Goal: Transaction & Acquisition: Purchase product/service

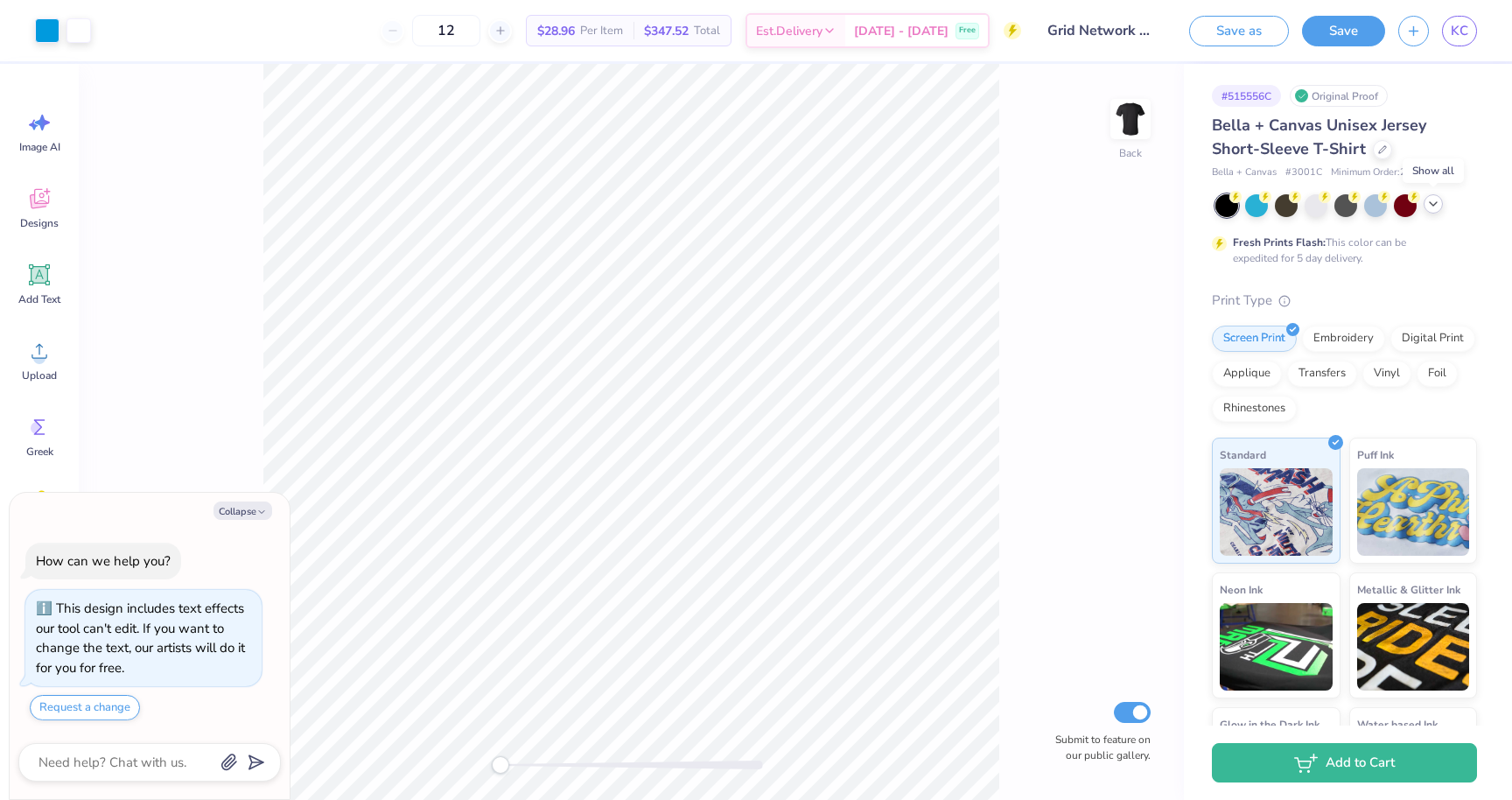
click at [1435, 203] on icon at bounding box center [1433, 203] width 14 height 14
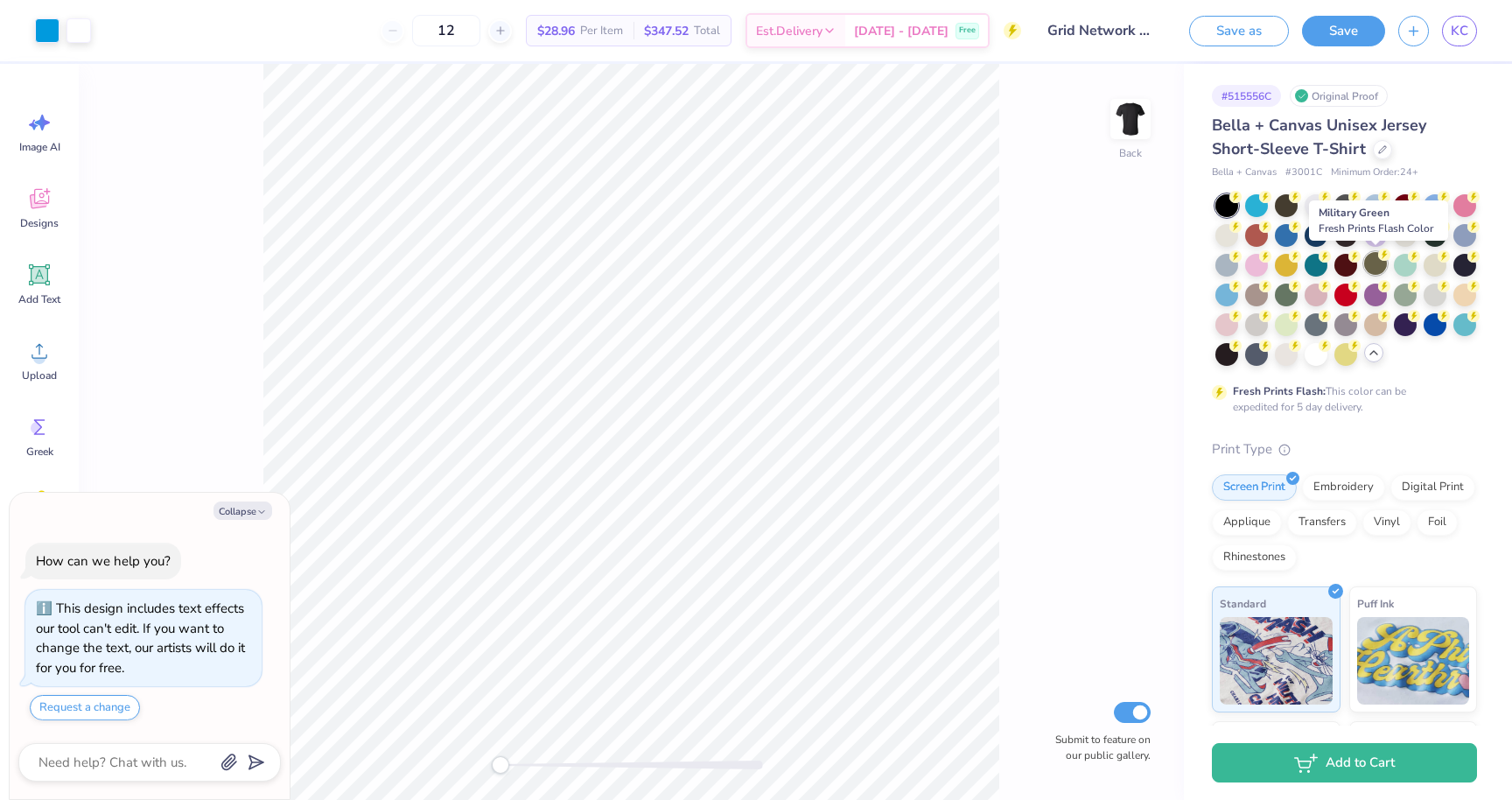
click at [1378, 267] on div at bounding box center [1374, 262] width 23 height 23
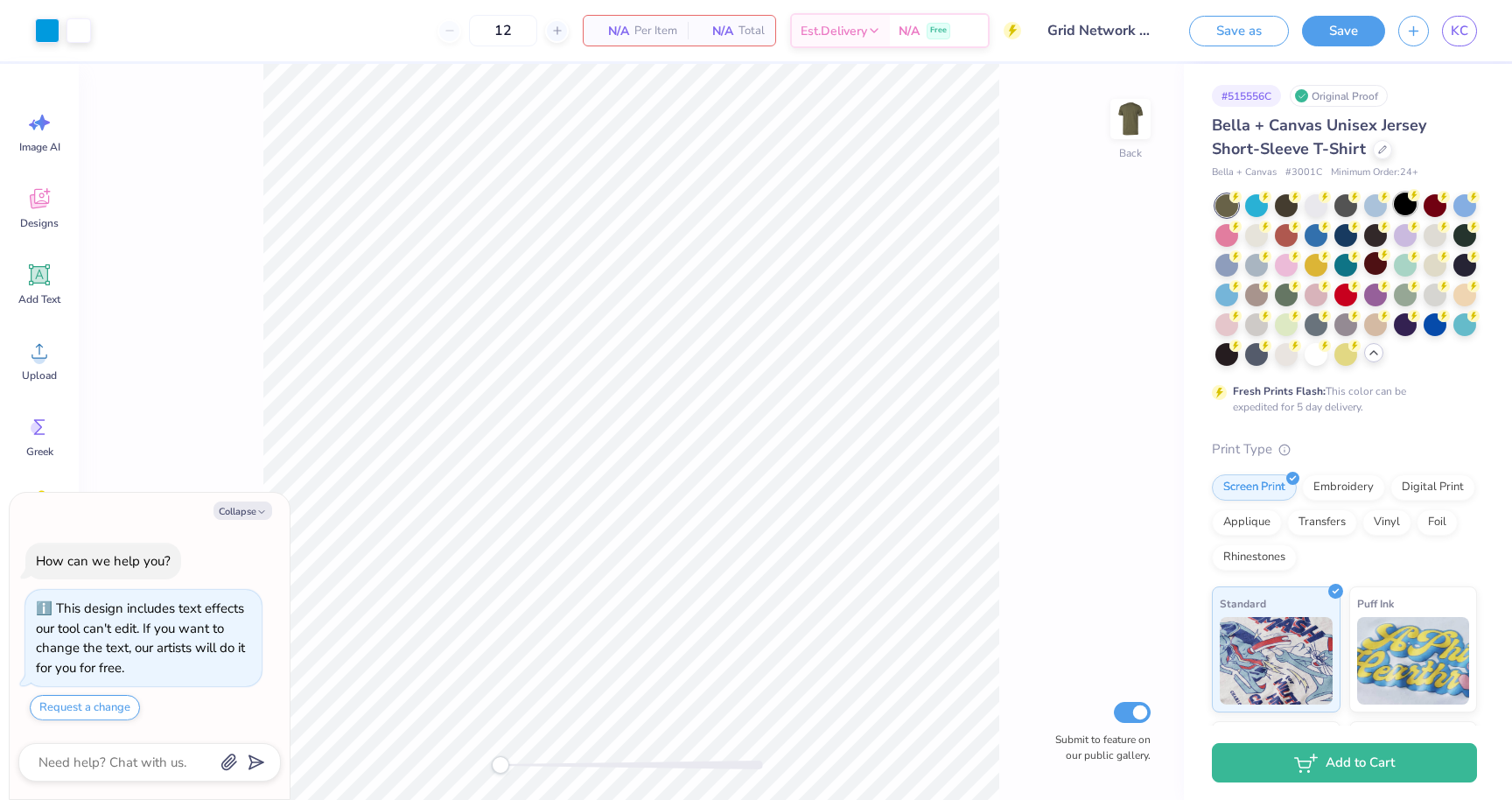
click at [1402, 204] on div at bounding box center [1405, 203] width 23 height 23
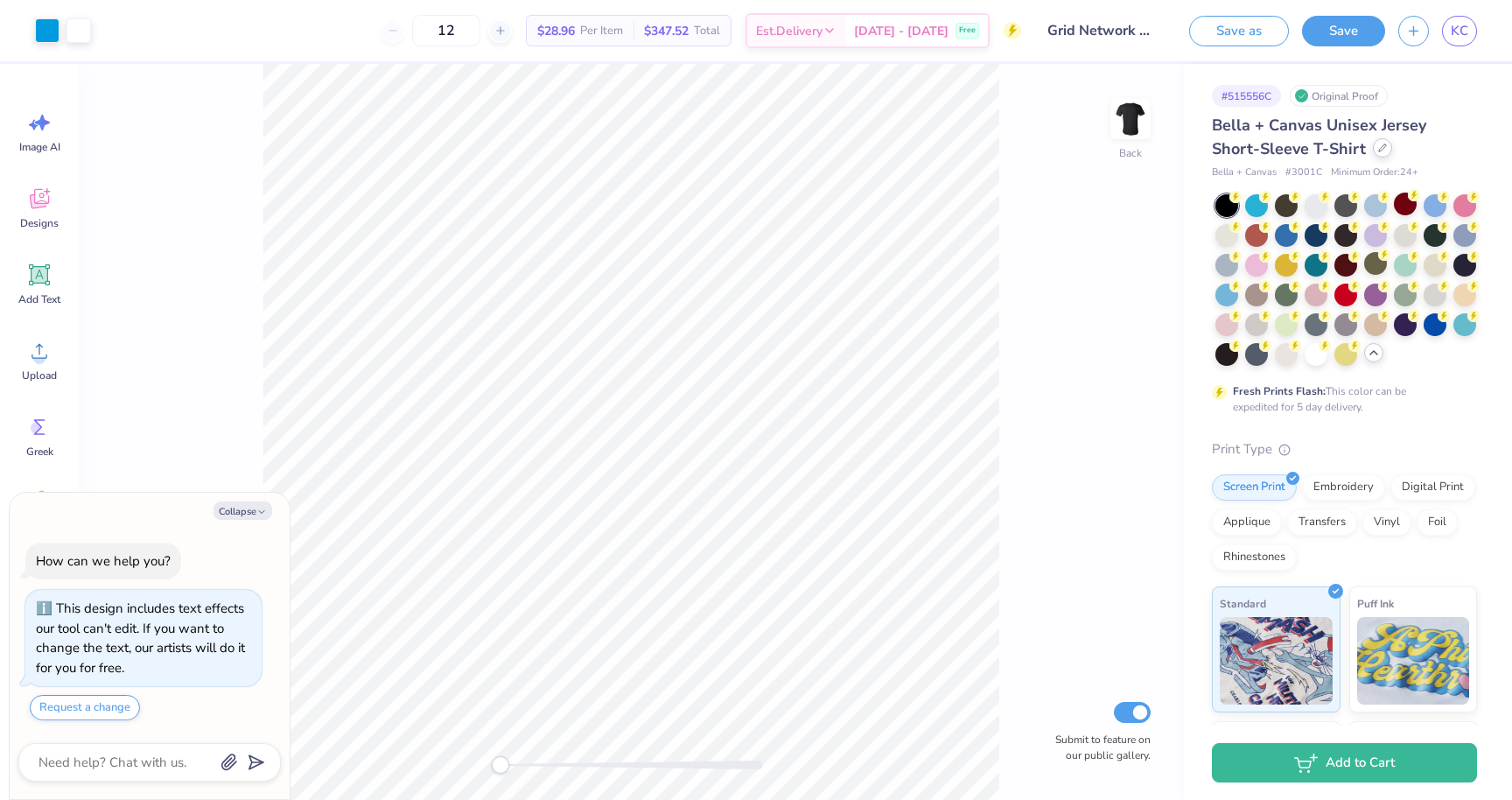
click at [1380, 150] on icon at bounding box center [1382, 147] width 9 height 9
type textarea "x"
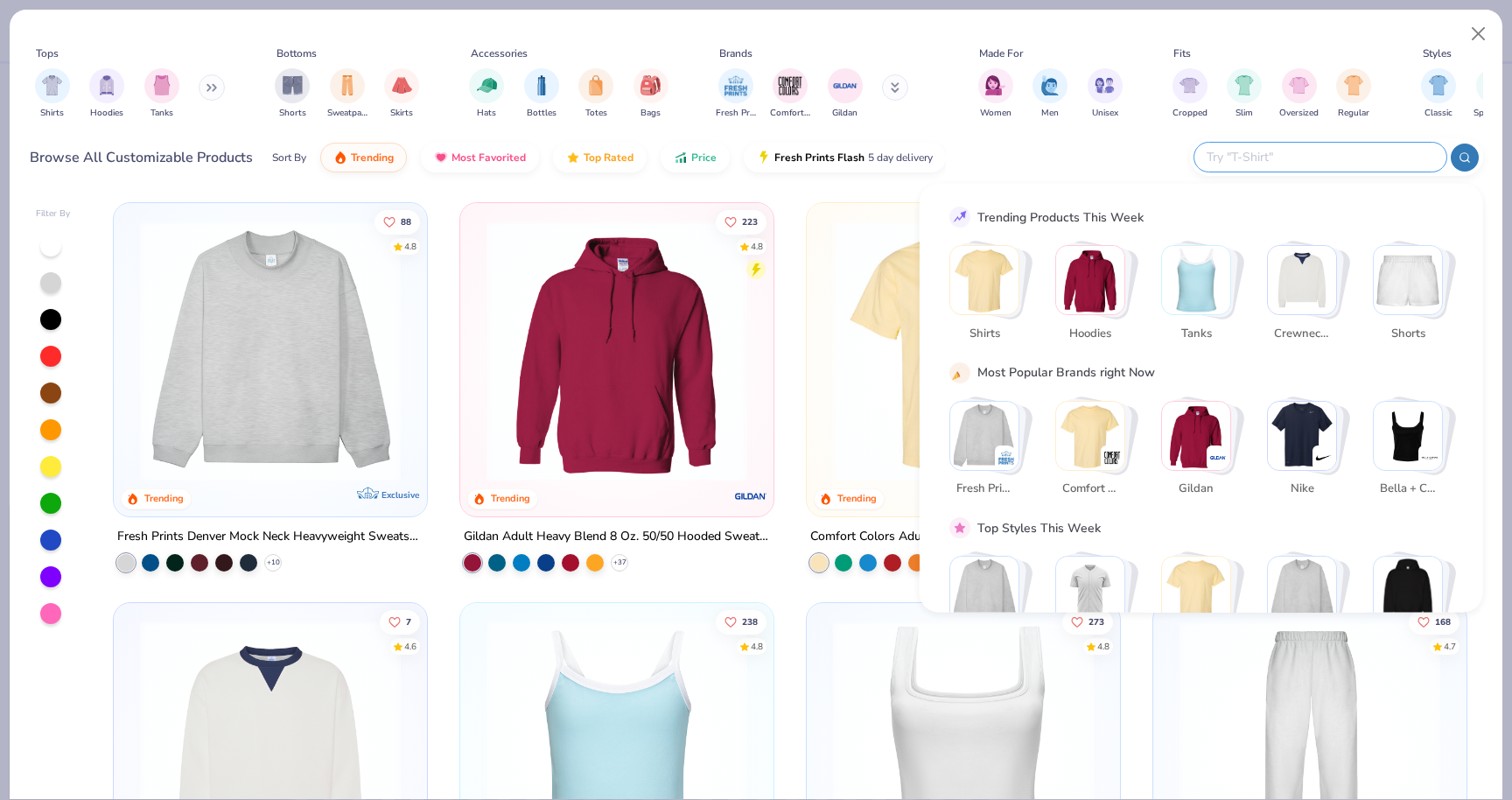
click at [1322, 153] on input "text" at bounding box center [1318, 157] width 229 height 20
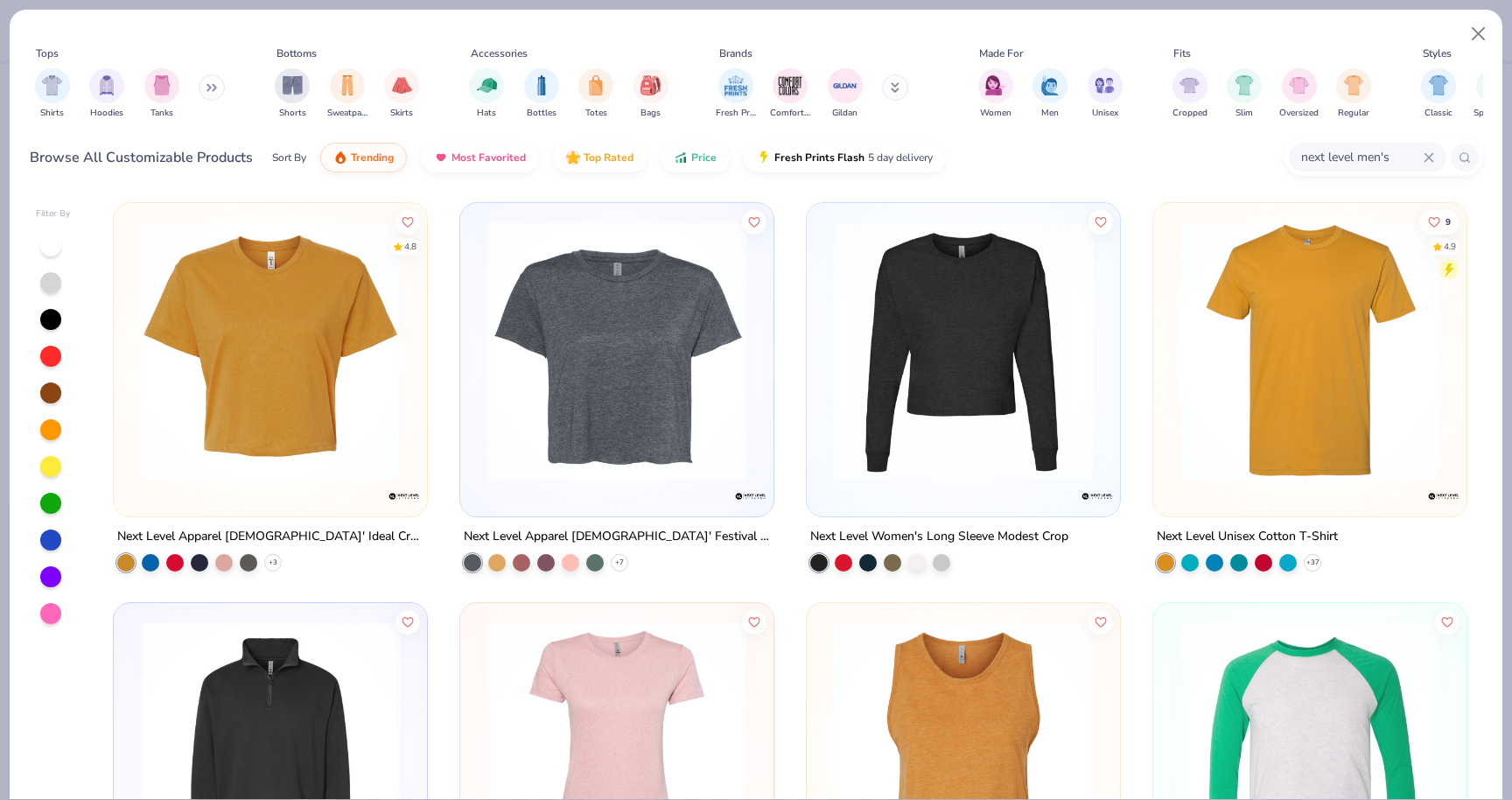
type input "next level men's"
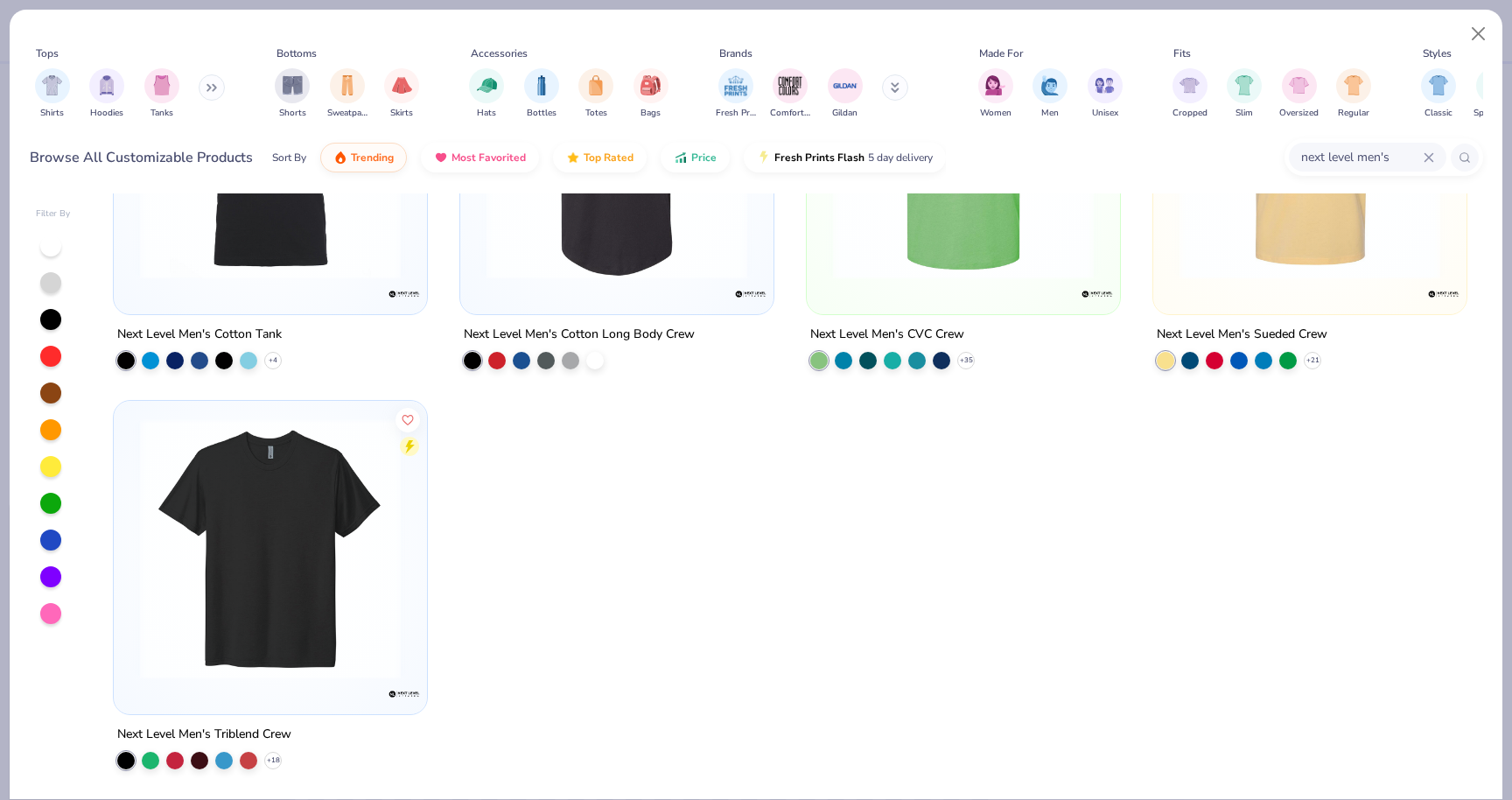
scroll to position [202, 0]
click at [338, 521] on img at bounding box center [270, 548] width 278 height 260
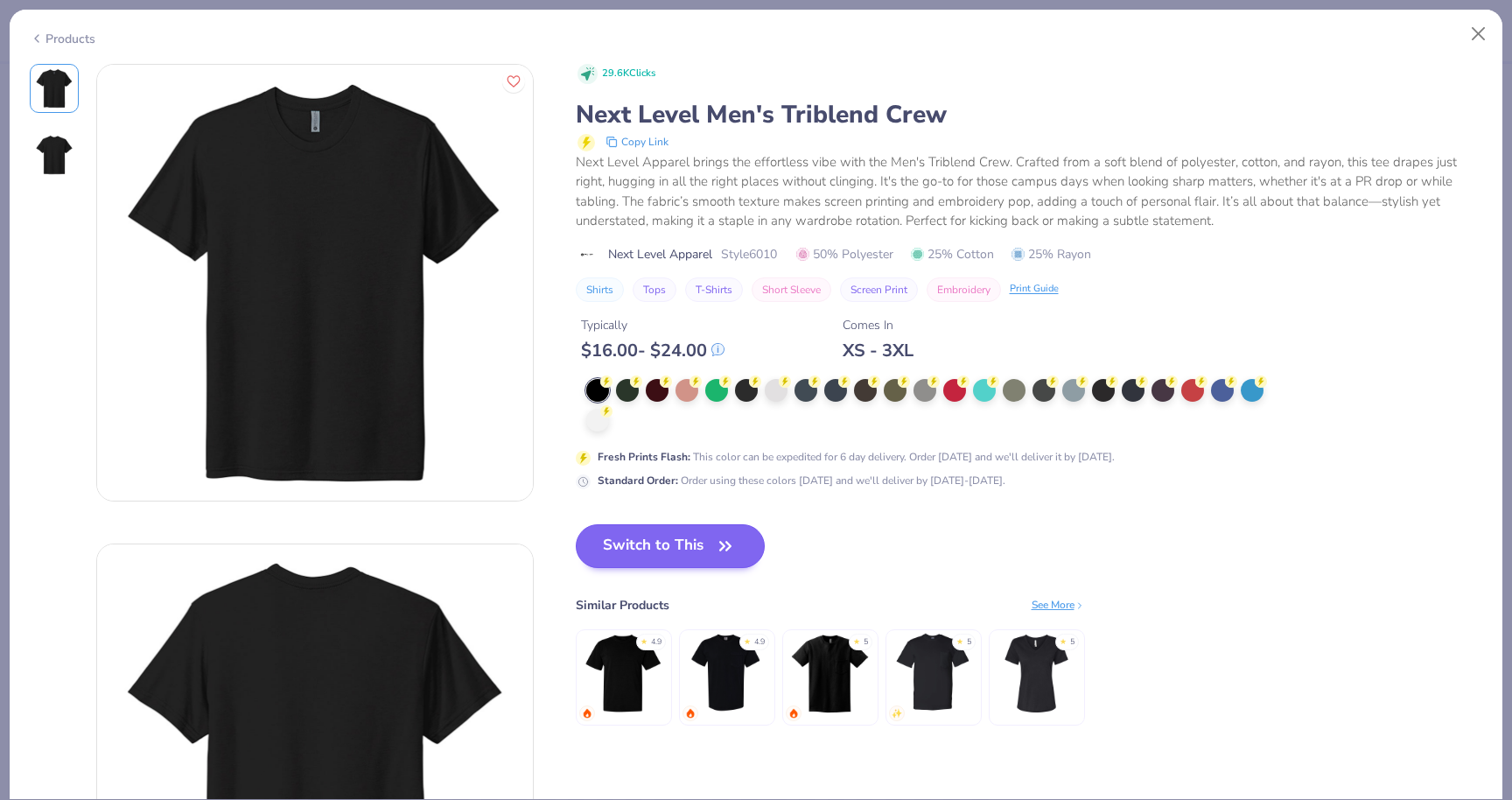
click at [682, 541] on button "Switch to This" at bounding box center [670, 545] width 190 height 44
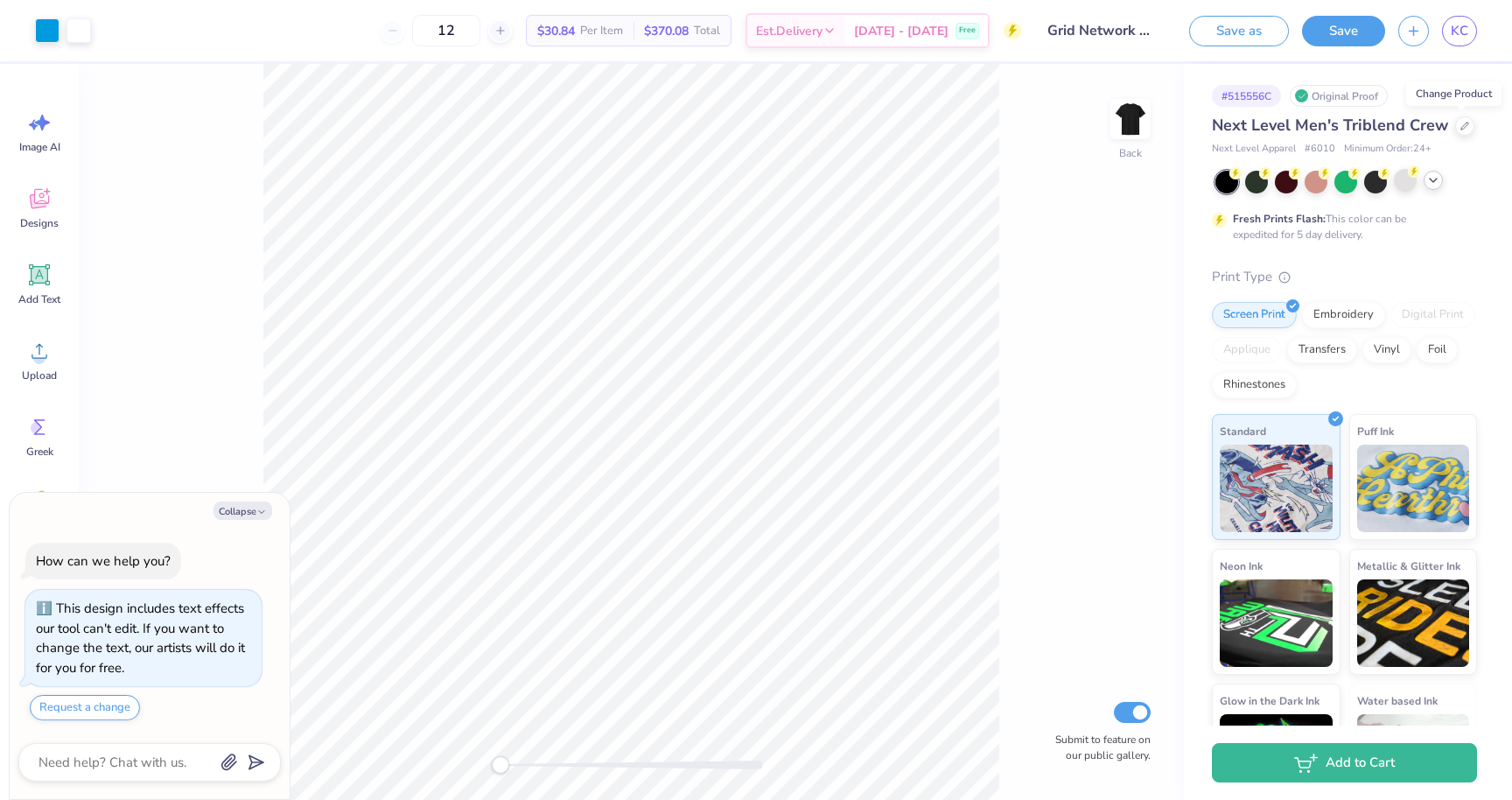
click at [1429, 179] on polyline at bounding box center [1432, 181] width 7 height 4
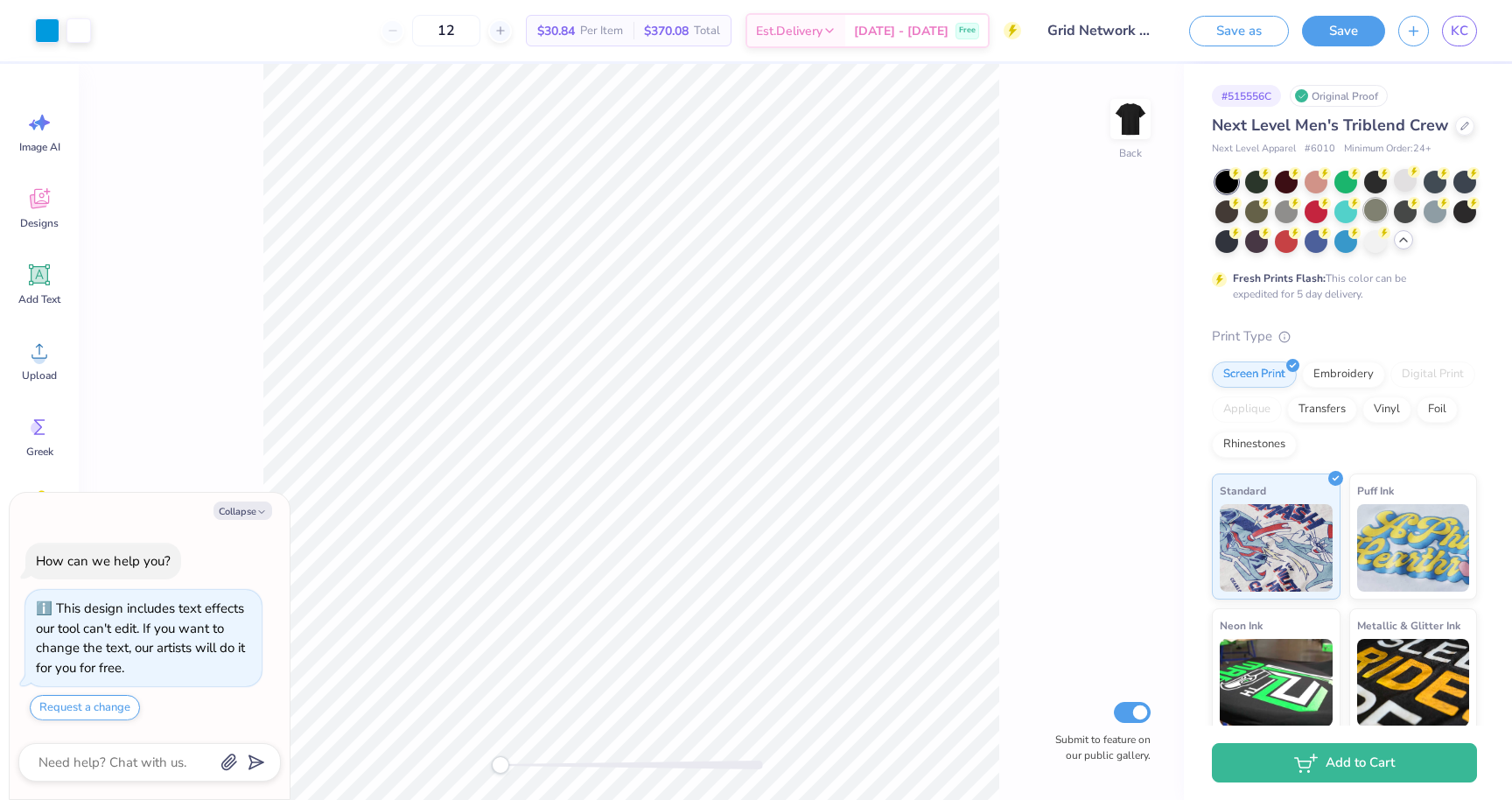
click at [1376, 207] on div at bounding box center [1374, 209] width 23 height 23
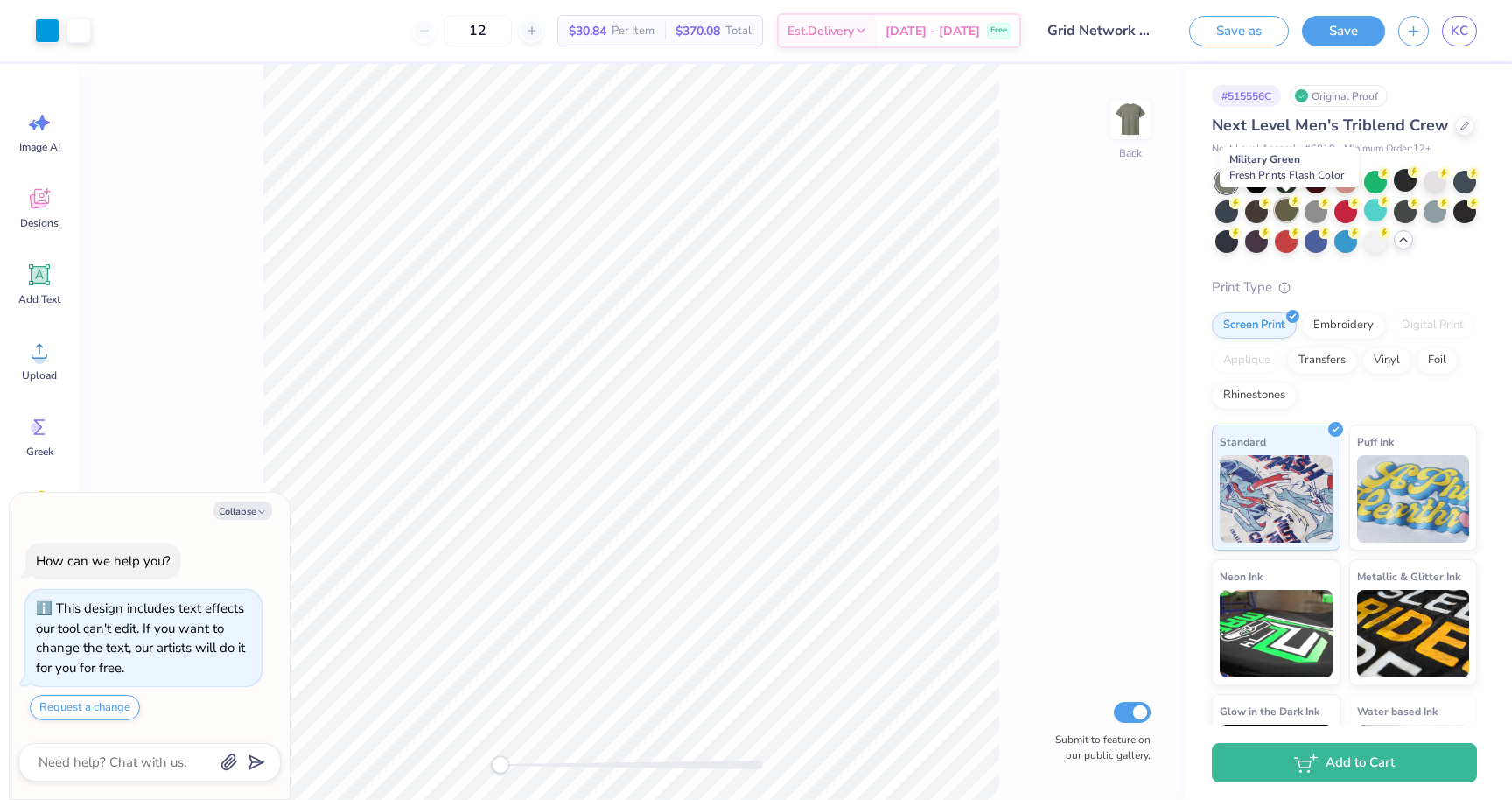
click at [1276, 207] on div at bounding box center [1285, 209] width 23 height 23
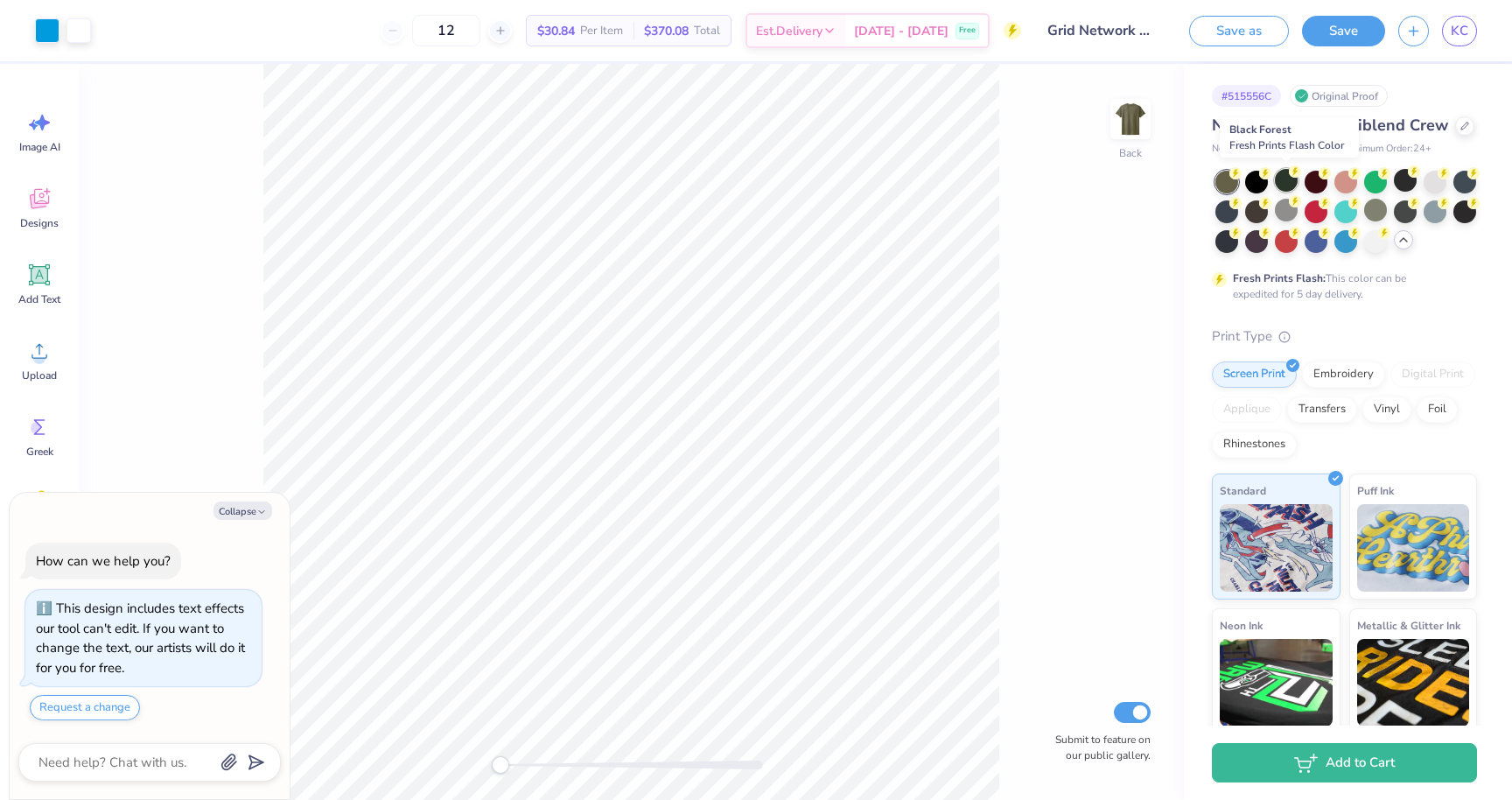
click at [1287, 177] on div at bounding box center [1285, 180] width 23 height 23
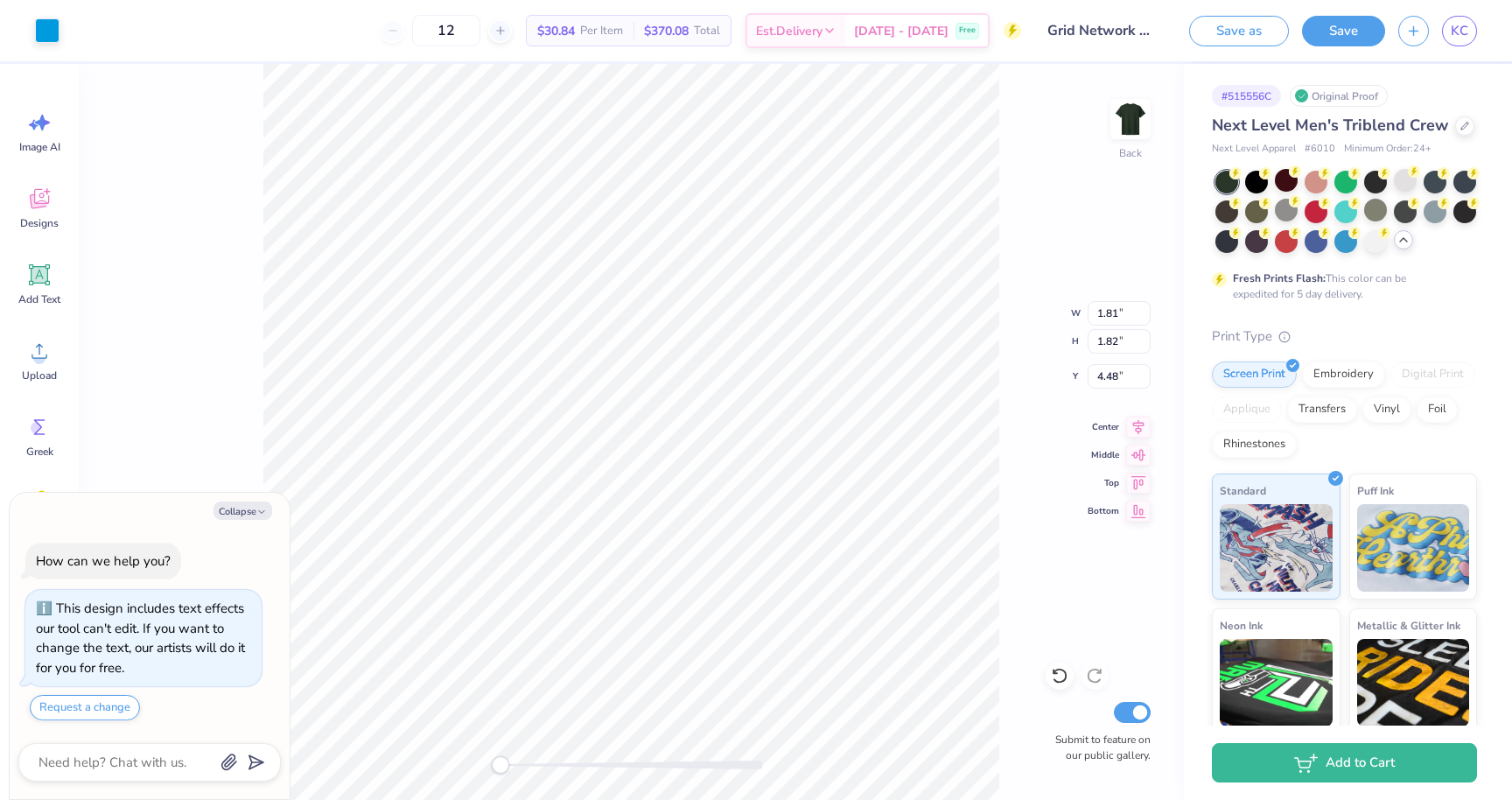
type textarea "x"
type input "0.35"
type input "8.11"
type textarea "x"
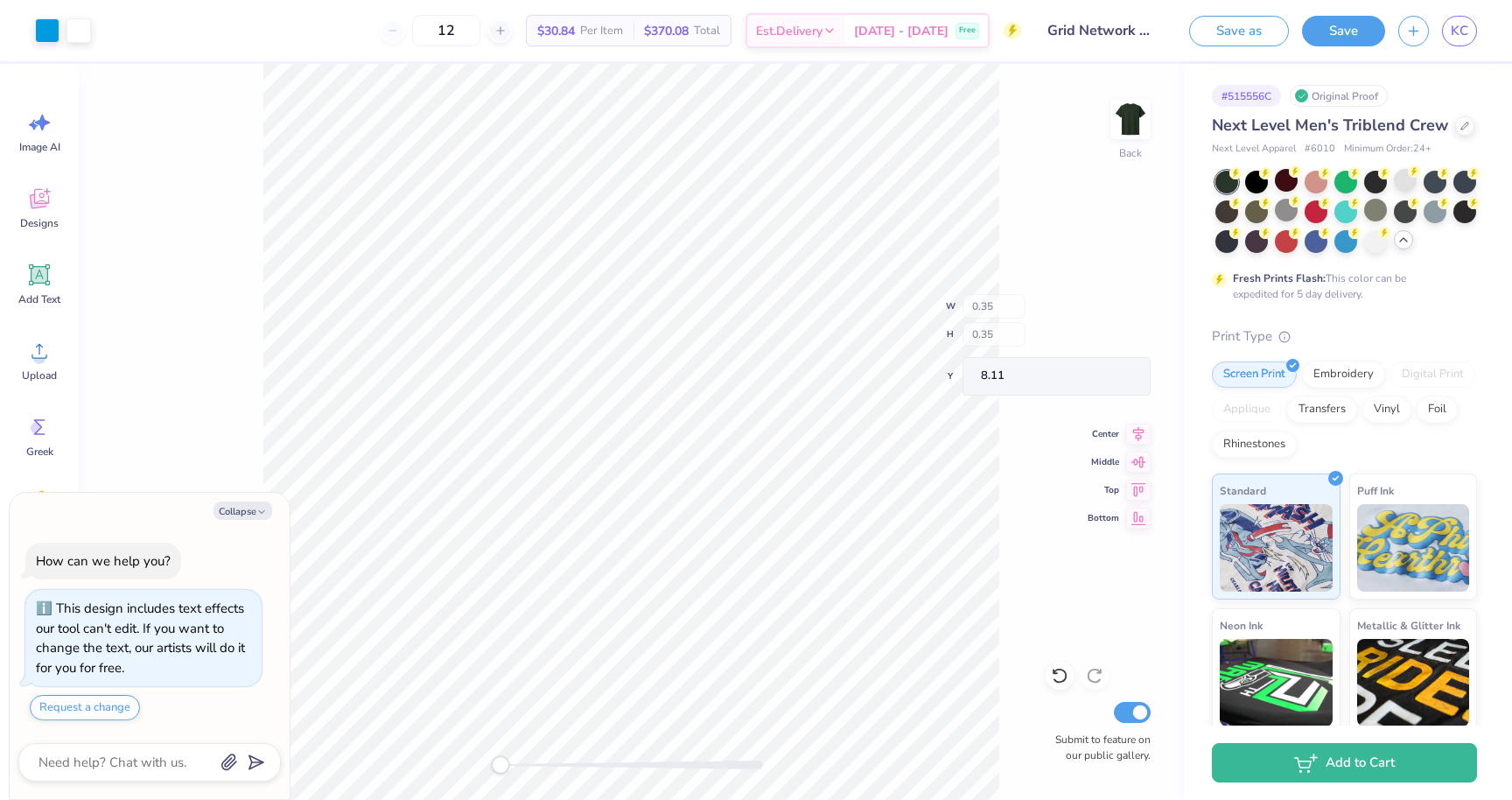
type input "3.24"
type input "3.02"
type input "5.59"
click at [1086, 235] on div "Back W 1.81 1.81 " H 1.82 1.82 " Y 4.48 4.48 " Center Middle Top Bottom Submit …" at bounding box center [631, 431] width 1105 height 736
click at [1004, 229] on div "Back W 0.22 0.22 " H 0.23 0.23 " Y 4.92 4.92 " Center Middle Top Bottom Submit …" at bounding box center [631, 431] width 1105 height 736
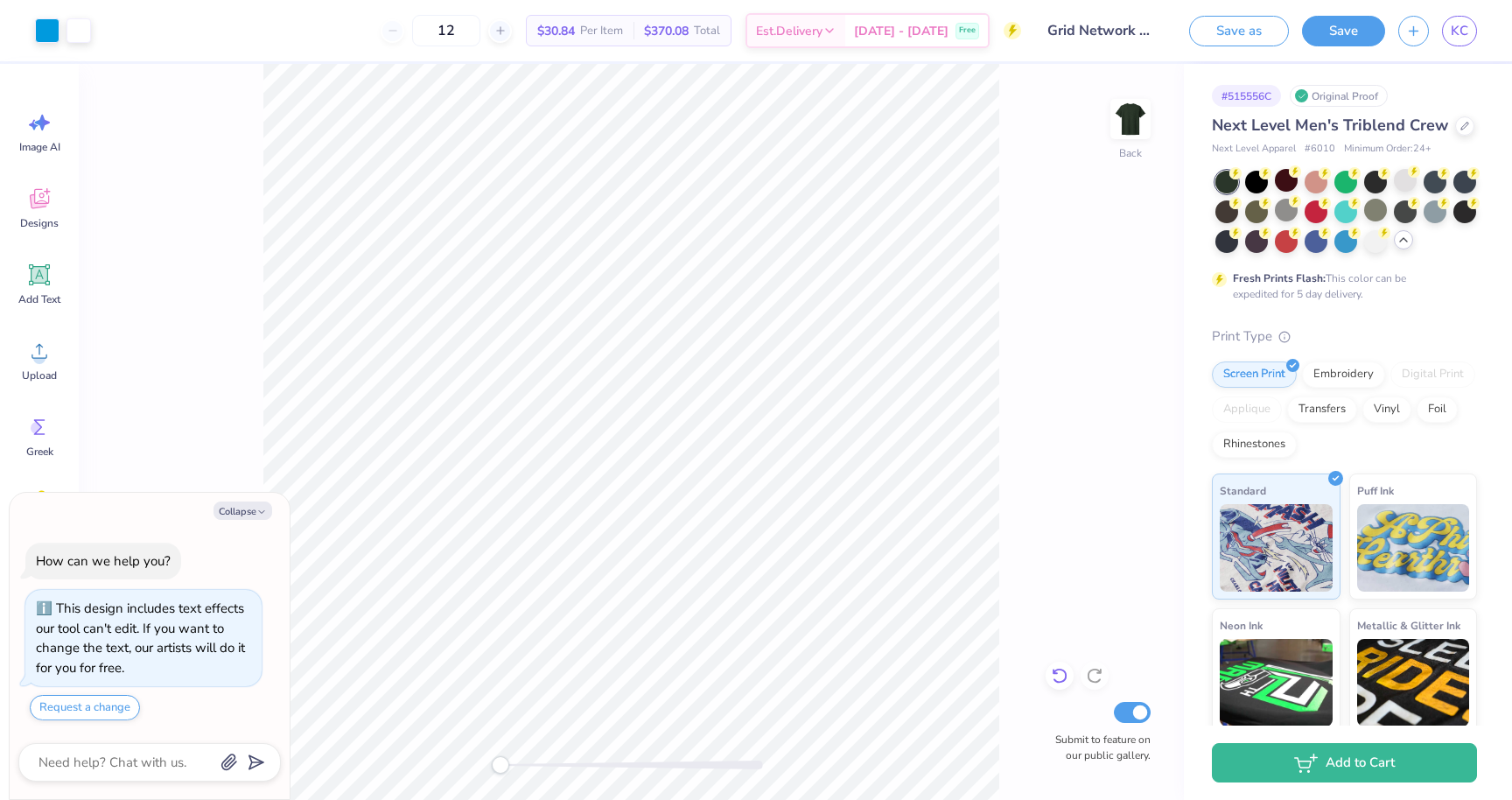
click at [1059, 675] on icon at bounding box center [1059, 676] width 18 height 18
click at [51, 30] on div at bounding box center [47, 29] width 25 height 25
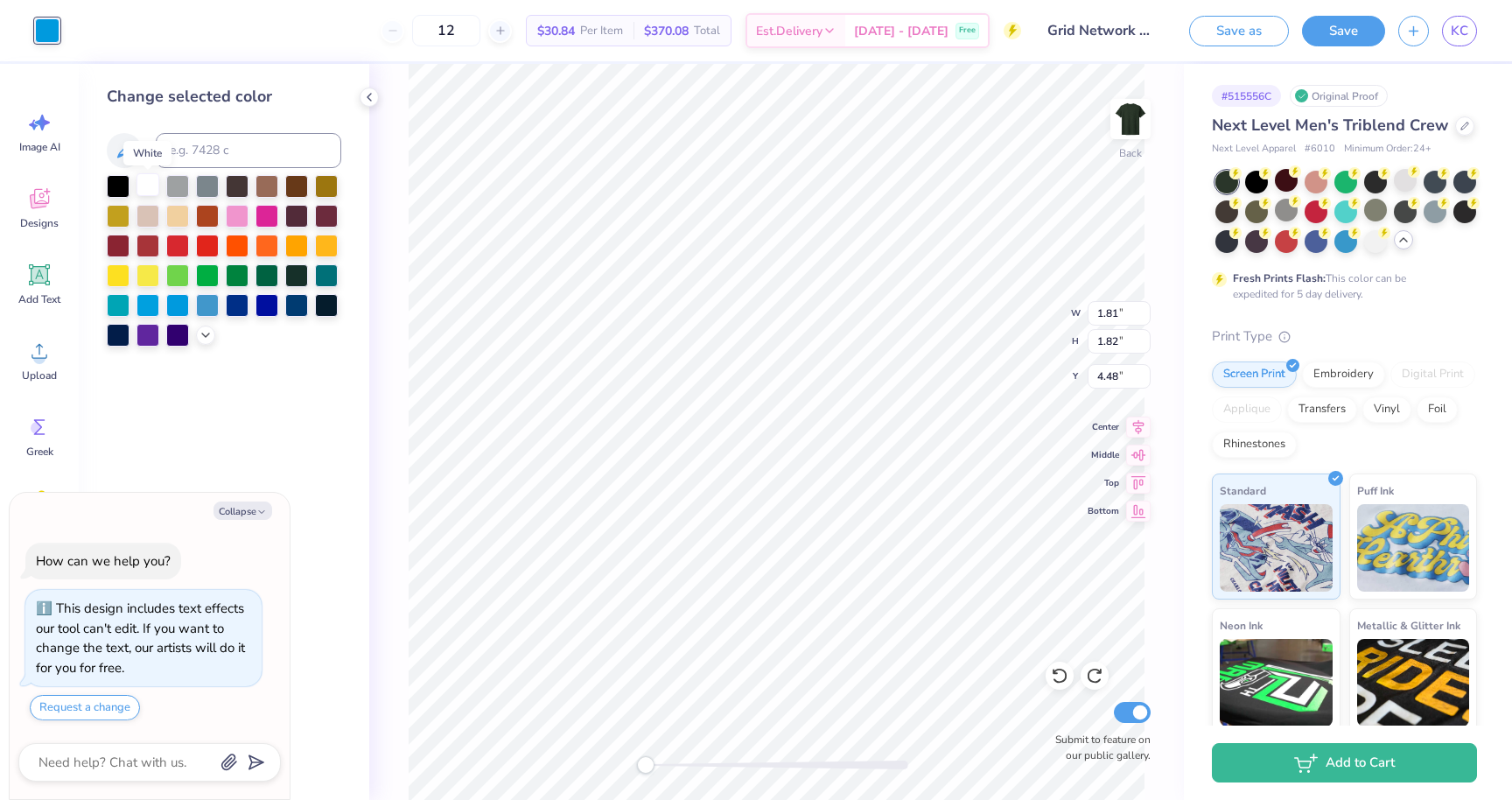
click at [150, 190] on div at bounding box center [147, 184] width 23 height 23
click at [144, 182] on div at bounding box center [147, 184] width 23 height 23
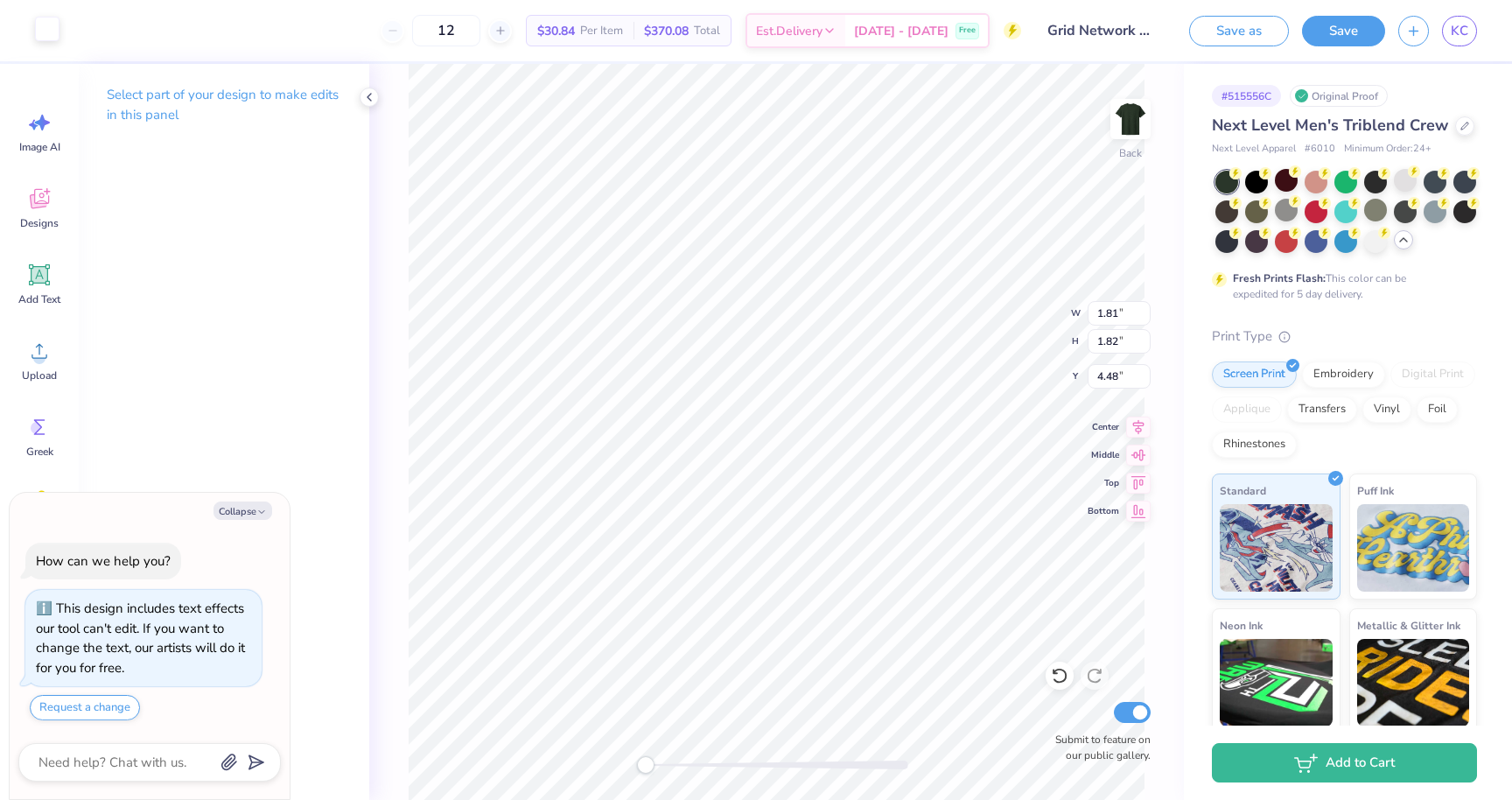
click at [52, 29] on div at bounding box center [47, 29] width 25 height 25
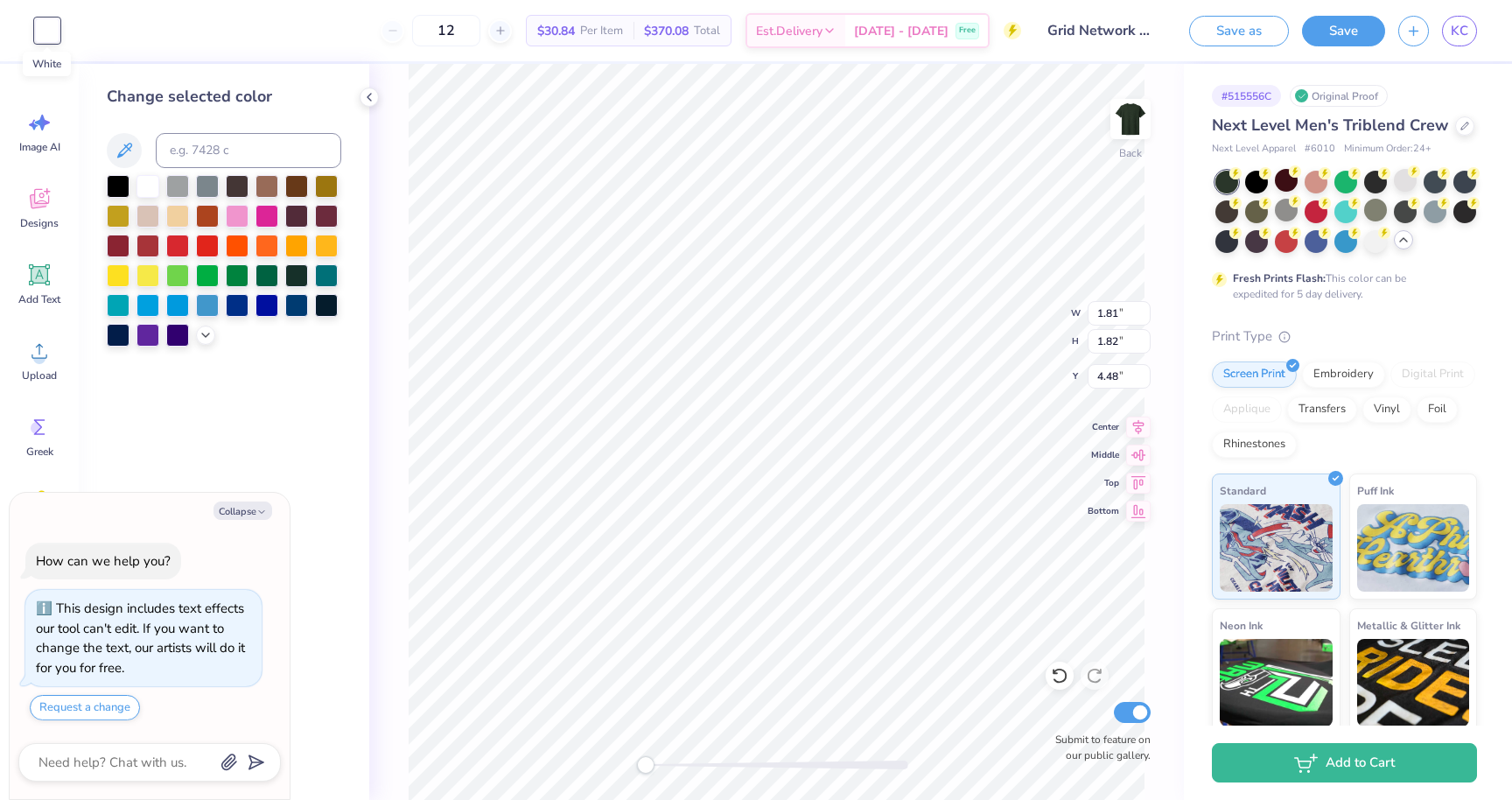
click at [52, 29] on div at bounding box center [47, 30] width 25 height 25
click at [51, 29] on div at bounding box center [47, 30] width 25 height 25
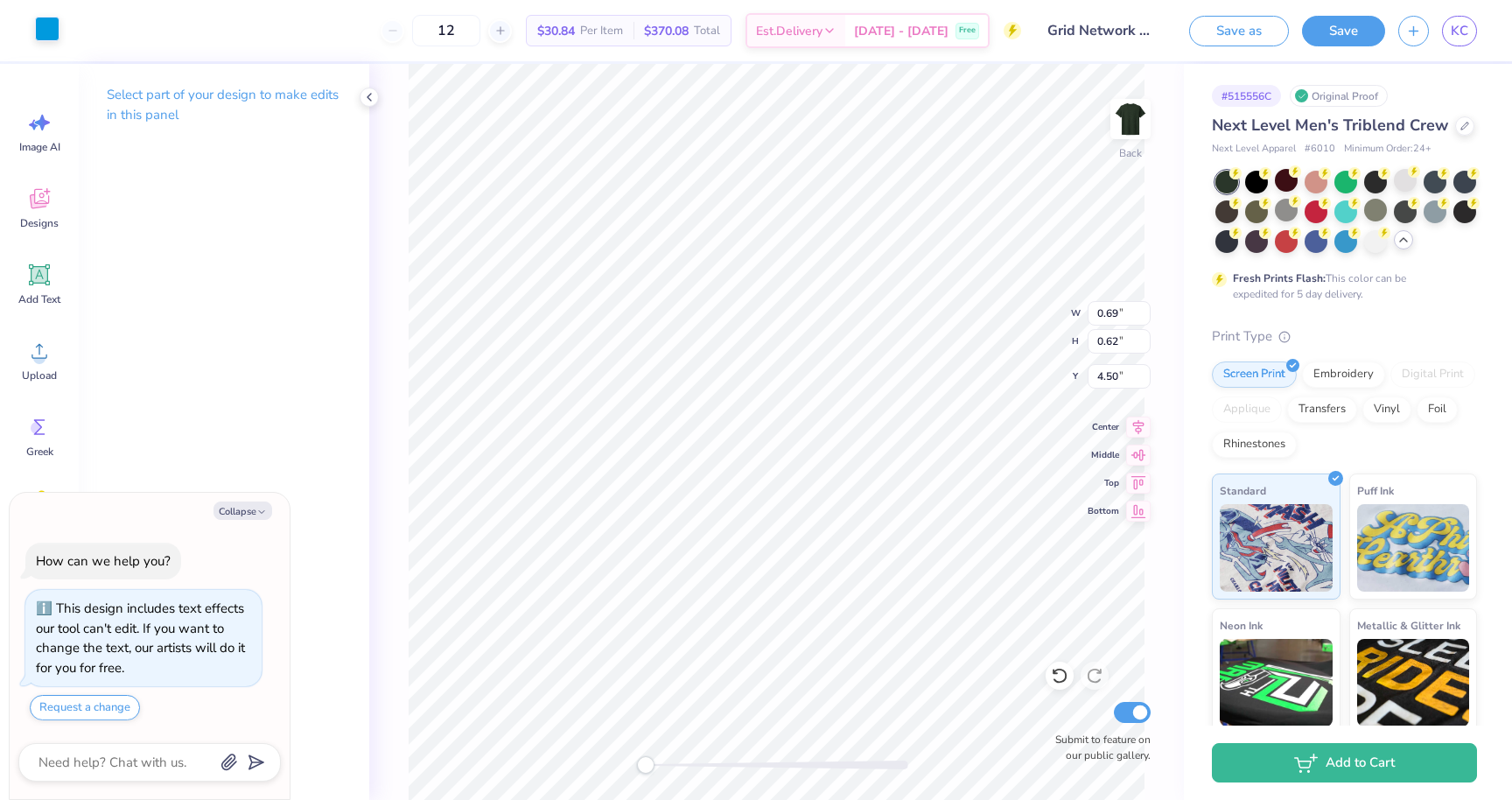
click at [59, 29] on div at bounding box center [47, 29] width 25 height 25
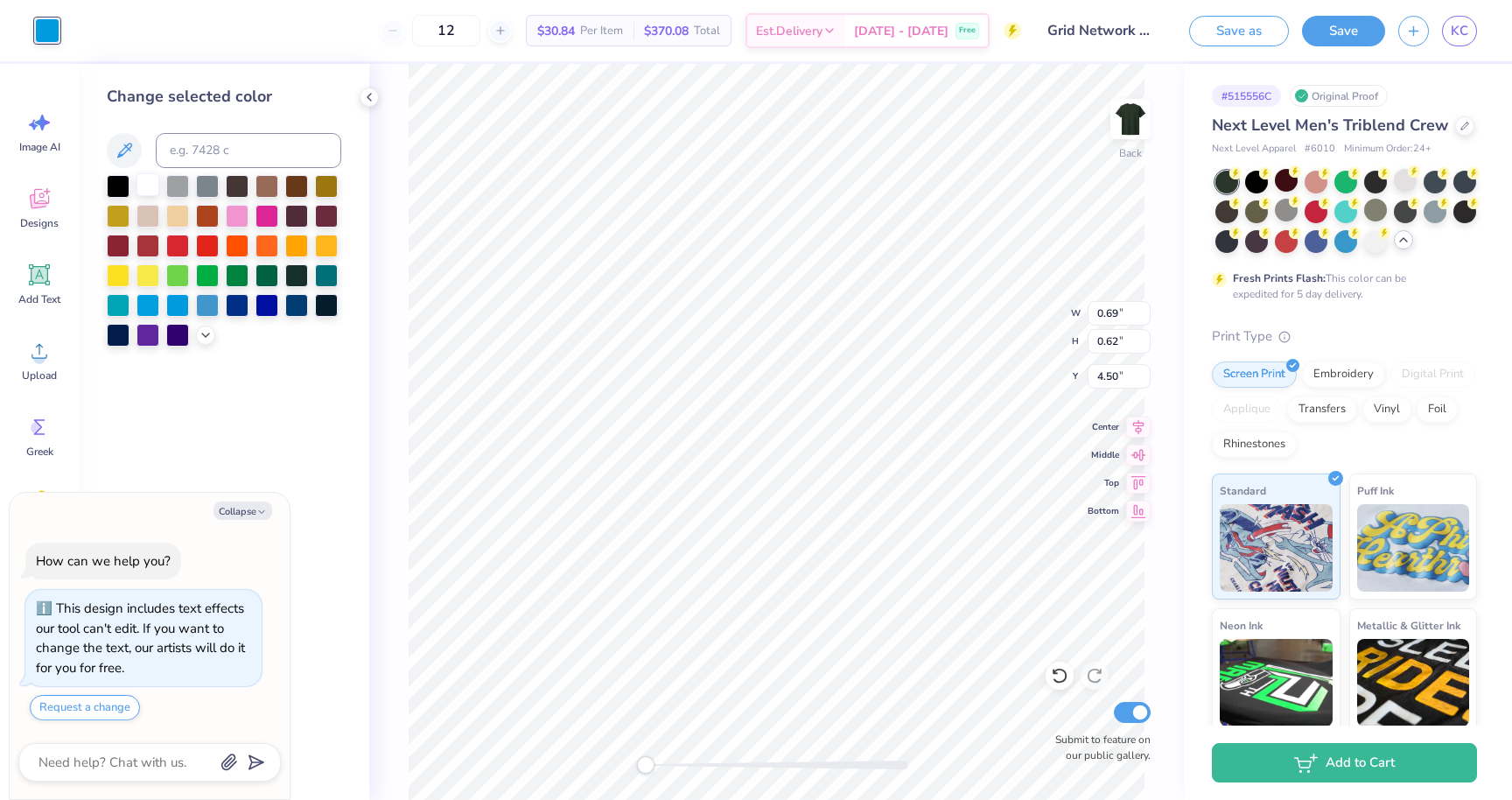
click at [153, 184] on div at bounding box center [147, 184] width 23 height 23
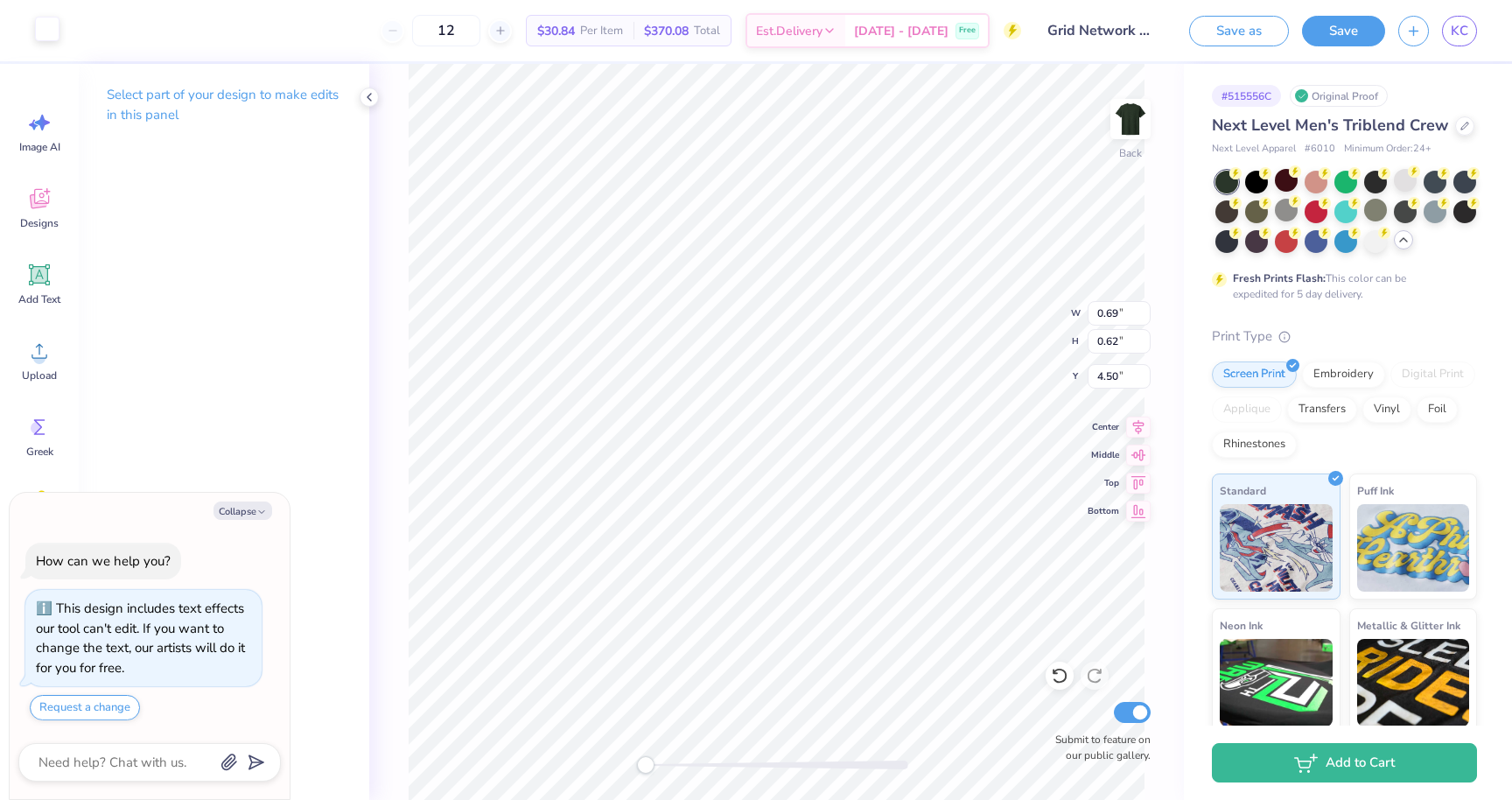
click at [46, 31] on div at bounding box center [47, 29] width 25 height 25
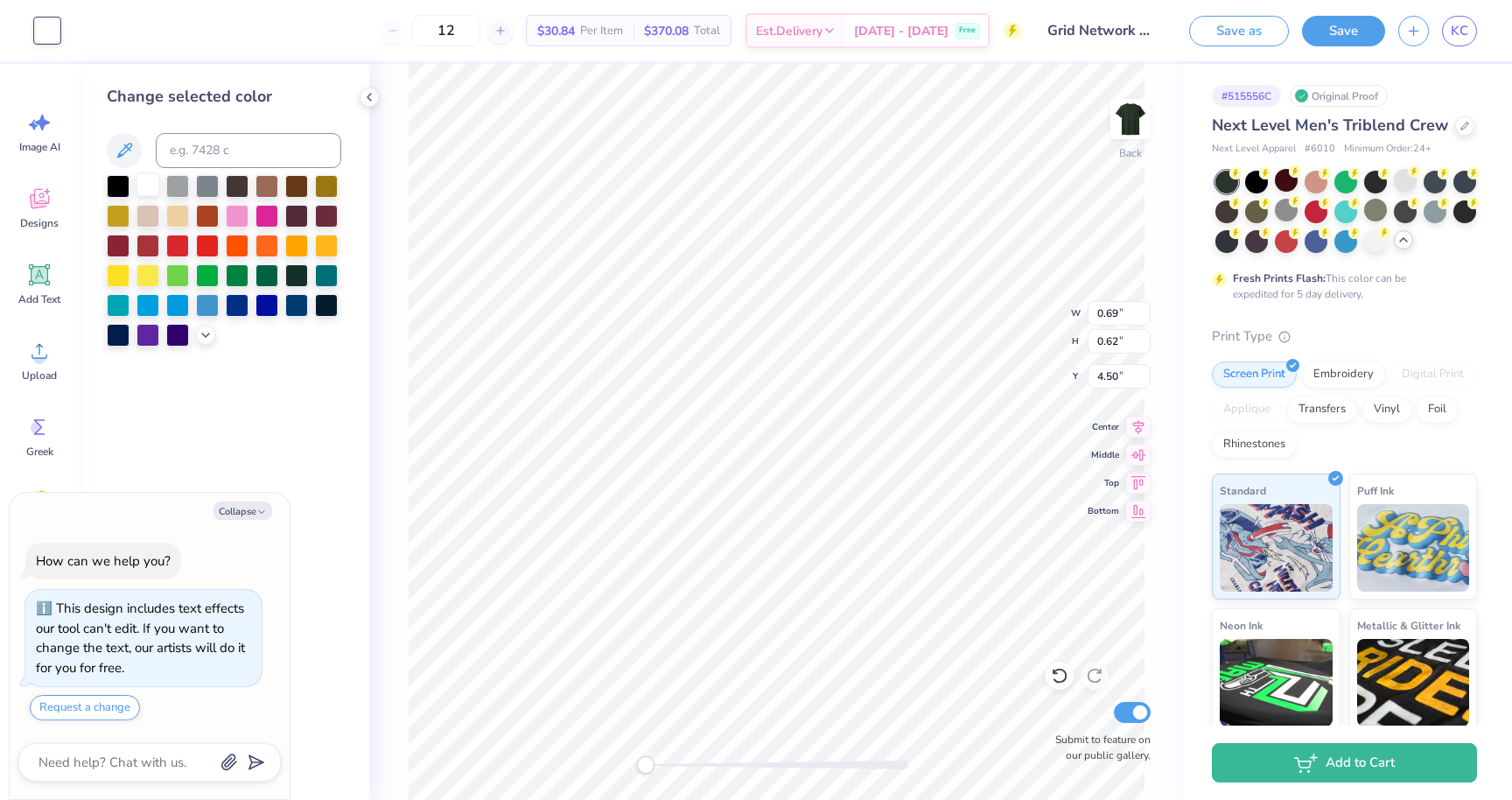
click at [154, 180] on div at bounding box center [147, 184] width 23 height 23
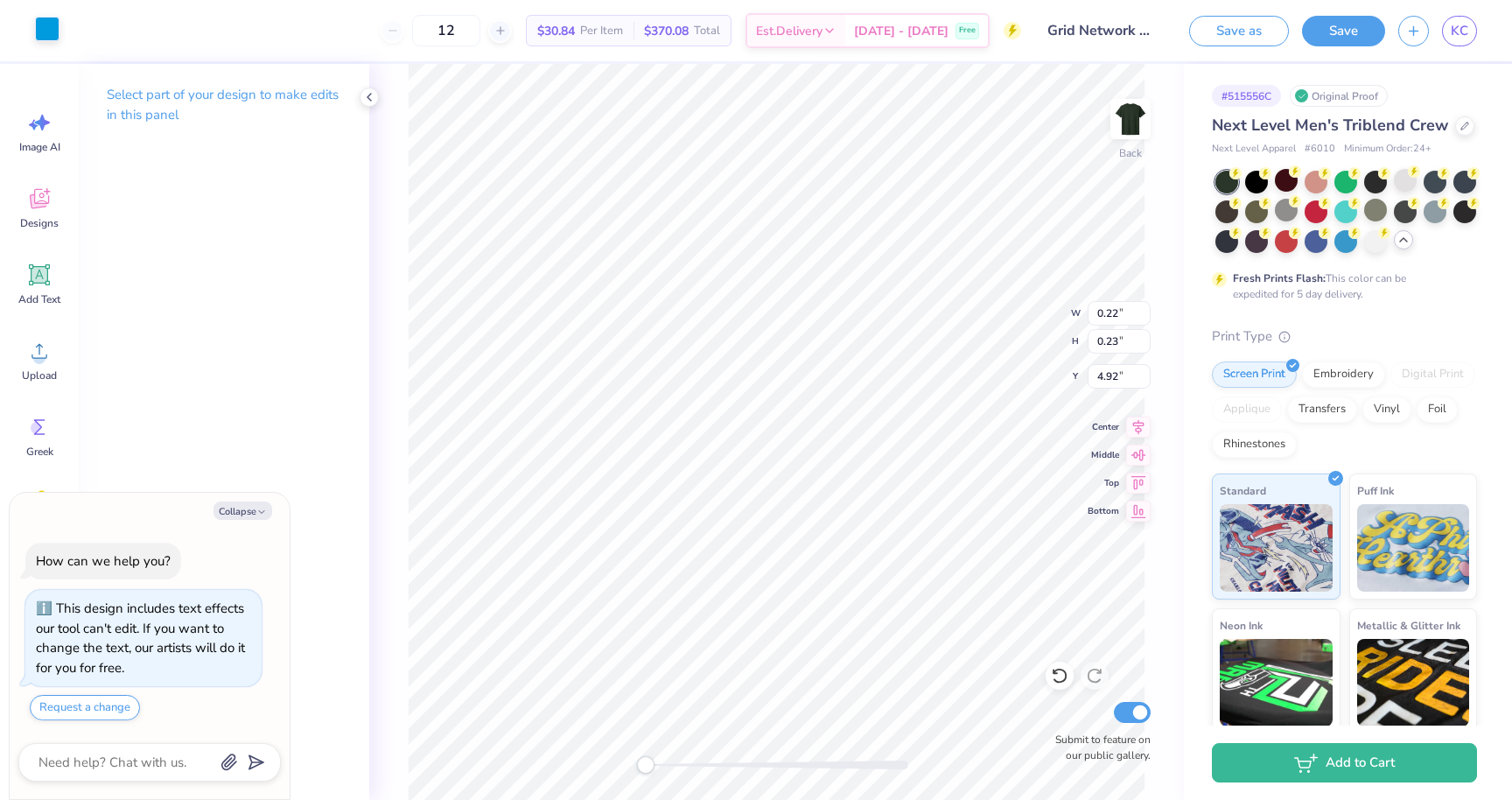
click at [45, 33] on div at bounding box center [47, 29] width 25 height 25
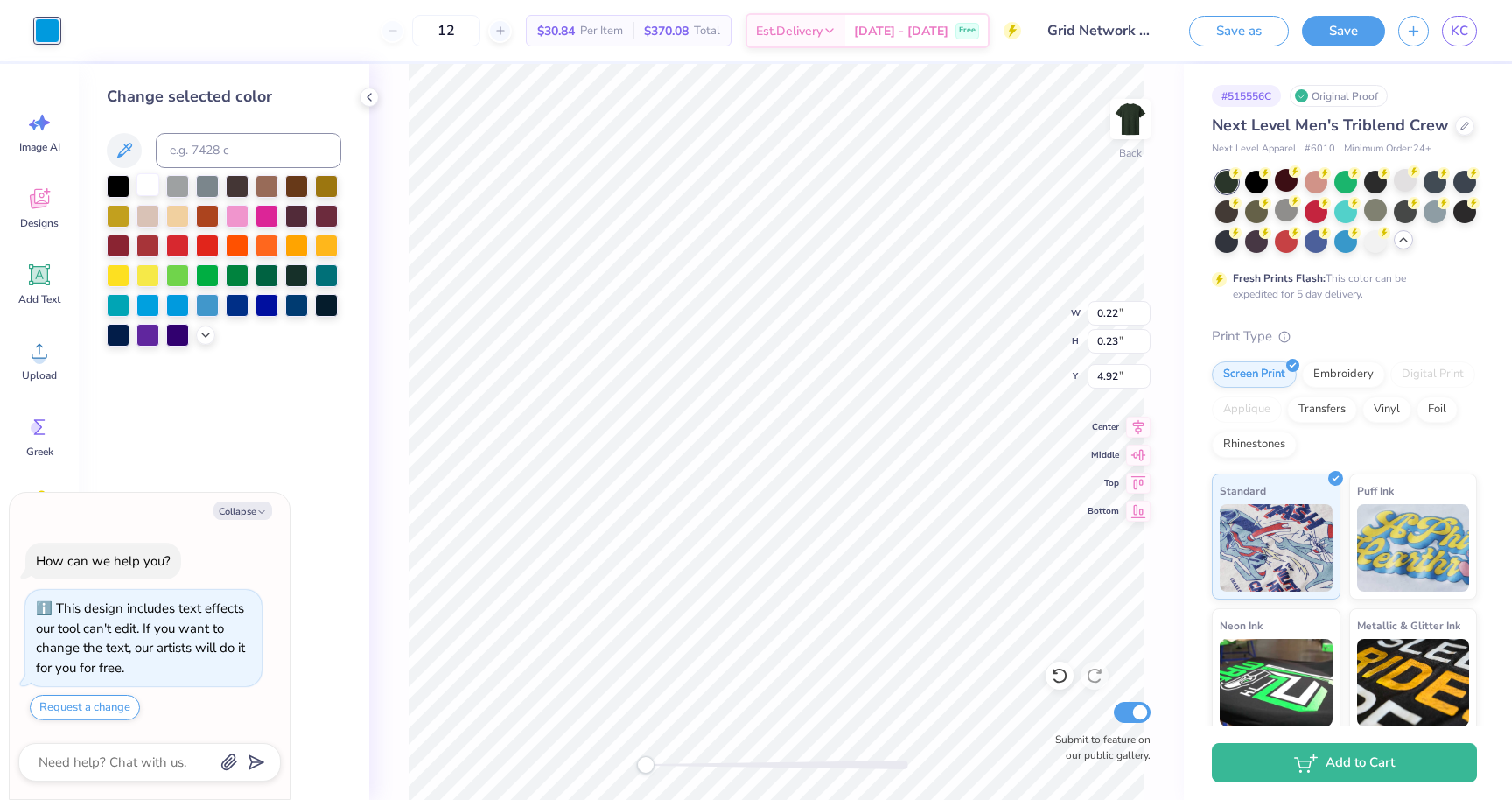
click at [154, 183] on div at bounding box center [147, 184] width 23 height 23
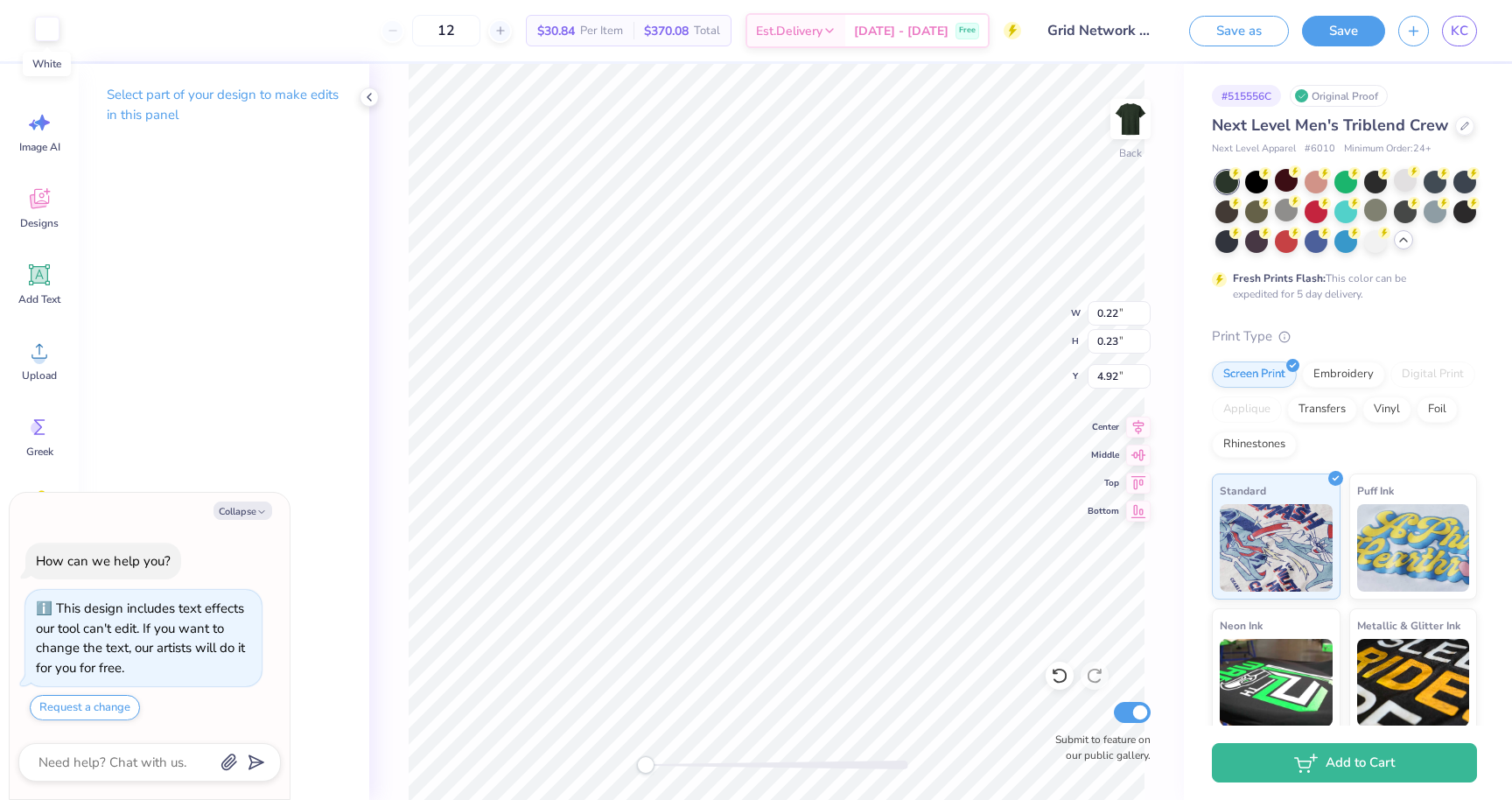
click at [46, 34] on div at bounding box center [47, 29] width 25 height 25
click at [46, 30] on div at bounding box center [47, 29] width 25 height 25
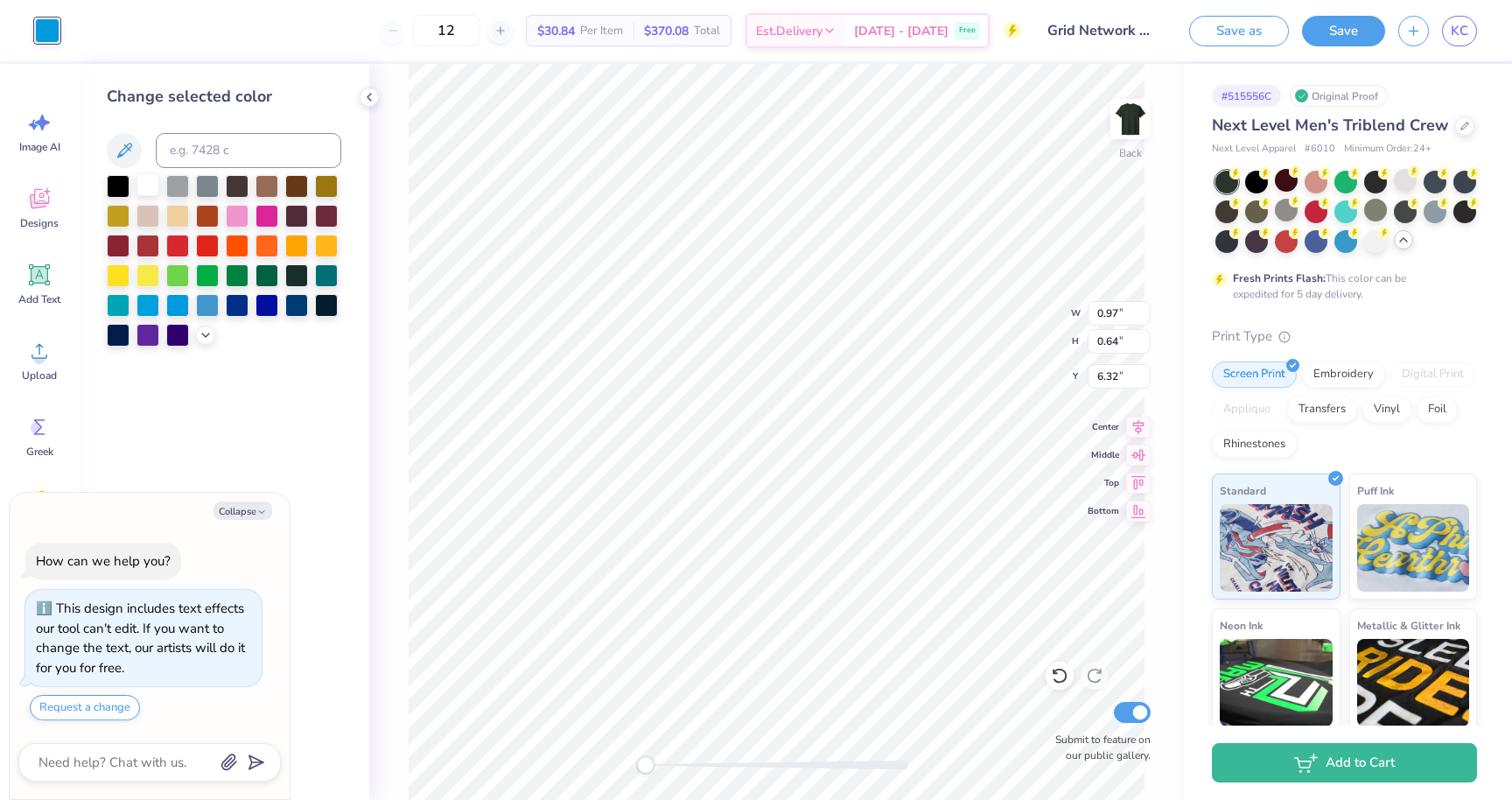
click at [149, 188] on div at bounding box center [147, 184] width 23 height 23
type textarea "x"
type input "0.79"
type input "0.80"
type input "5.02"
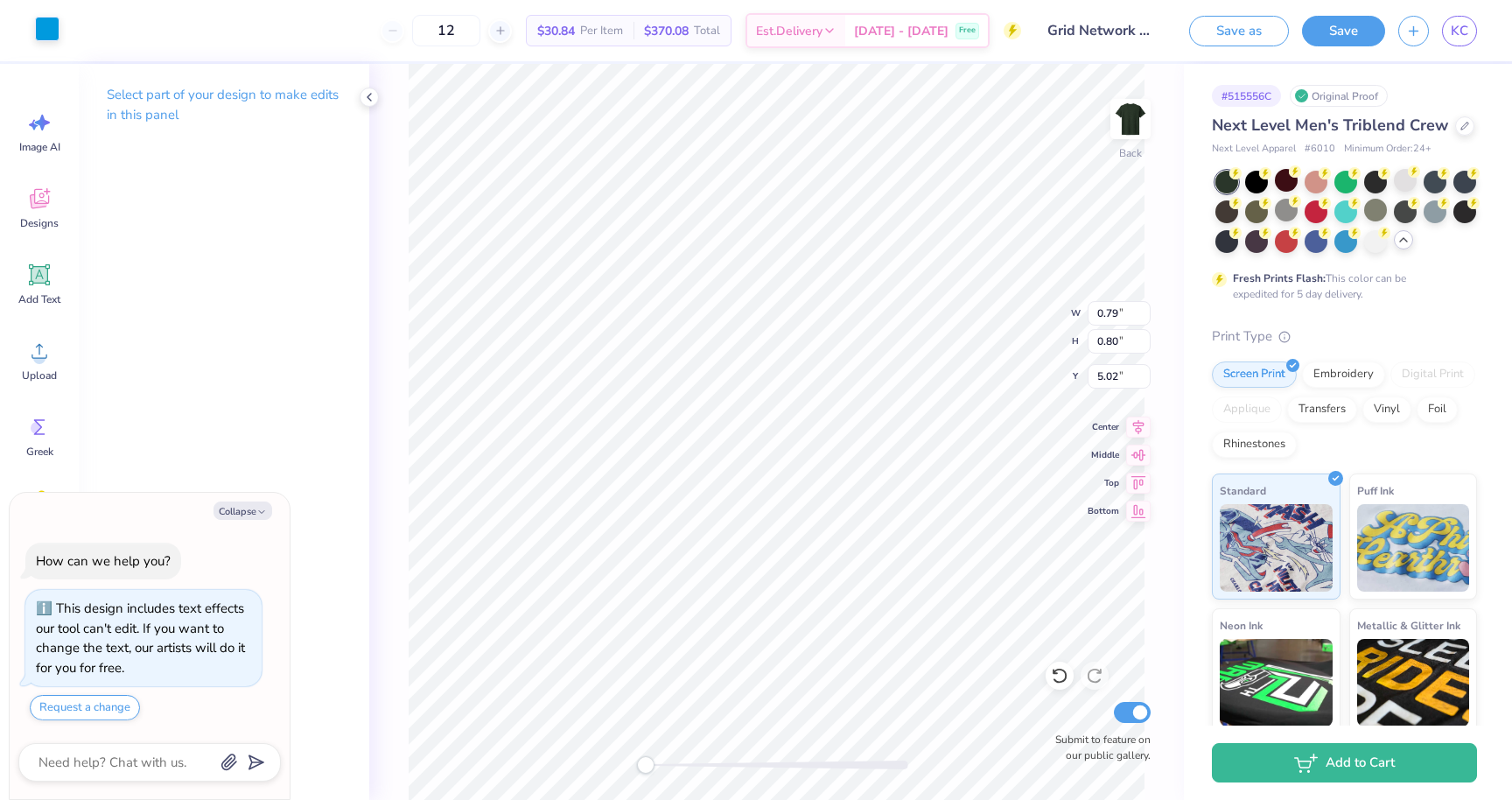
click at [41, 30] on div at bounding box center [47, 29] width 25 height 25
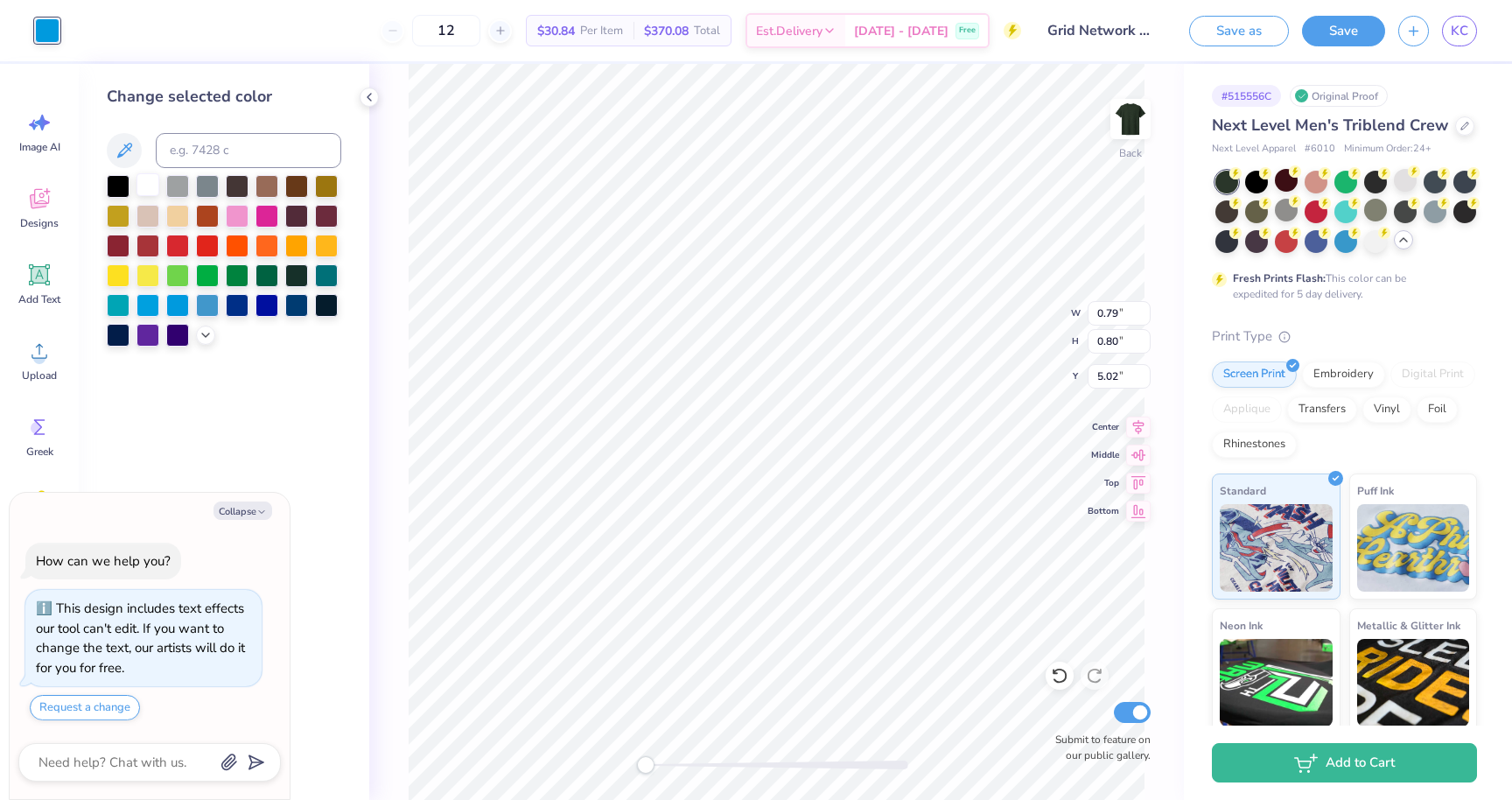
click at [146, 188] on div at bounding box center [147, 184] width 23 height 23
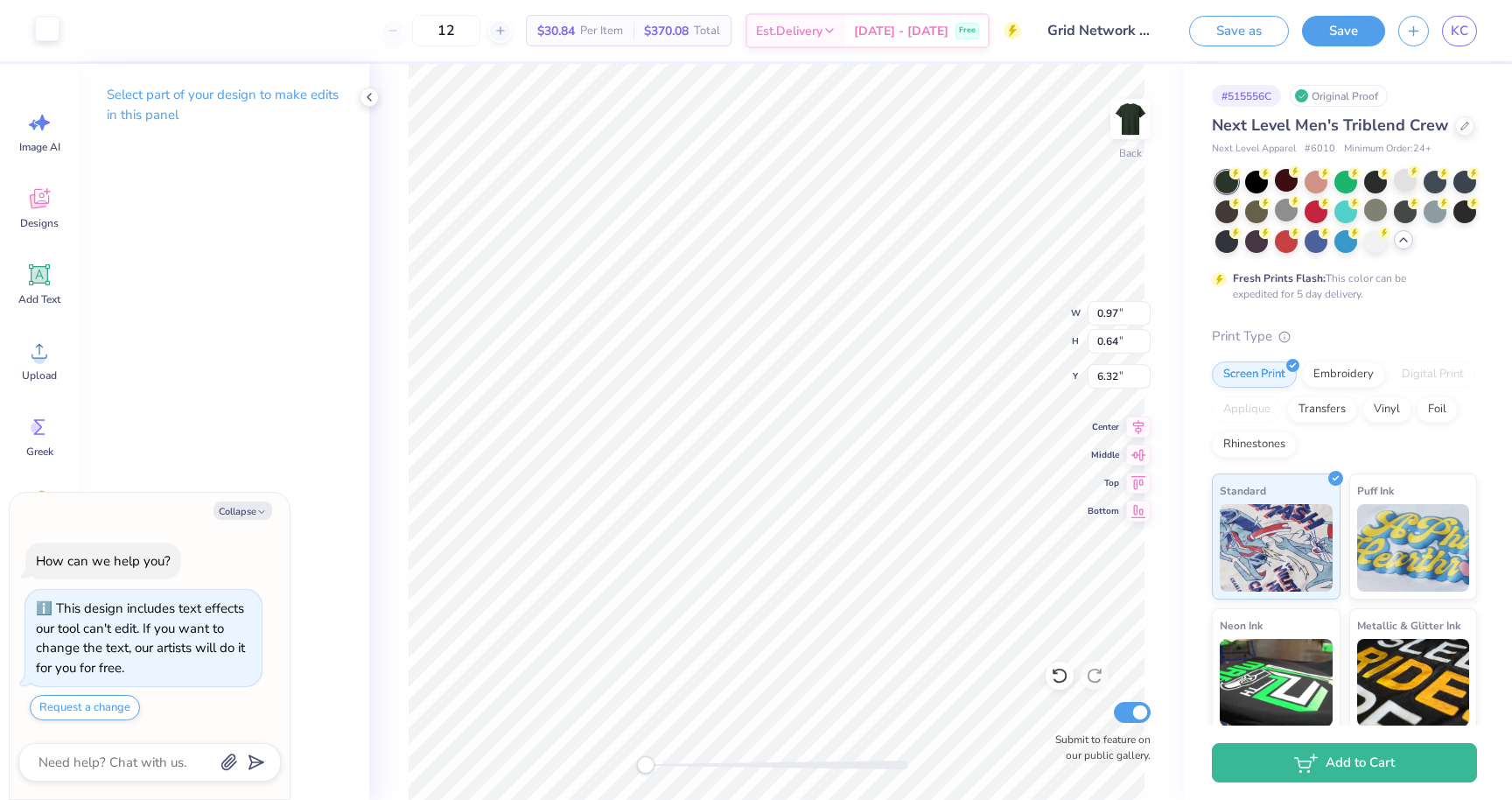
click at [39, 22] on div at bounding box center [47, 29] width 25 height 25
click at [42, 38] on div at bounding box center [47, 29] width 25 height 25
click at [50, 29] on div at bounding box center [47, 29] width 25 height 25
click at [46, 24] on div at bounding box center [47, 29] width 25 height 25
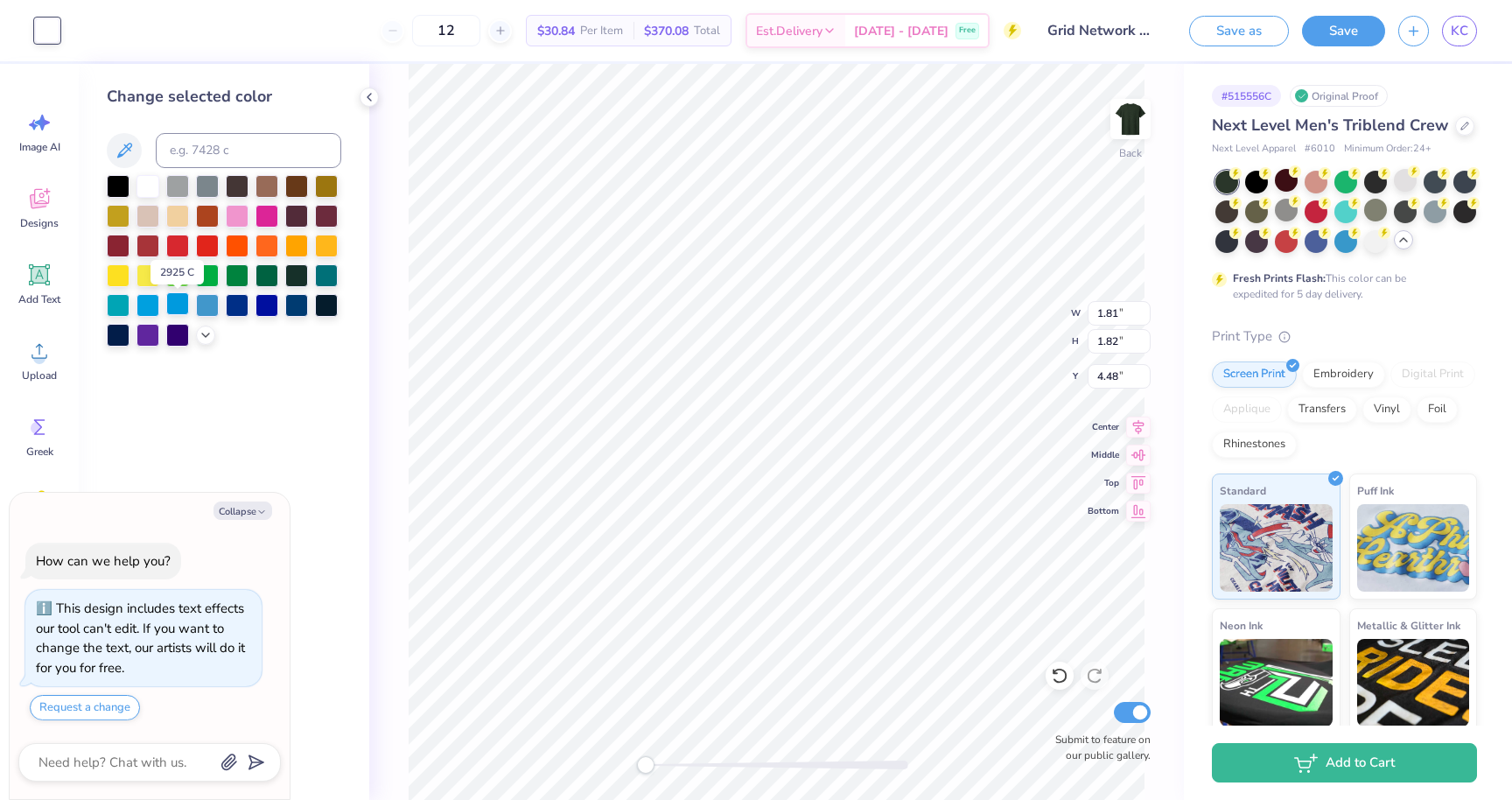
click at [179, 305] on div at bounding box center [177, 303] width 23 height 23
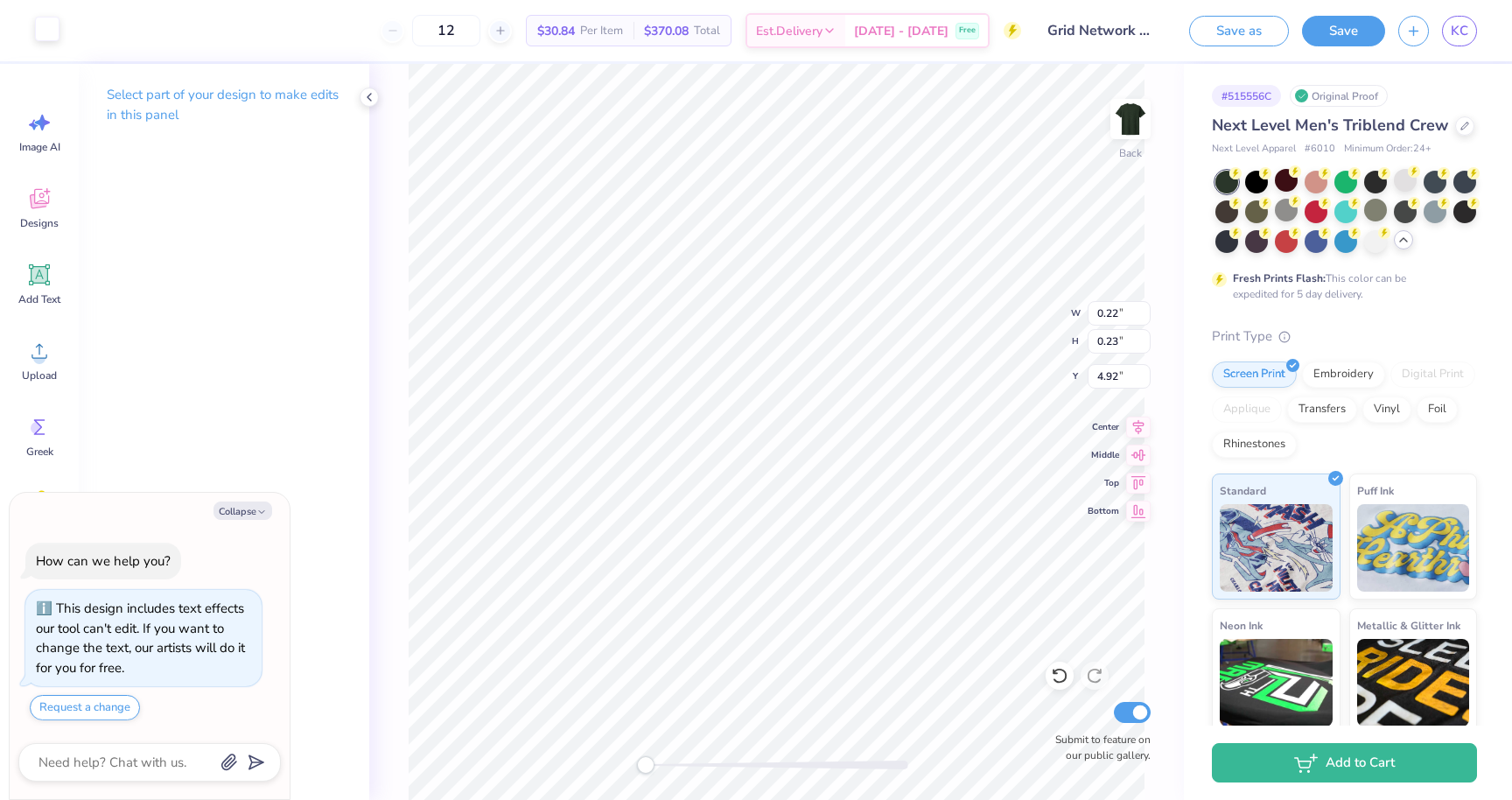
click at [53, 38] on div at bounding box center [47, 29] width 25 height 25
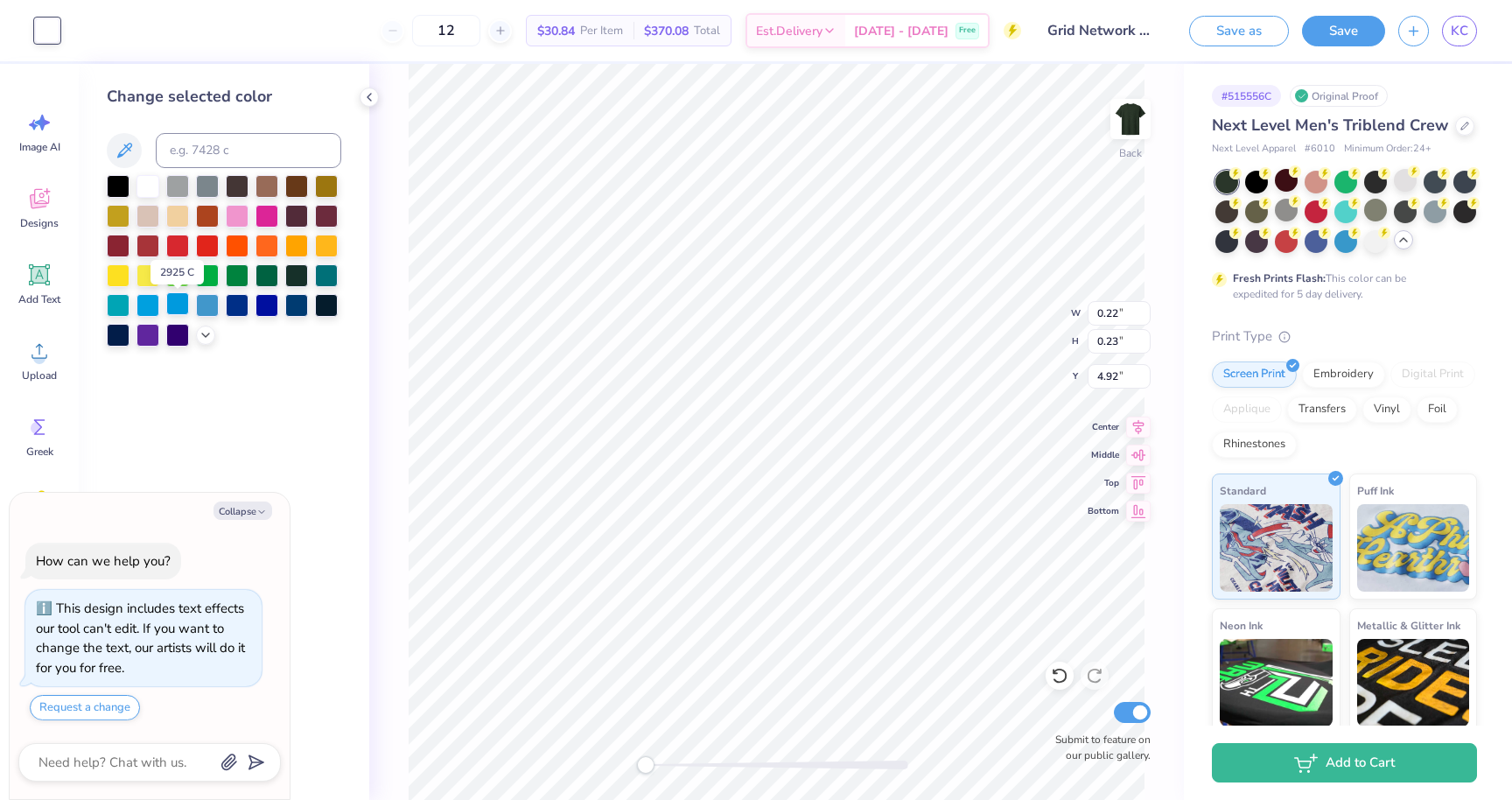
click at [184, 304] on div at bounding box center [177, 303] width 23 height 23
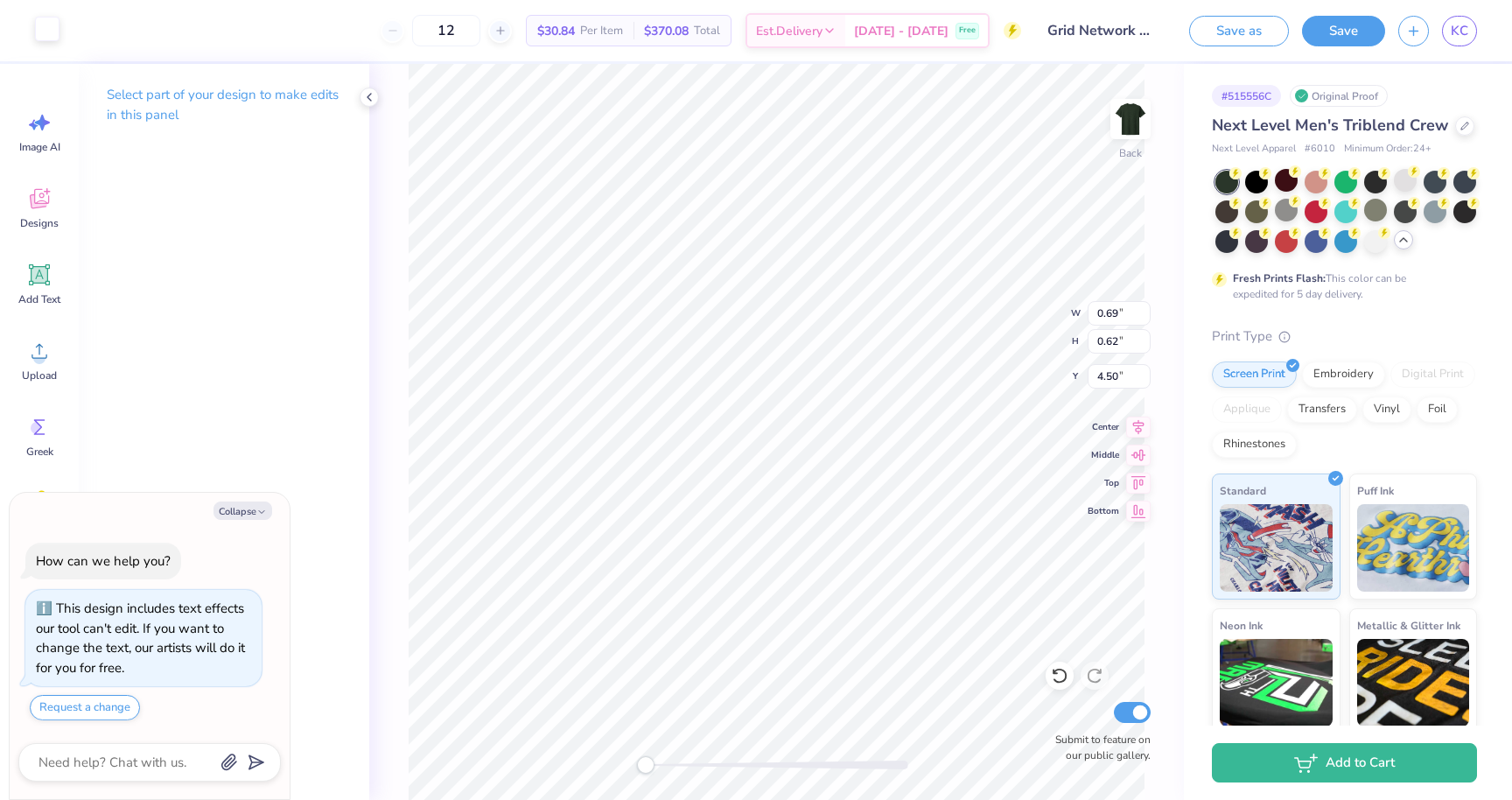
click at [39, 26] on div at bounding box center [47, 29] width 25 height 25
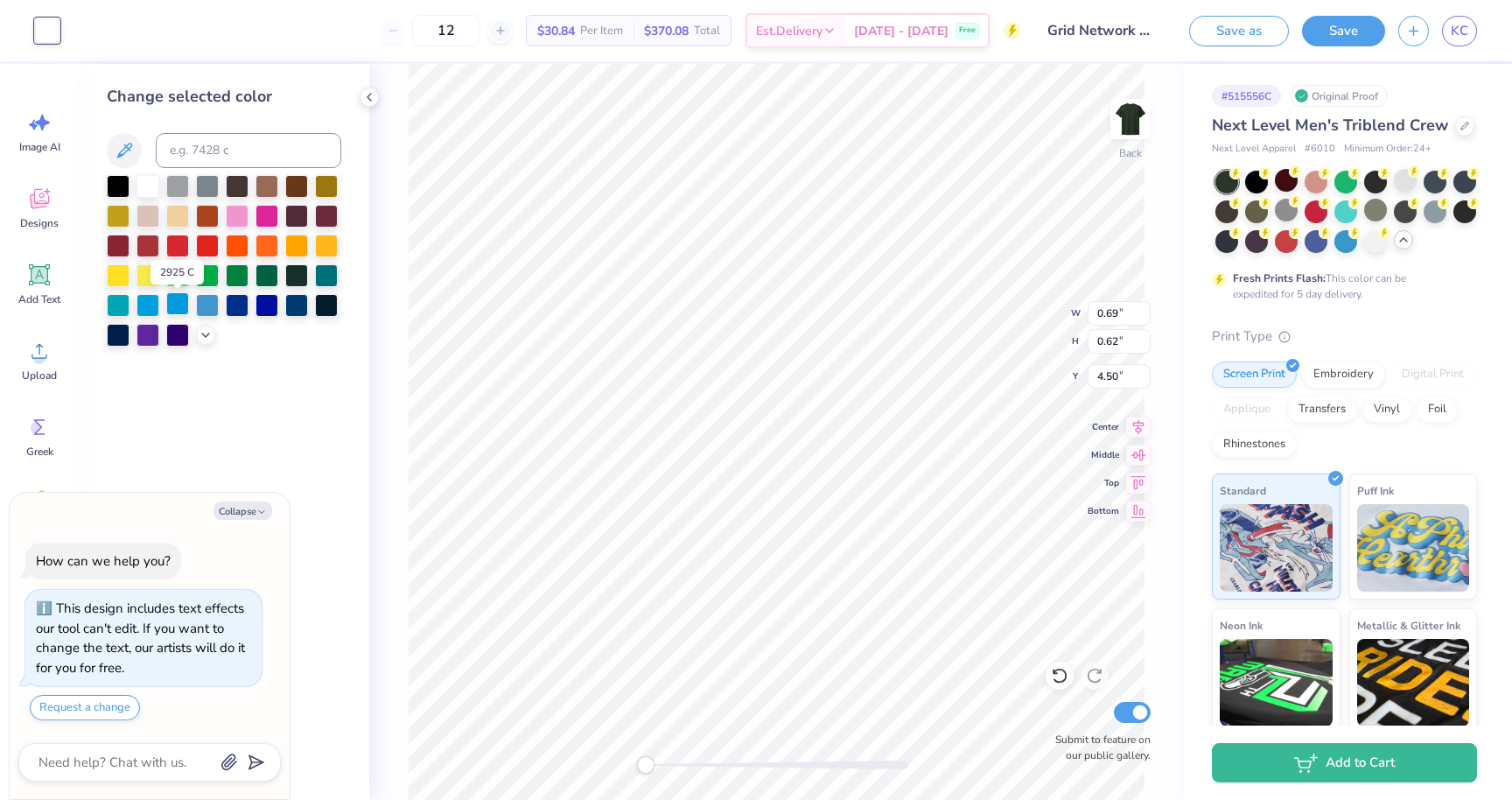
click at [181, 308] on div at bounding box center [177, 303] width 23 height 23
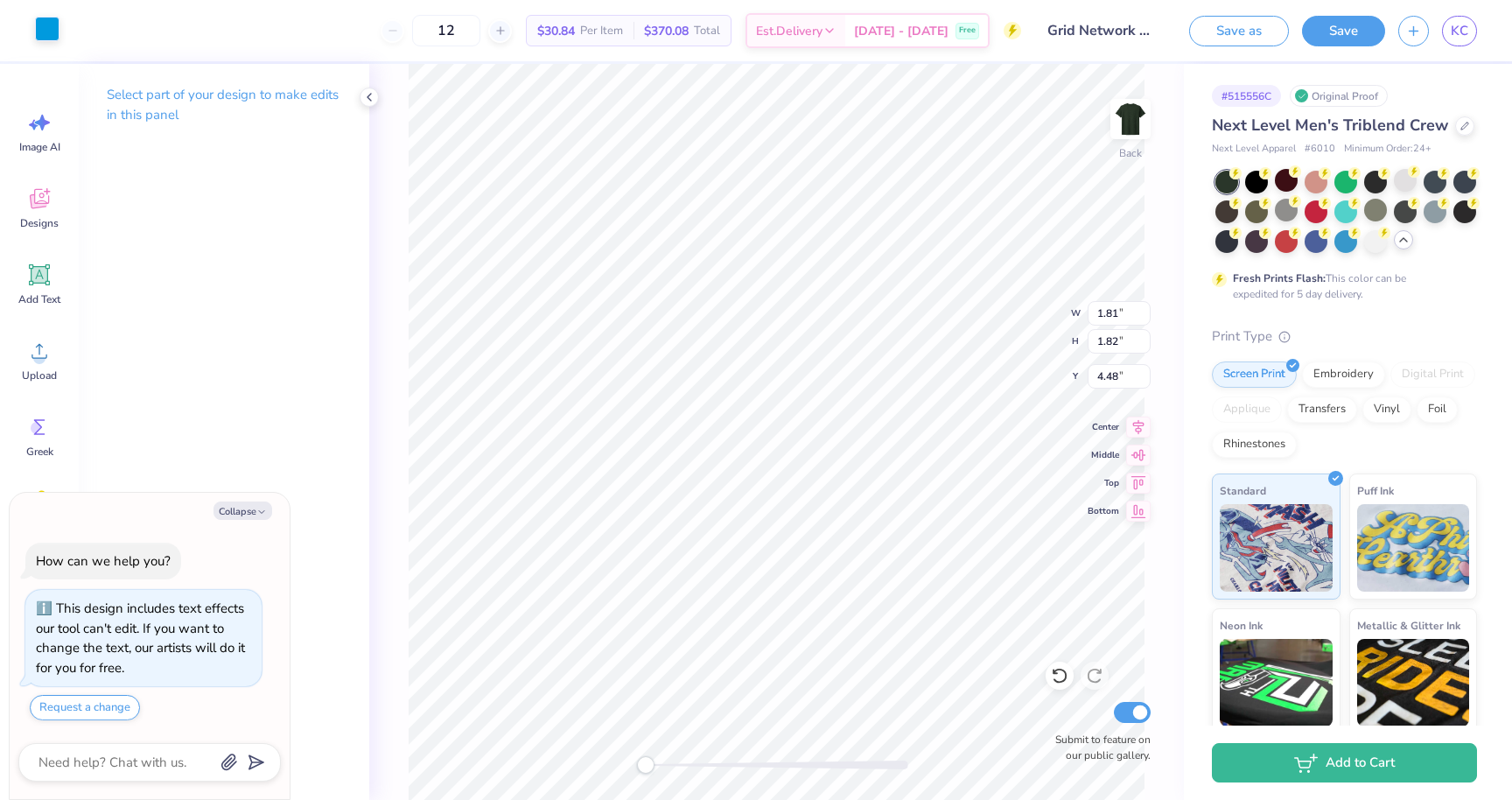
click at [49, 36] on div at bounding box center [47, 29] width 25 height 25
click at [45, 32] on div at bounding box center [47, 29] width 25 height 25
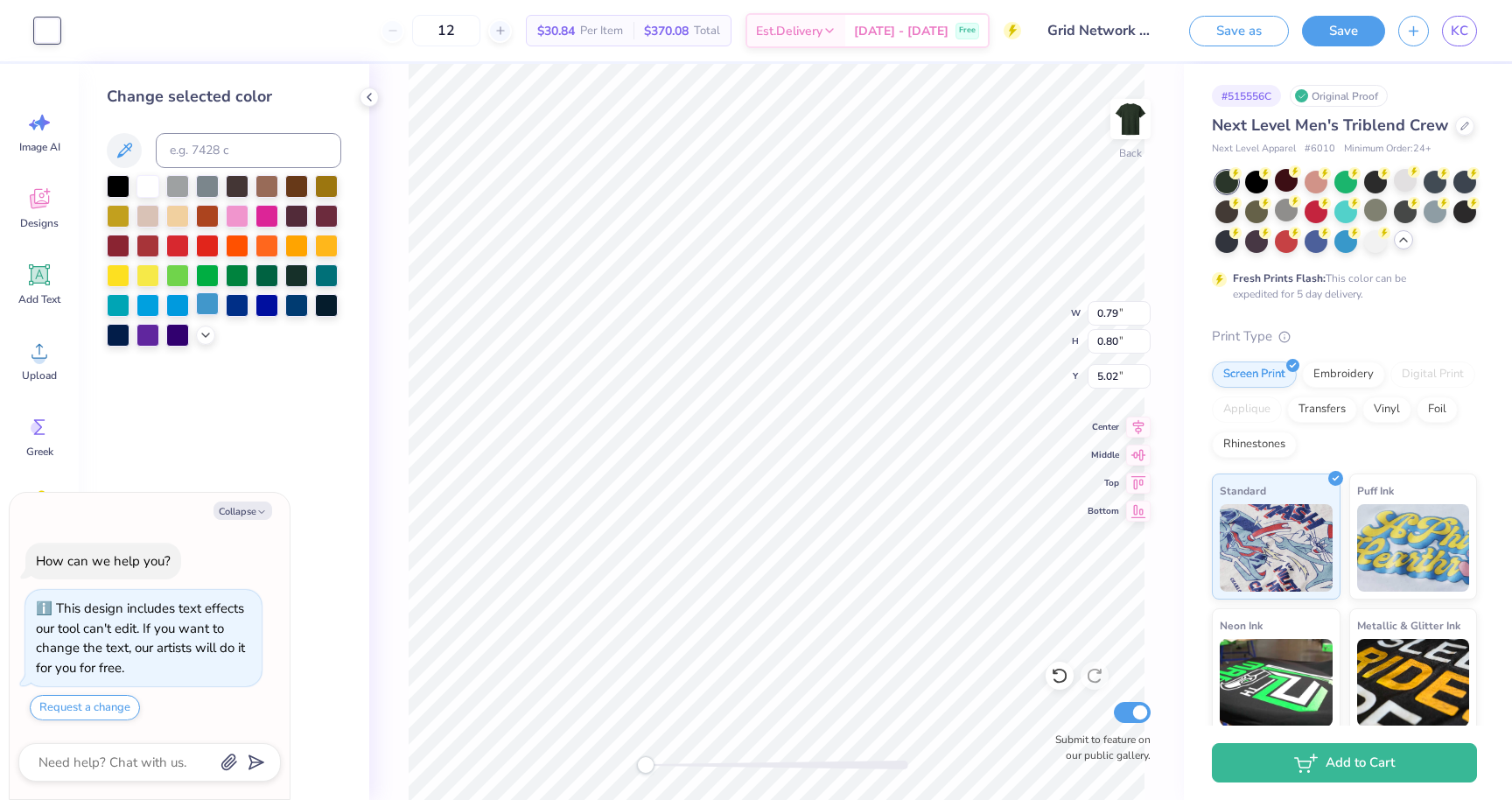
click at [206, 303] on div at bounding box center [206, 303] width 23 height 23
click at [177, 303] on div at bounding box center [177, 303] width 23 height 23
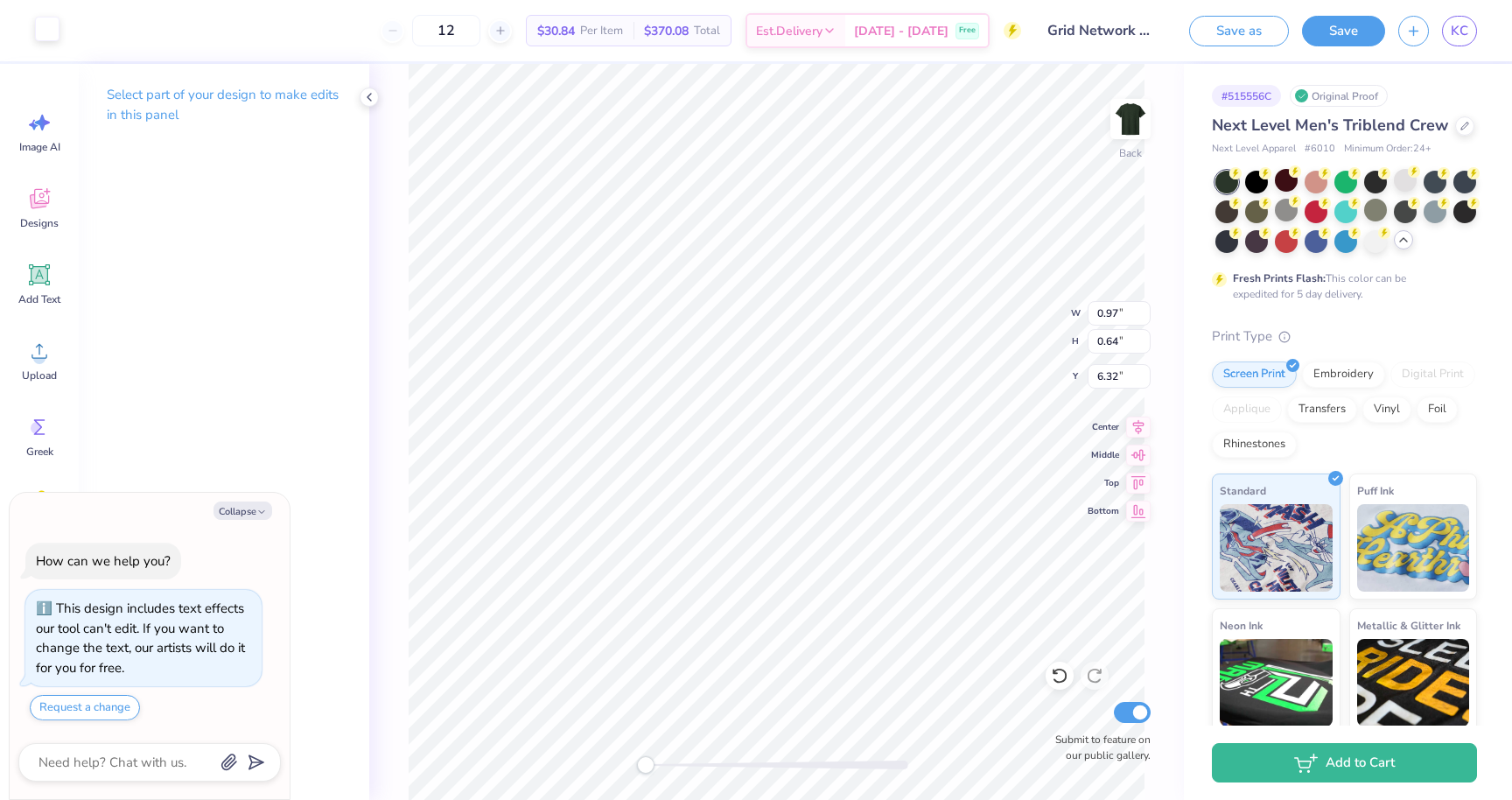
click at [50, 33] on div at bounding box center [47, 29] width 25 height 25
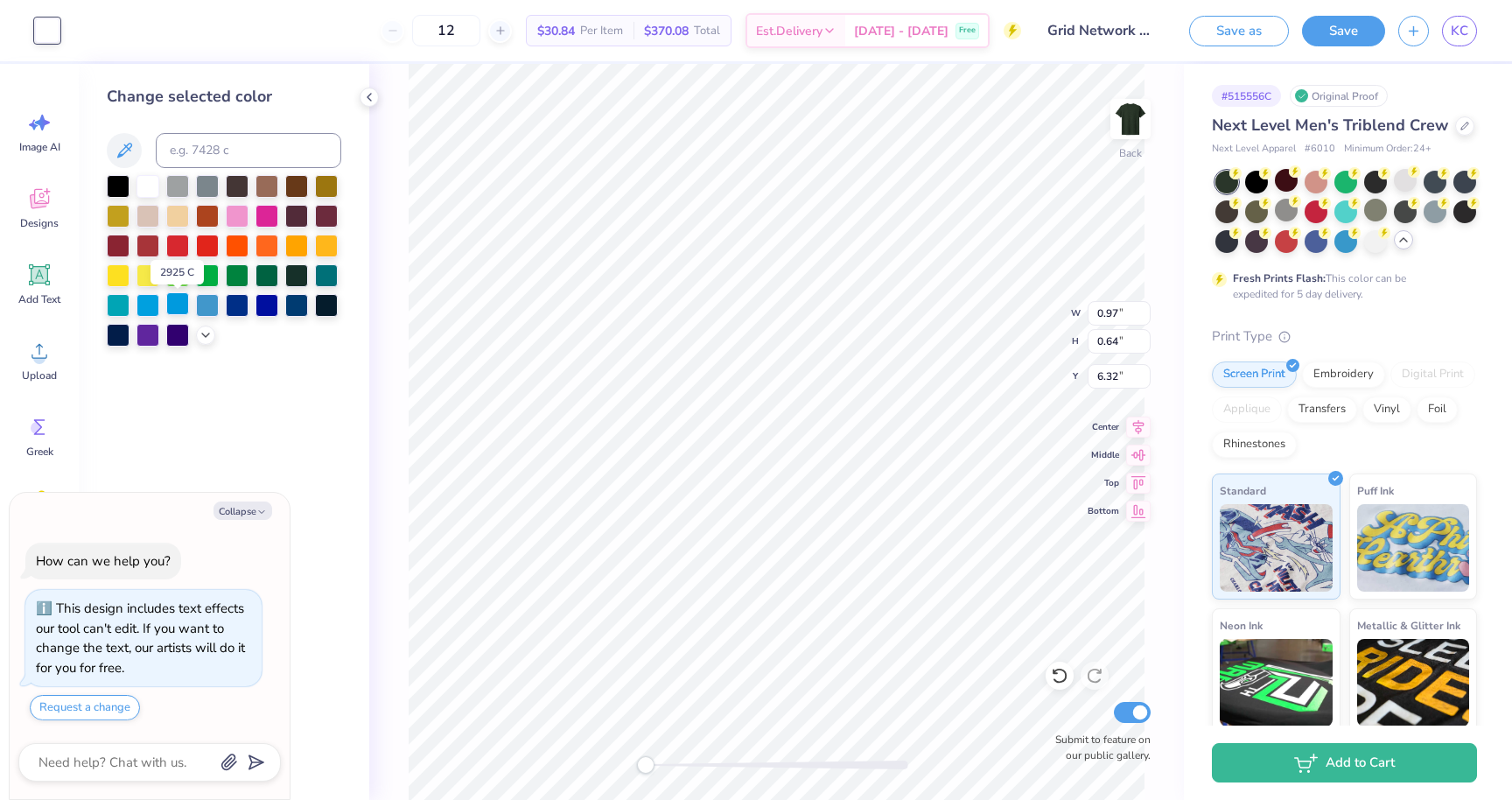
click at [176, 303] on div at bounding box center [177, 303] width 23 height 23
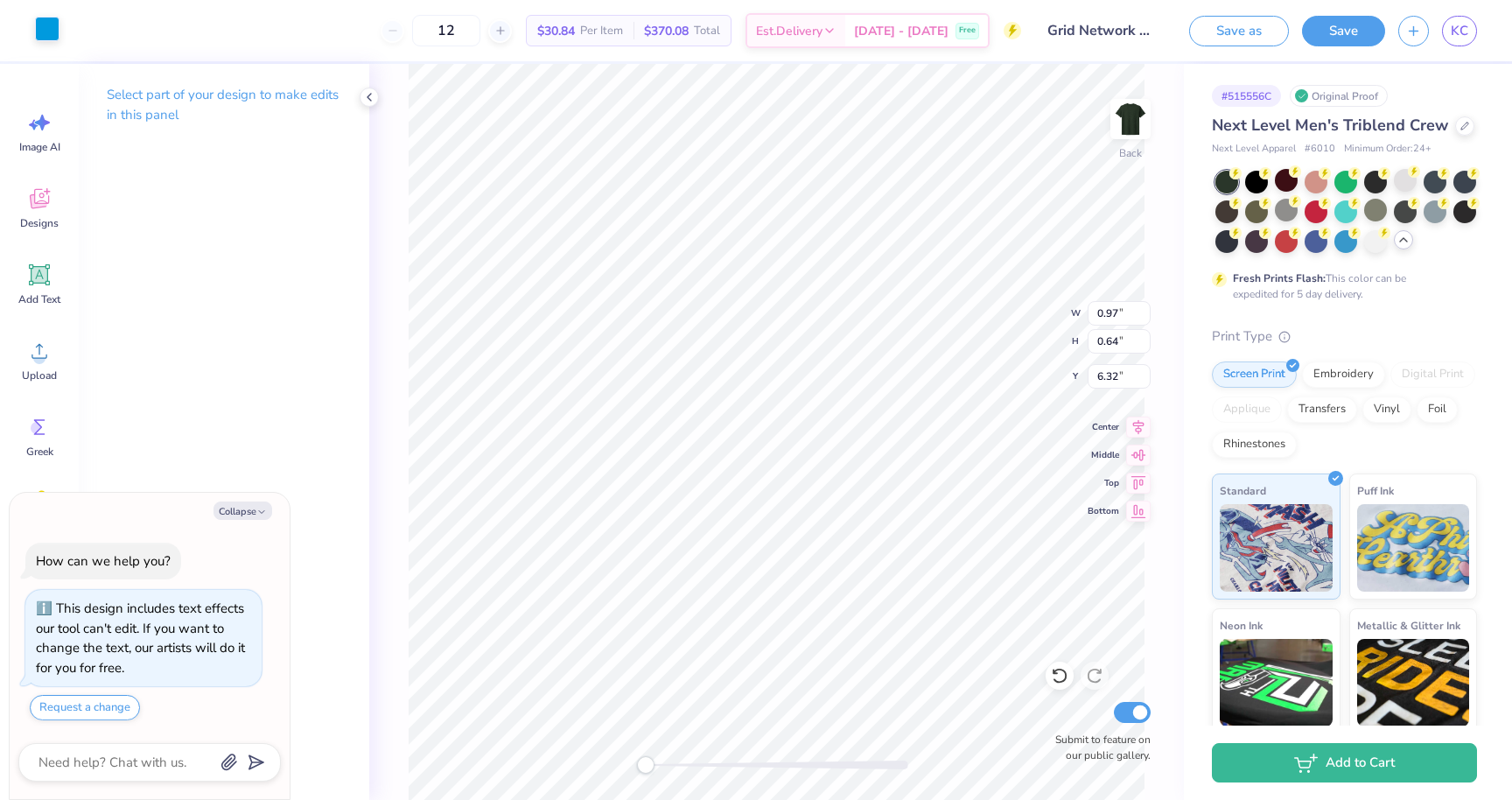
click at [49, 35] on div at bounding box center [47, 29] width 25 height 25
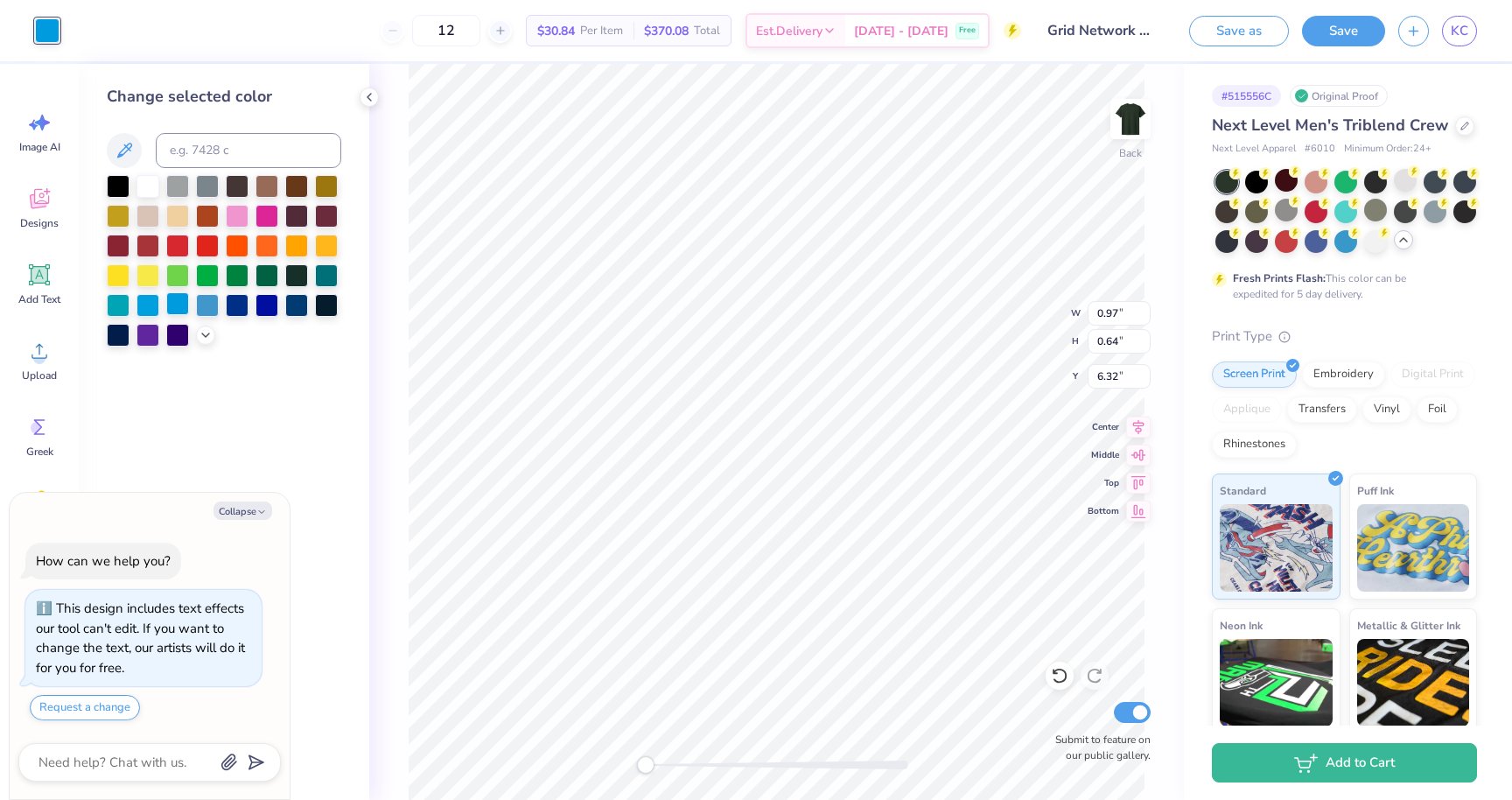
click at [179, 310] on div at bounding box center [177, 303] width 23 height 23
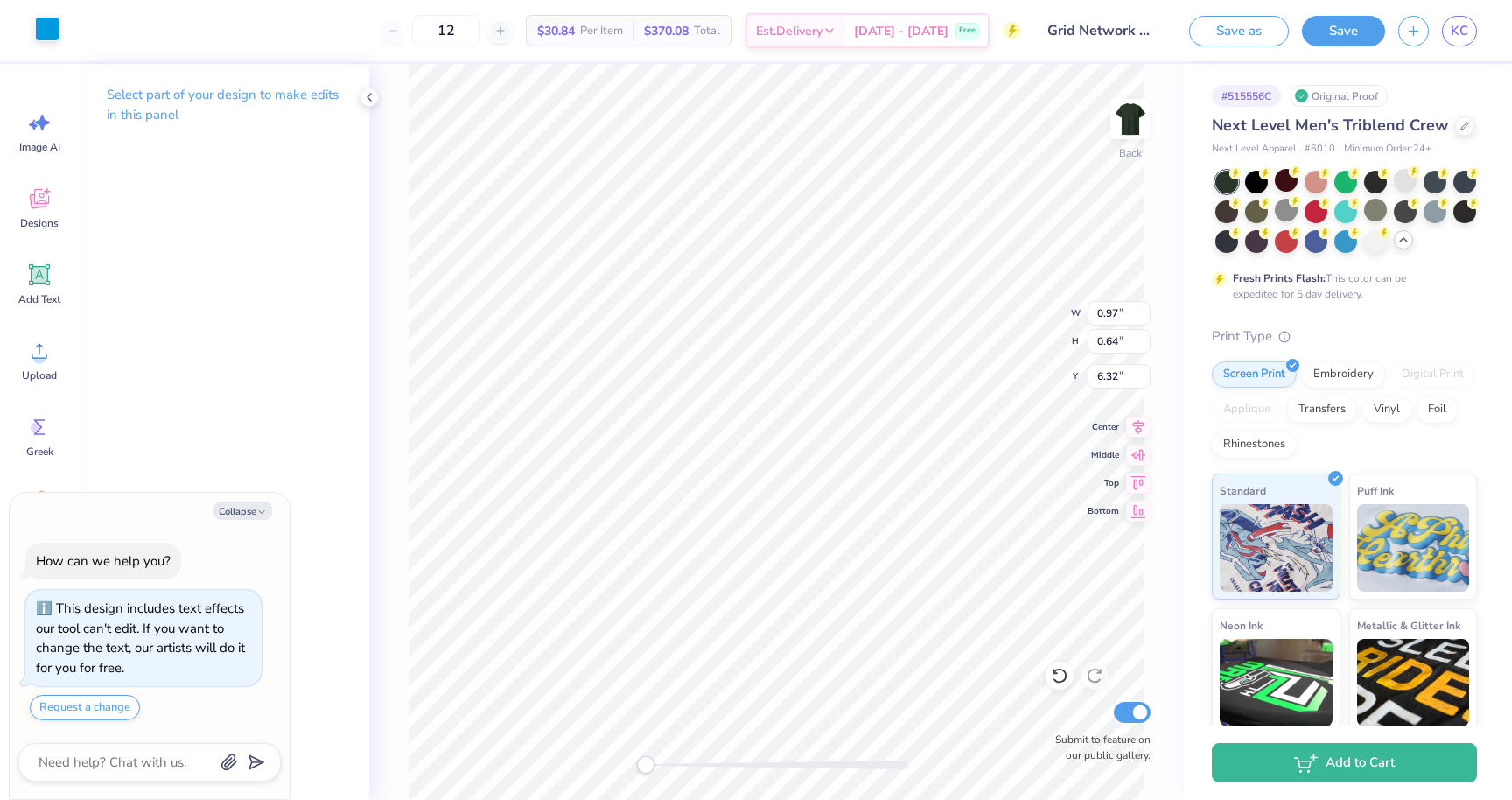
click at [48, 29] on div at bounding box center [47, 29] width 25 height 25
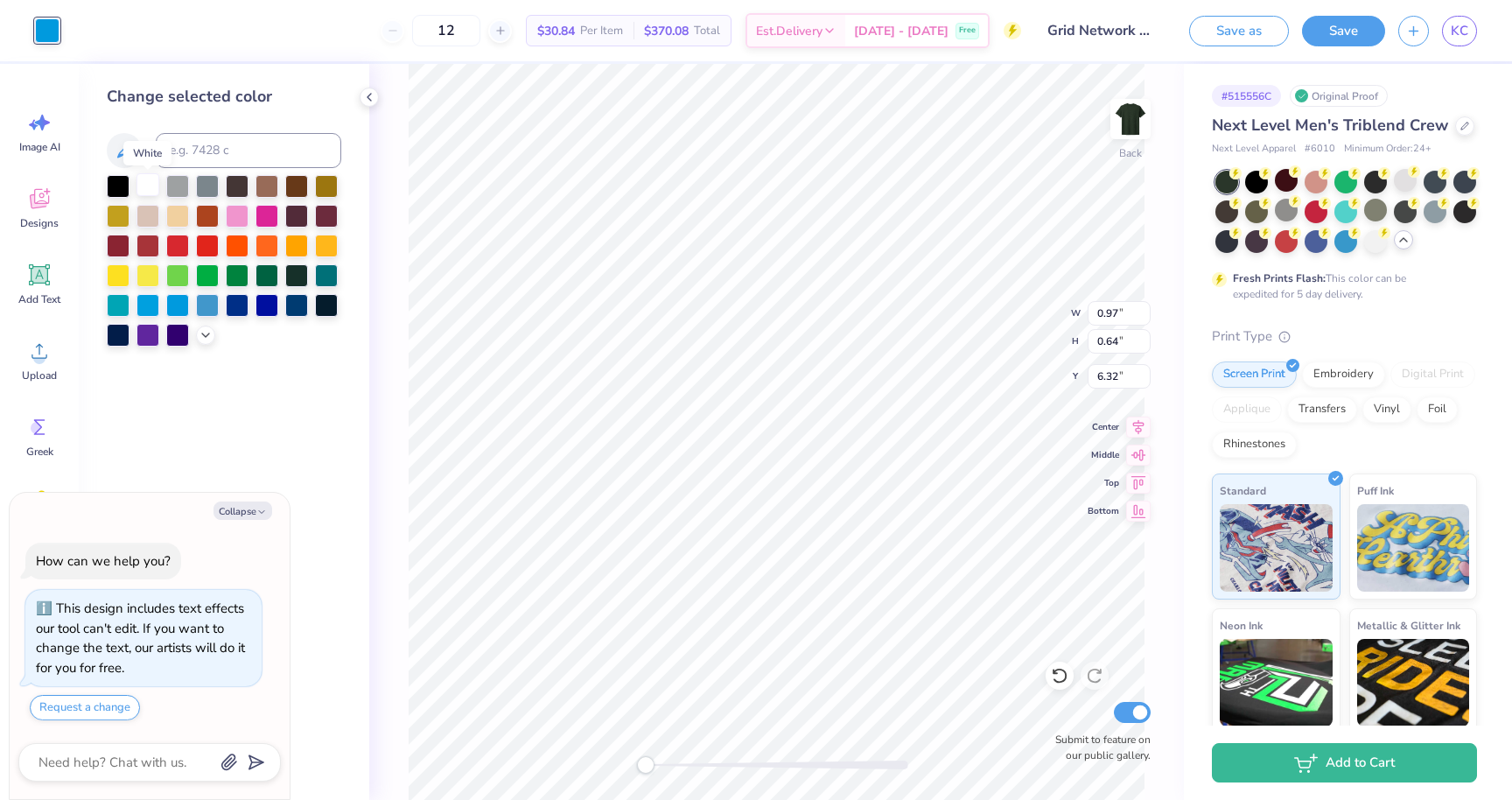
click at [147, 185] on div at bounding box center [147, 184] width 23 height 23
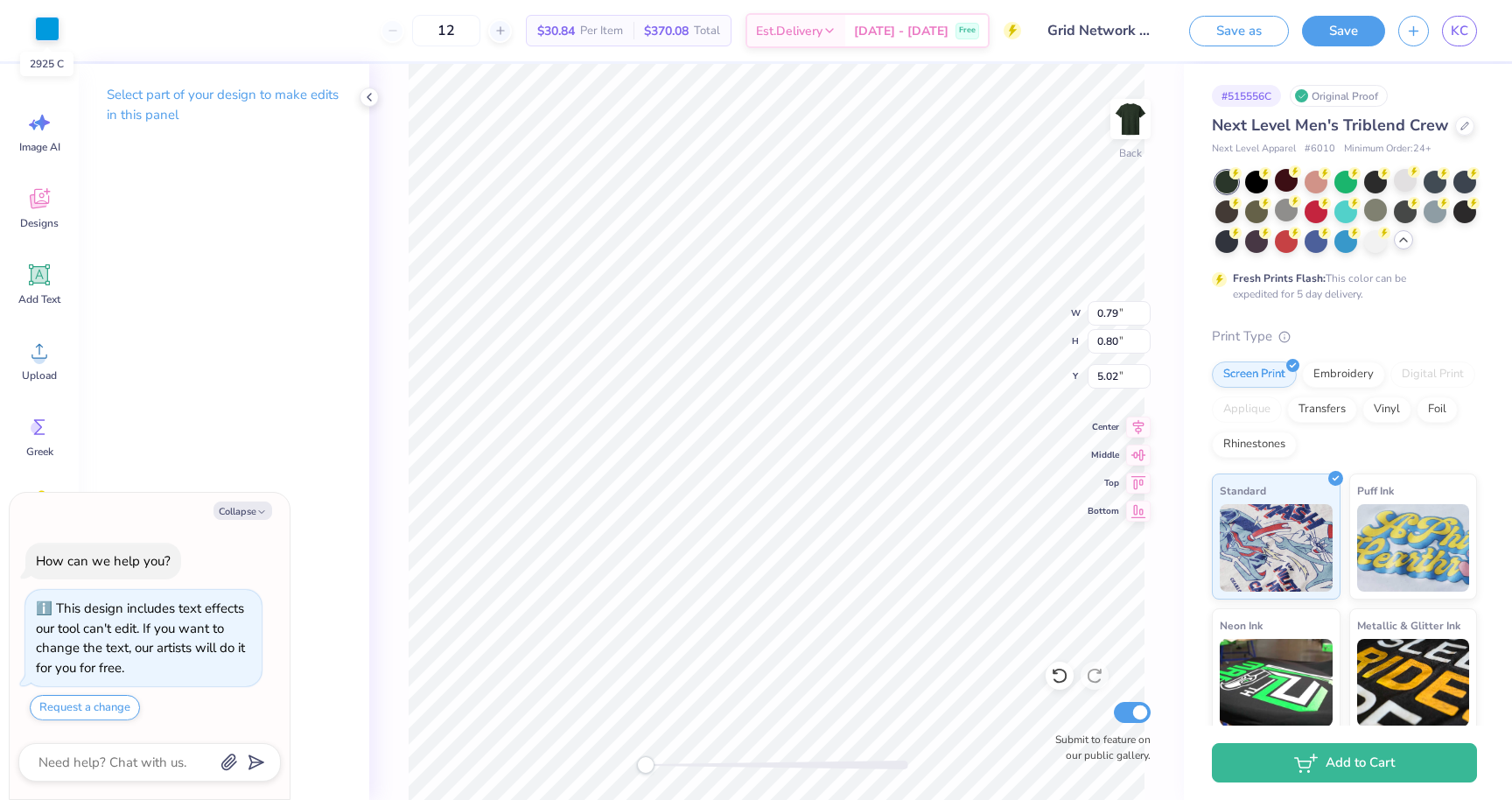
click at [46, 22] on div at bounding box center [47, 29] width 25 height 25
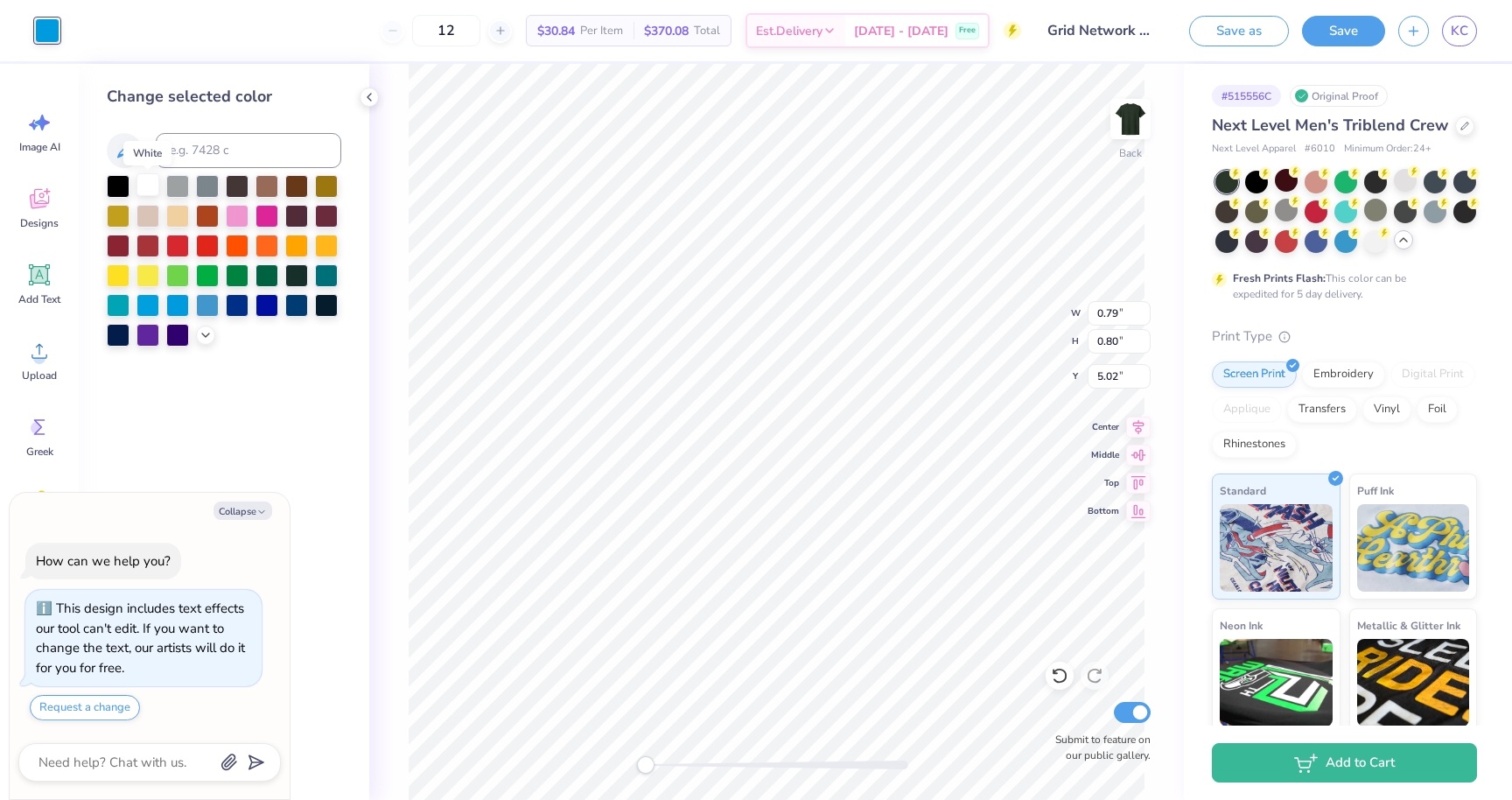
click at [151, 188] on div at bounding box center [147, 184] width 23 height 23
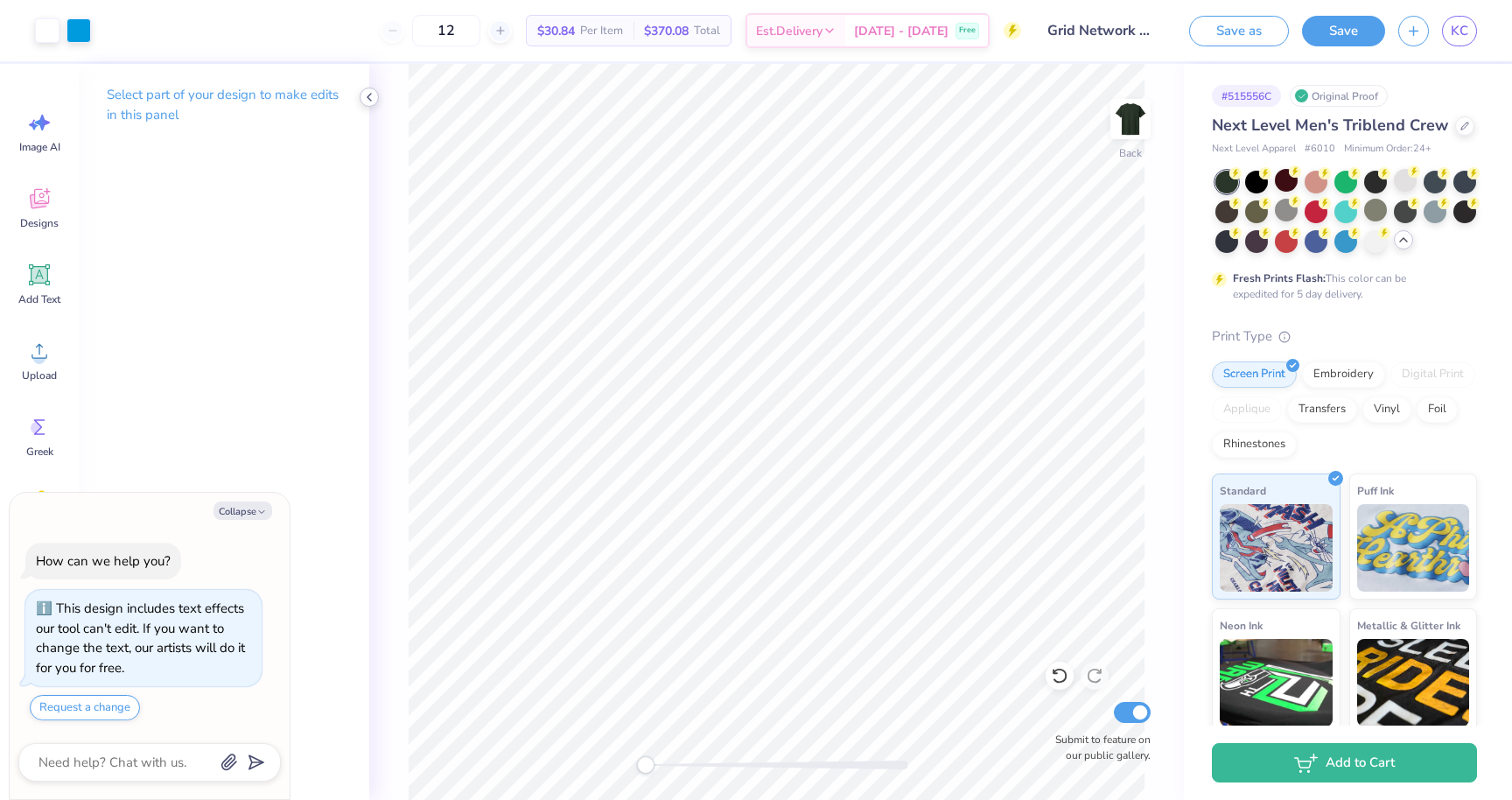
click at [370, 100] on icon at bounding box center [369, 97] width 14 height 14
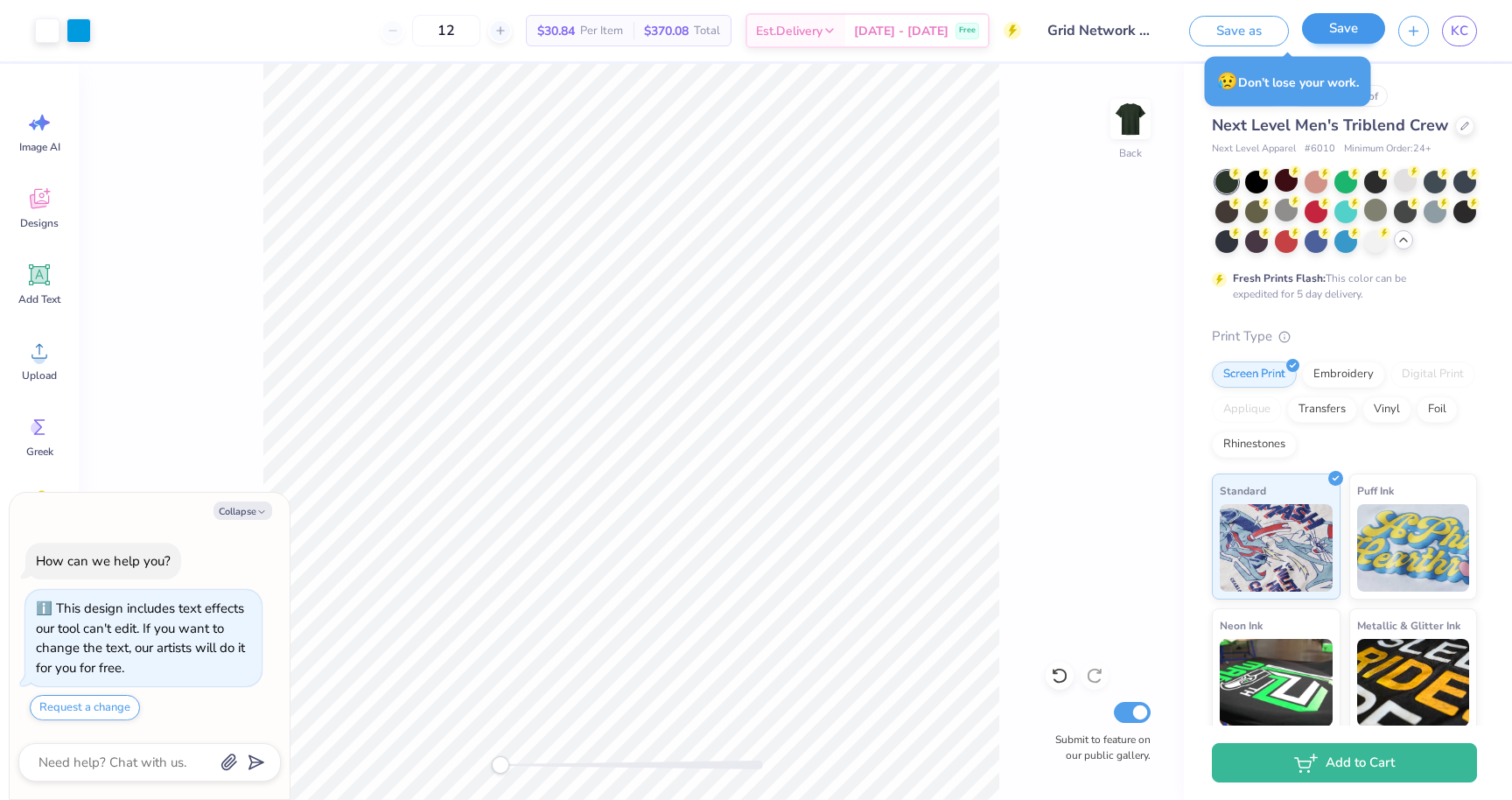
click at [1341, 28] on button "Save" at bounding box center [1343, 28] width 84 height 30
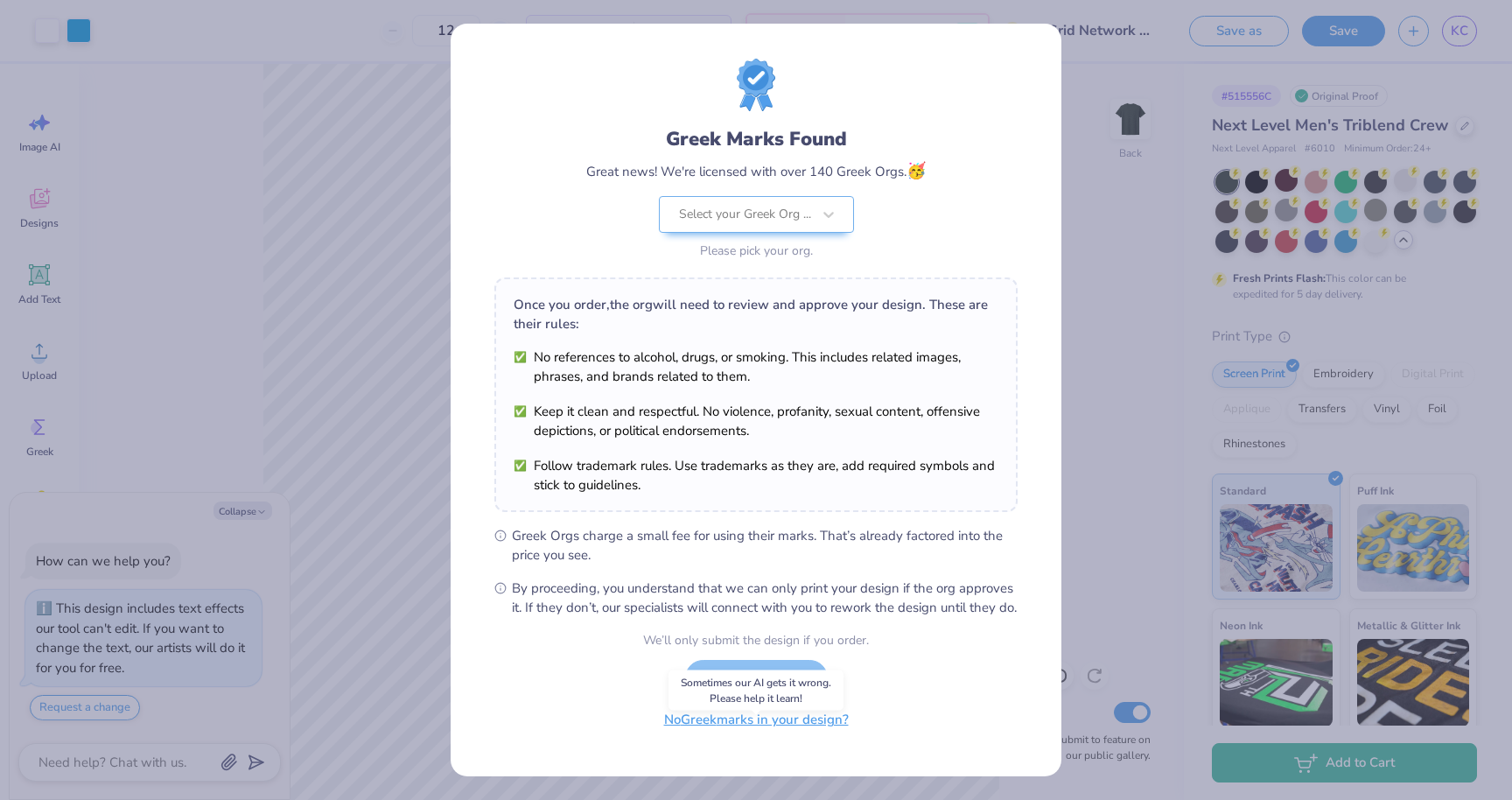
click at [739, 738] on button "No Greek marks in your design?" at bounding box center [756, 719] width 214 height 36
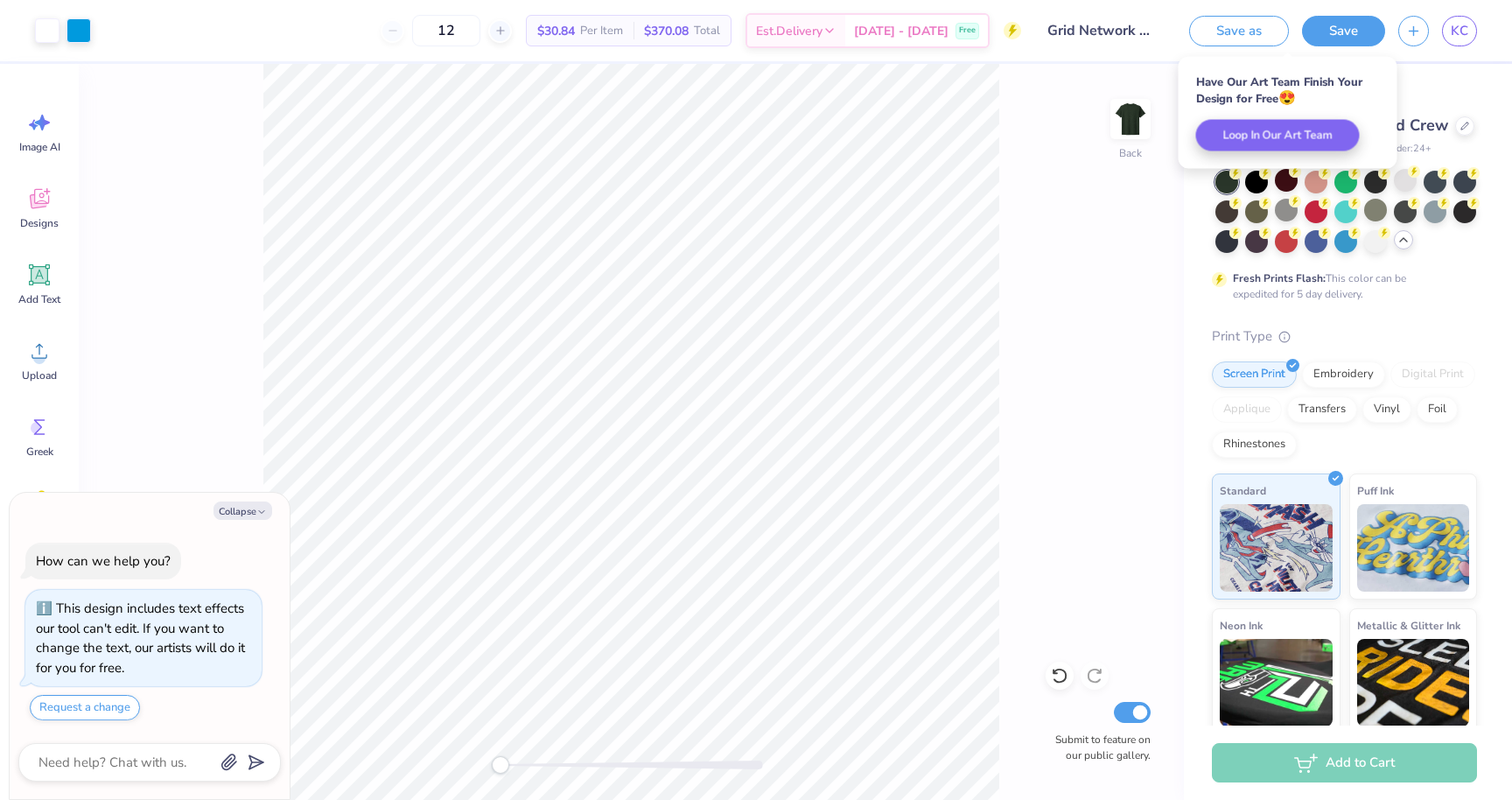
type textarea "x"
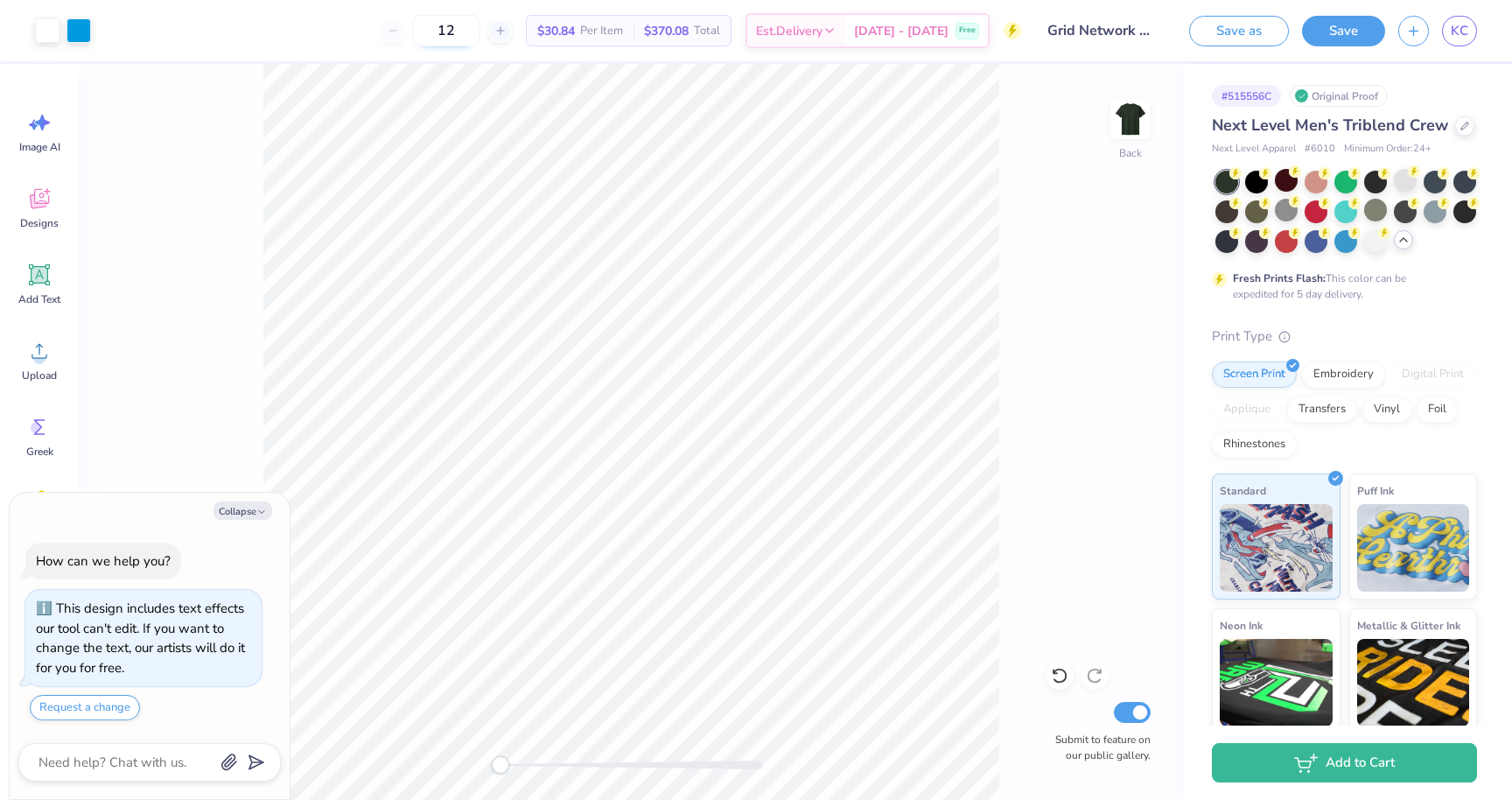
click at [480, 31] on input "12" at bounding box center [445, 30] width 68 height 31
type input "48"
type textarea "x"
type input "48"
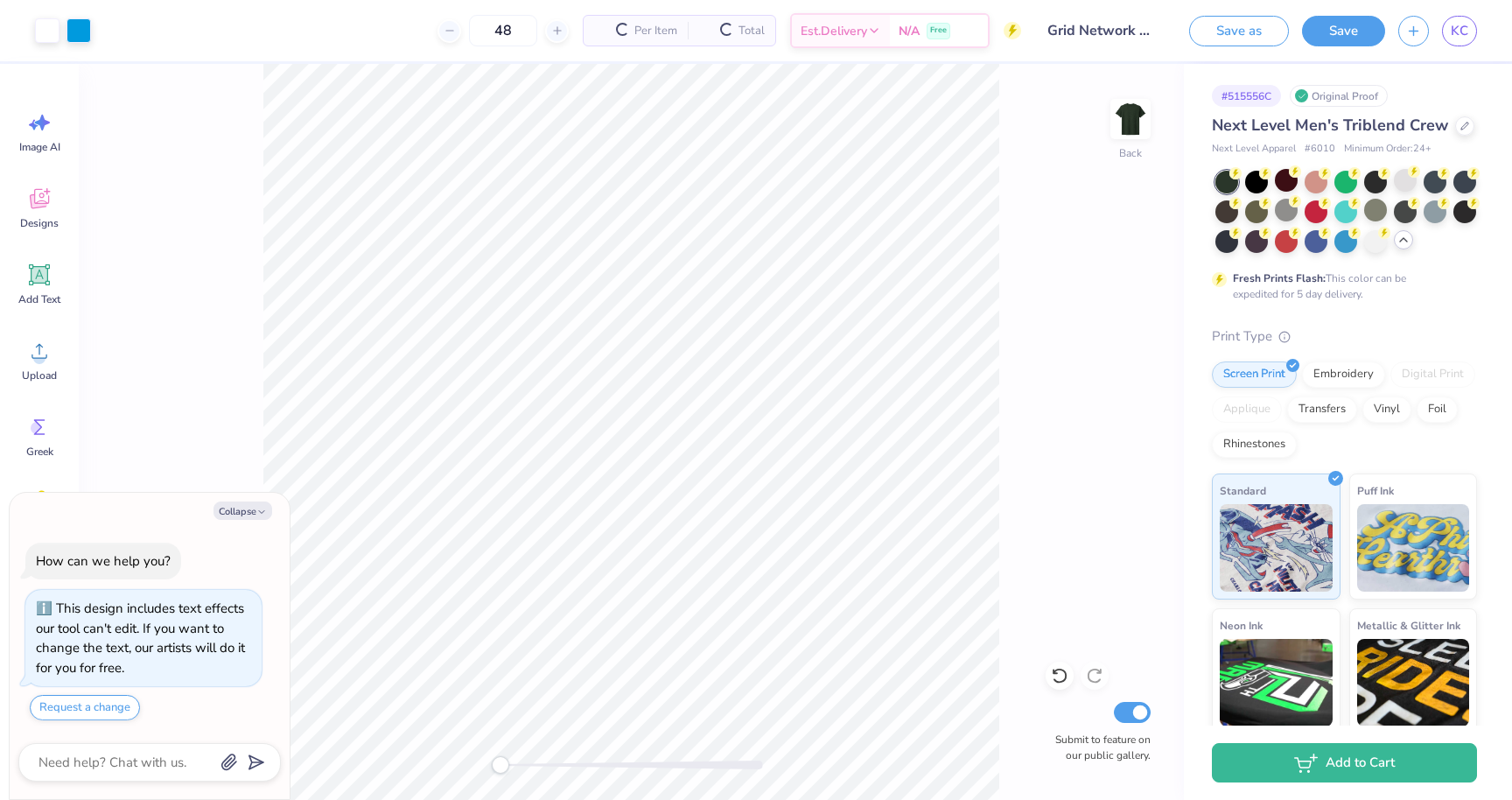
click at [382, 32] on div "48 Per Item Total Est. Delivery N/A Free" at bounding box center [562, 30] width 917 height 61
type textarea "x"
click at [822, 33] on span "Est. Delivery" at bounding box center [789, 33] width 67 height 19
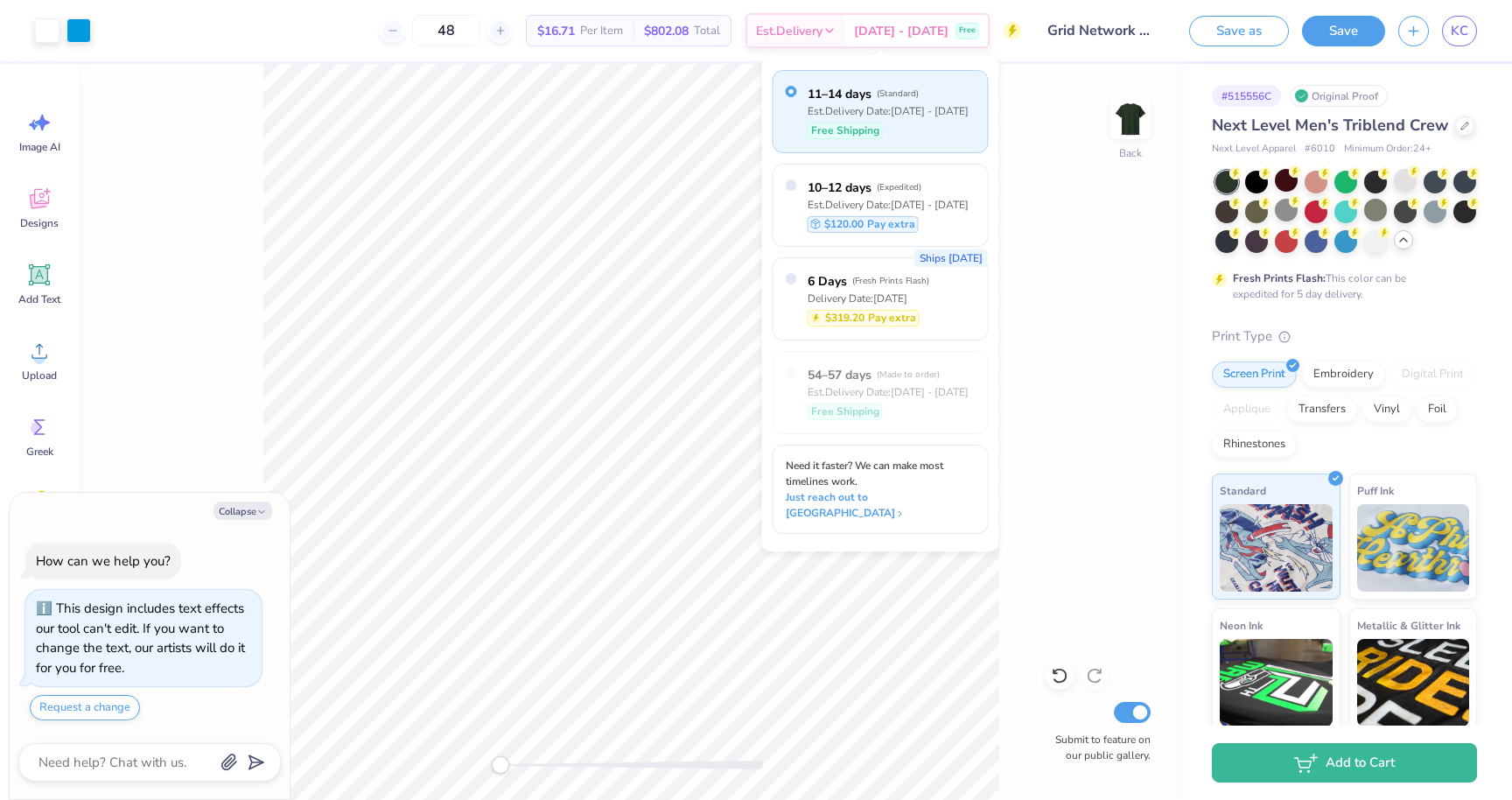
click at [344, 36] on div "48 $16.71 Per Item $802.08 Total Est. Delivery Sep 21 - 24 Free" at bounding box center [562, 30] width 917 height 61
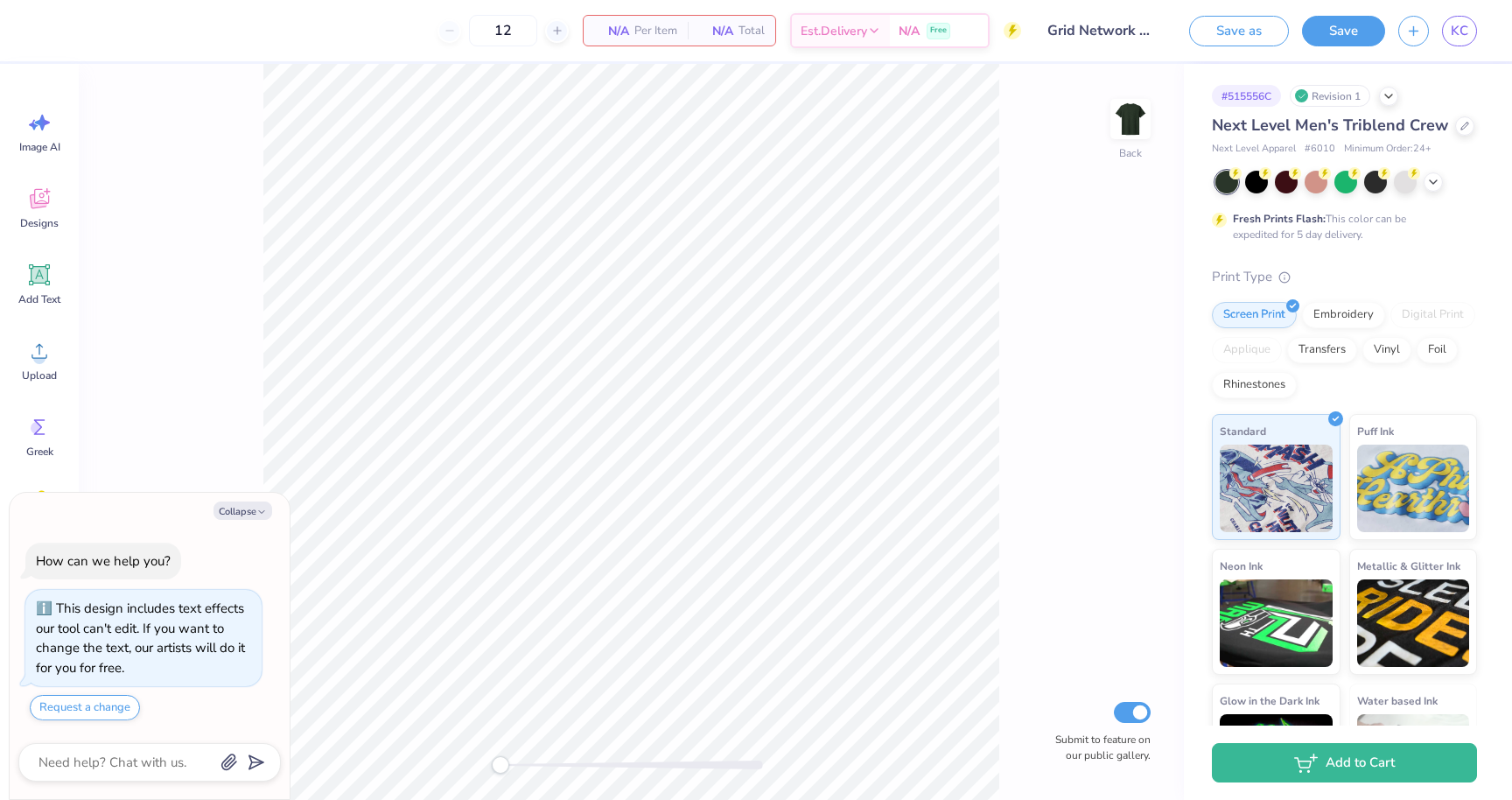
type textarea "x"
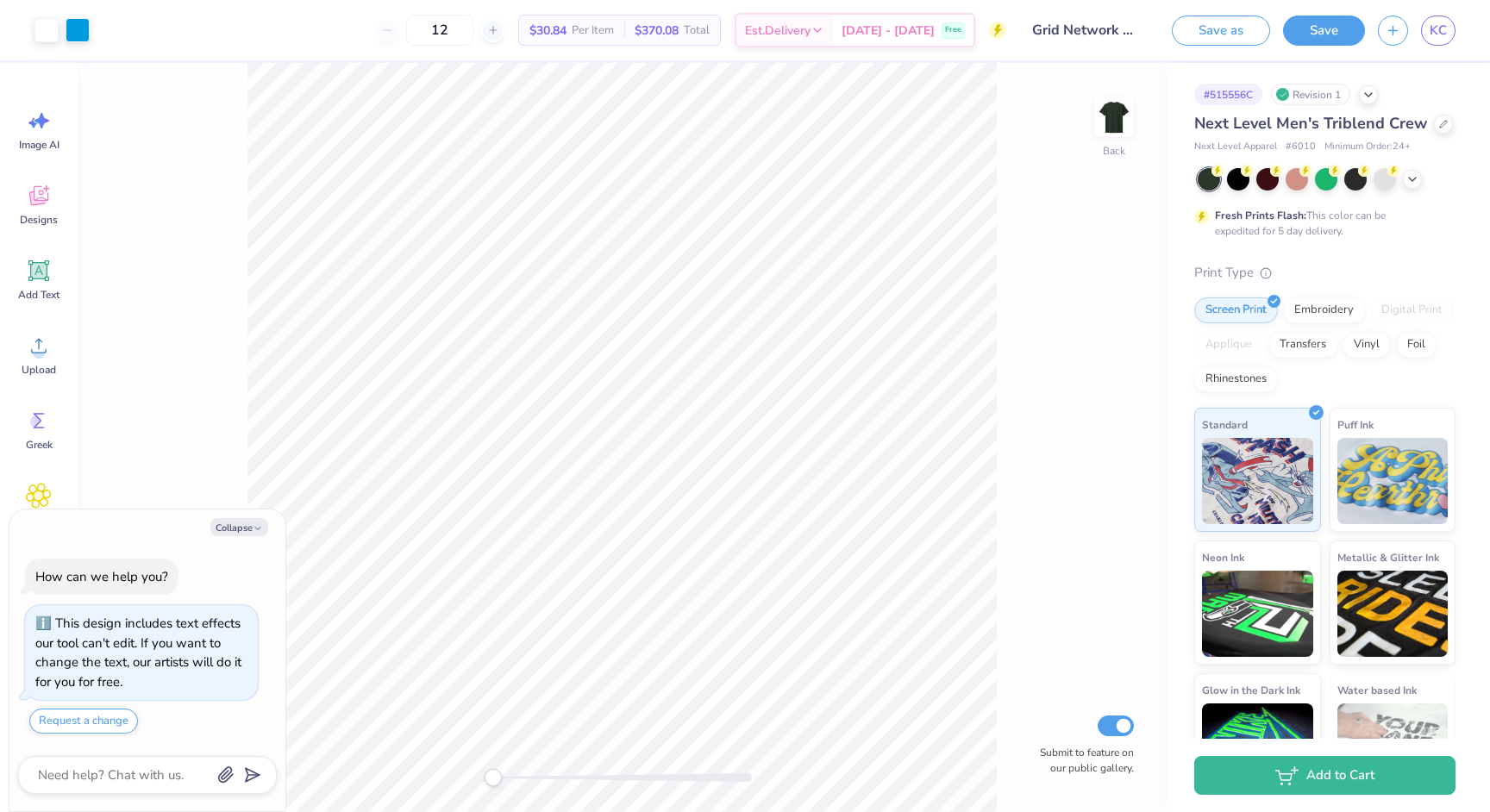
click at [1430, 180] on div at bounding box center [1326, 179] width 258 height 22
click at [1421, 179] on div at bounding box center [1413, 178] width 19 height 19
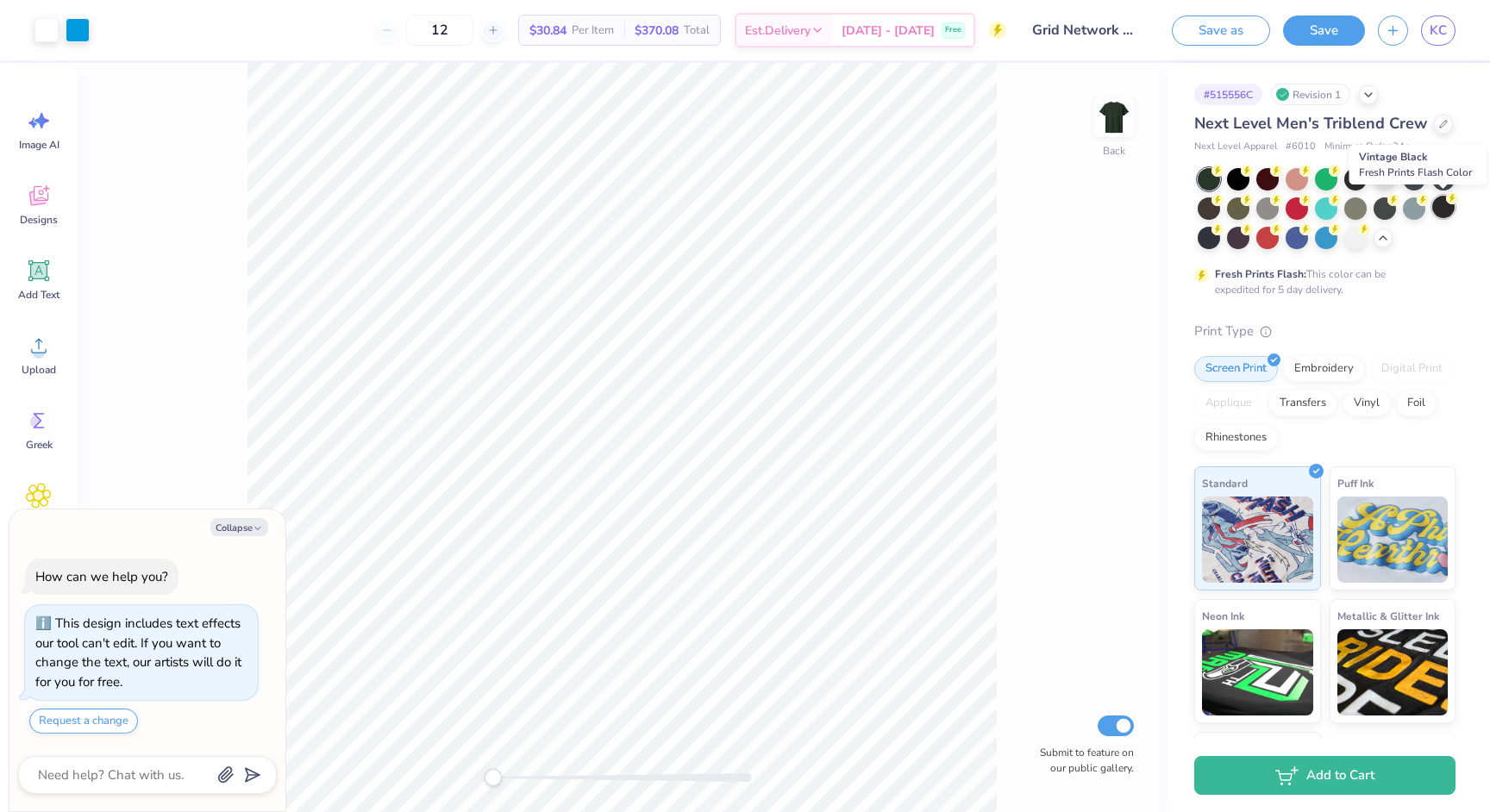
click at [1443, 204] on div at bounding box center [1443, 206] width 22 height 22
click at [1420, 206] on div at bounding box center [1414, 206] width 22 height 22
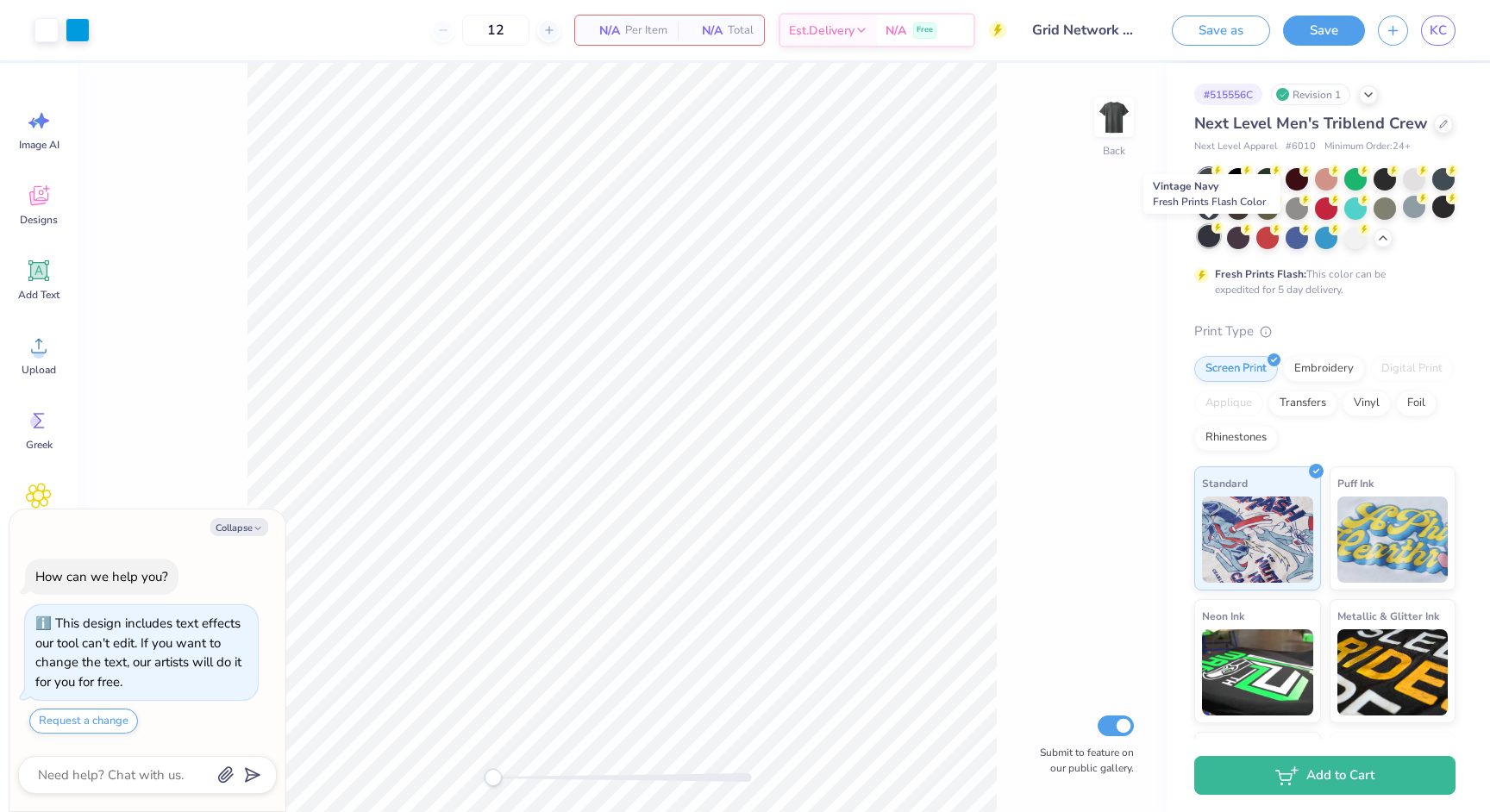
click at [1210, 226] on div at bounding box center [1208, 235] width 22 height 22
click at [1204, 234] on div at bounding box center [1208, 235] width 22 height 22
click at [1213, 237] on div at bounding box center [1208, 235] width 22 height 22
click at [1211, 233] on div at bounding box center [1208, 235] width 22 height 22
click at [1214, 241] on div at bounding box center [1208, 235] width 22 height 22
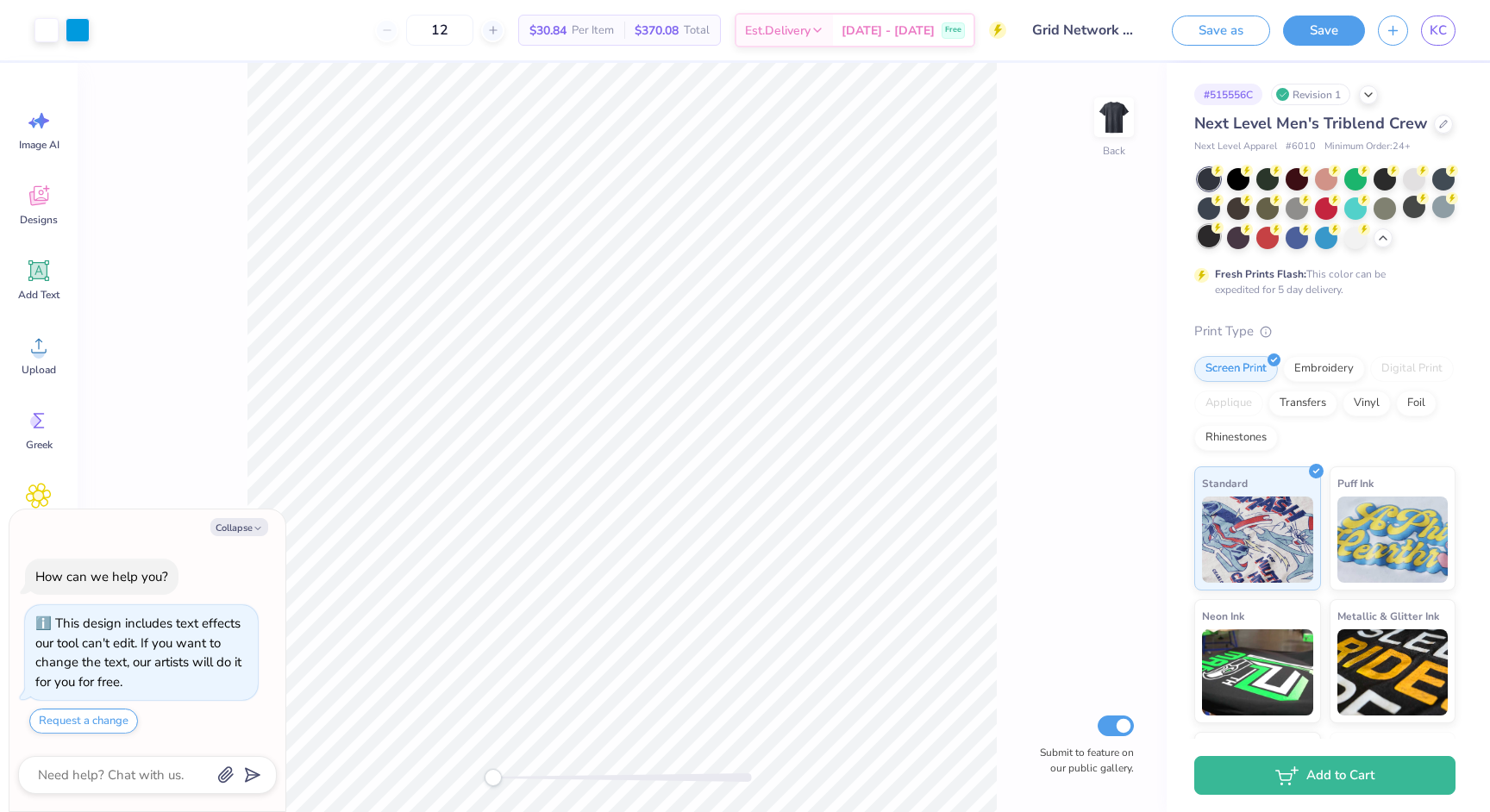
click at [1210, 231] on div at bounding box center [1208, 235] width 22 height 22
click at [1216, 226] on icon at bounding box center [1218, 227] width 6 height 9
click at [1403, 218] on div at bounding box center [1414, 206] width 22 height 22
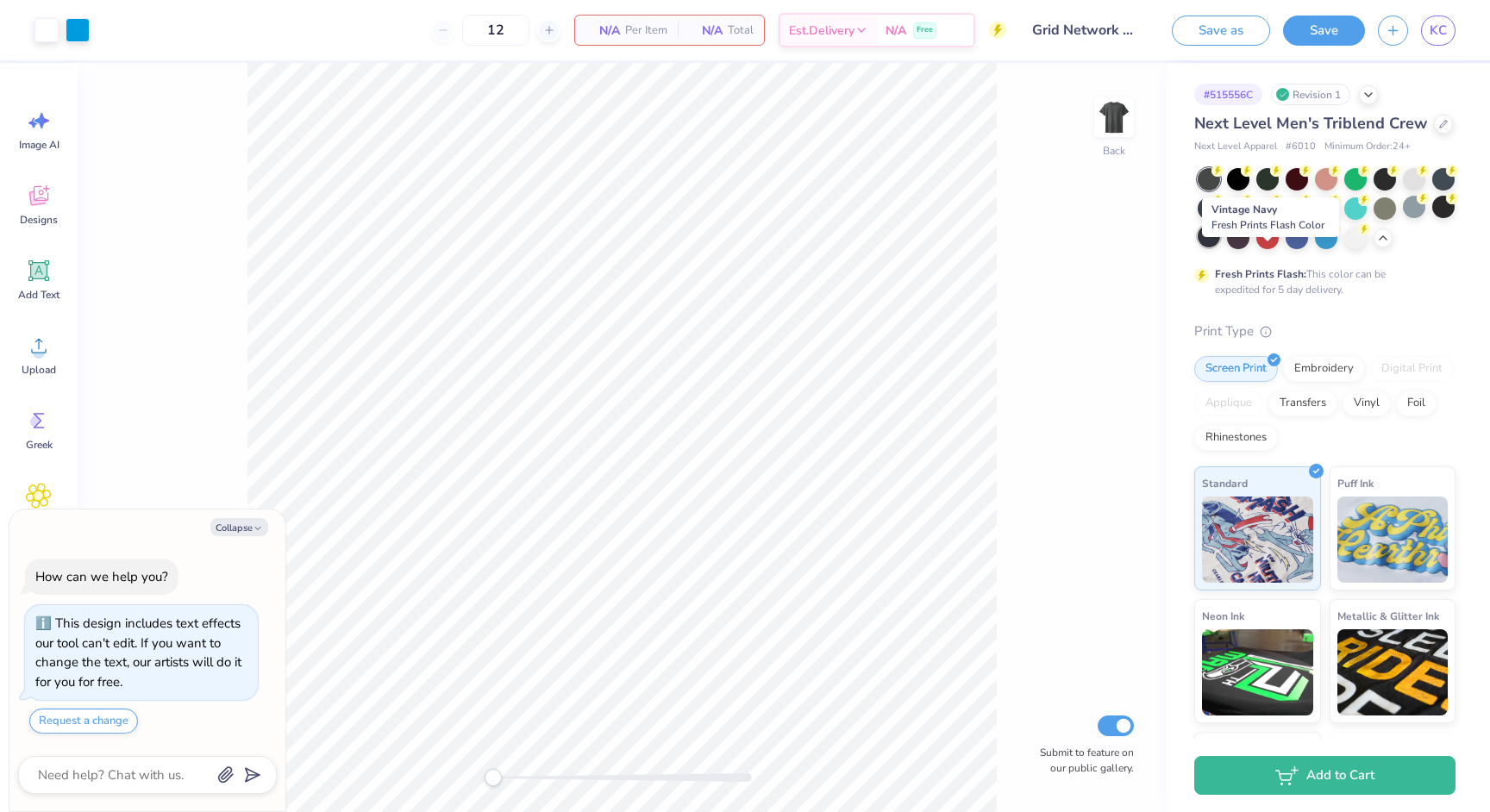
click at [1220, 248] on div at bounding box center [1208, 235] width 22 height 22
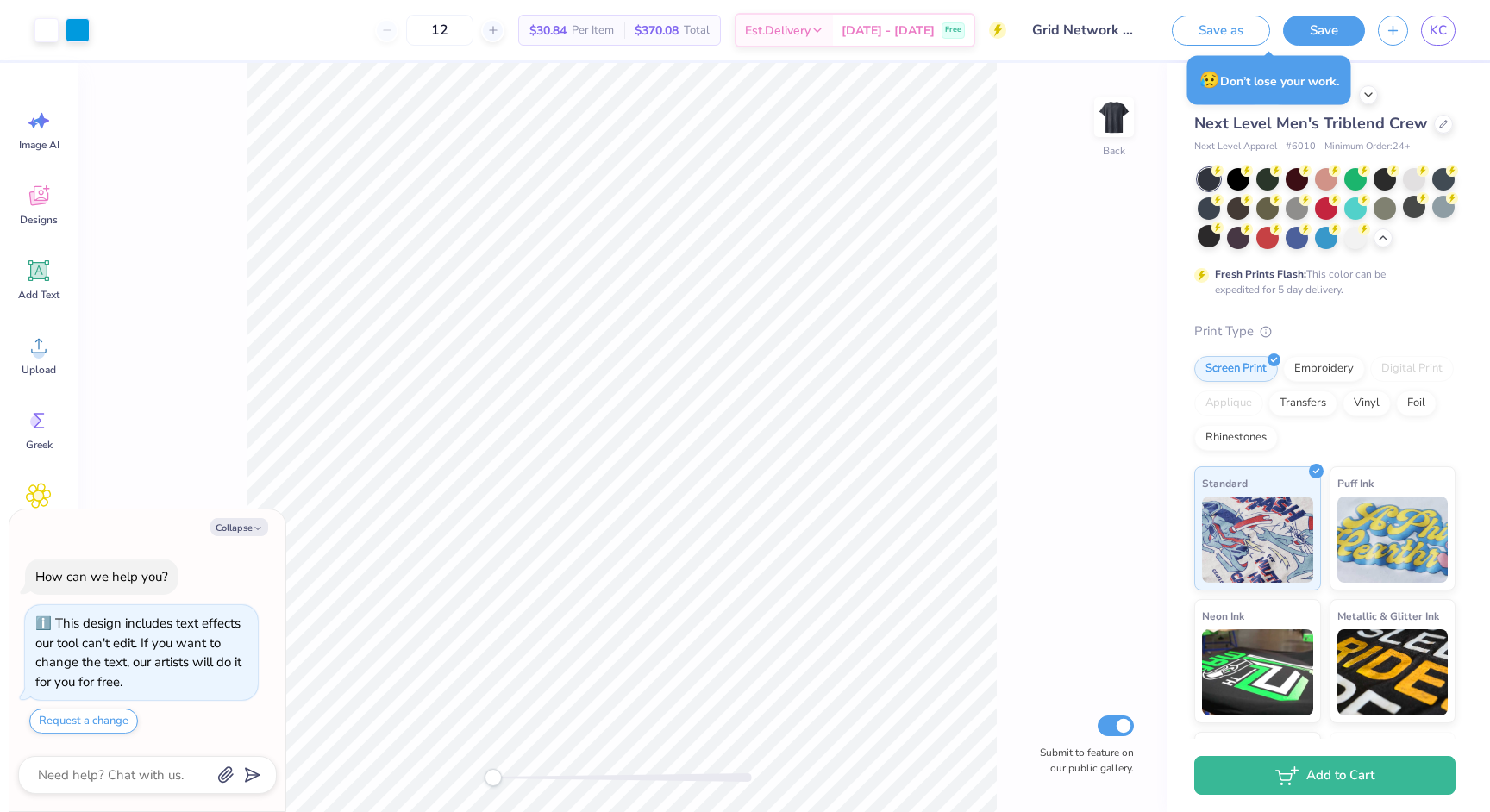
type textarea "x"
